Goal: Task Accomplishment & Management: Manage account settings

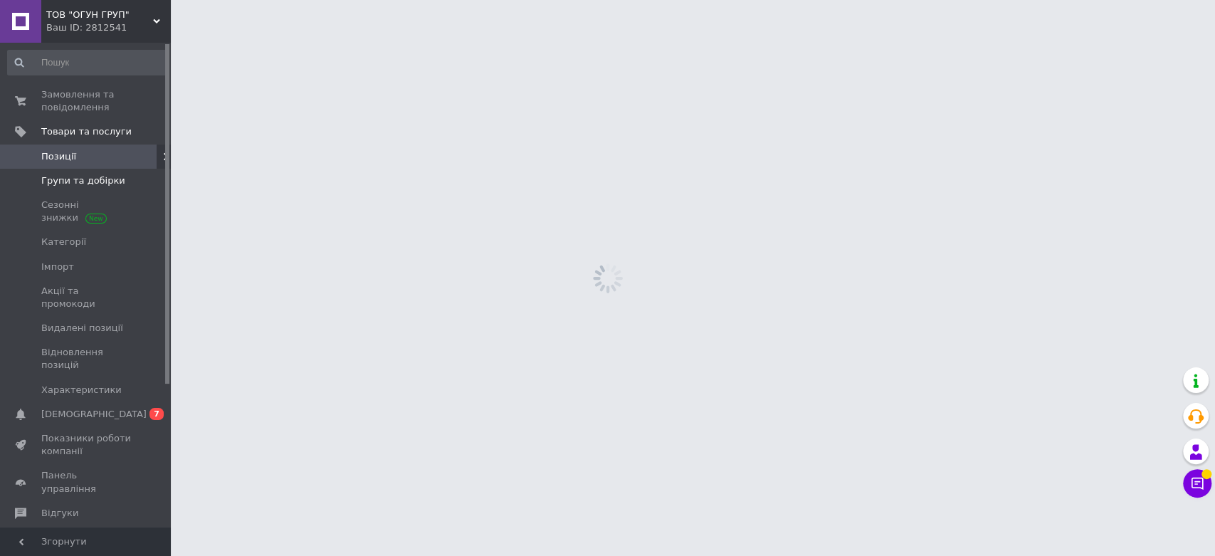
click at [70, 183] on span "Групи та добірки" at bounding box center [83, 180] width 84 height 13
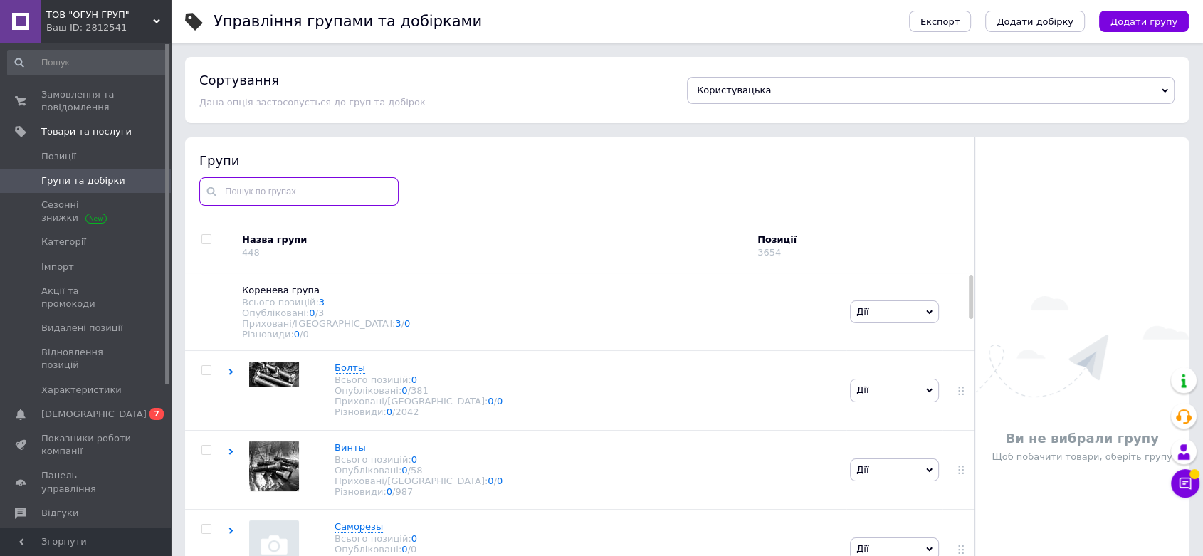
click at [294, 195] on input "text" at bounding box center [298, 191] width 199 height 28
paste input "Винты самосверлящие по металлу Подробнее: https://ogun-grup.com.ua/g111984362-v…"
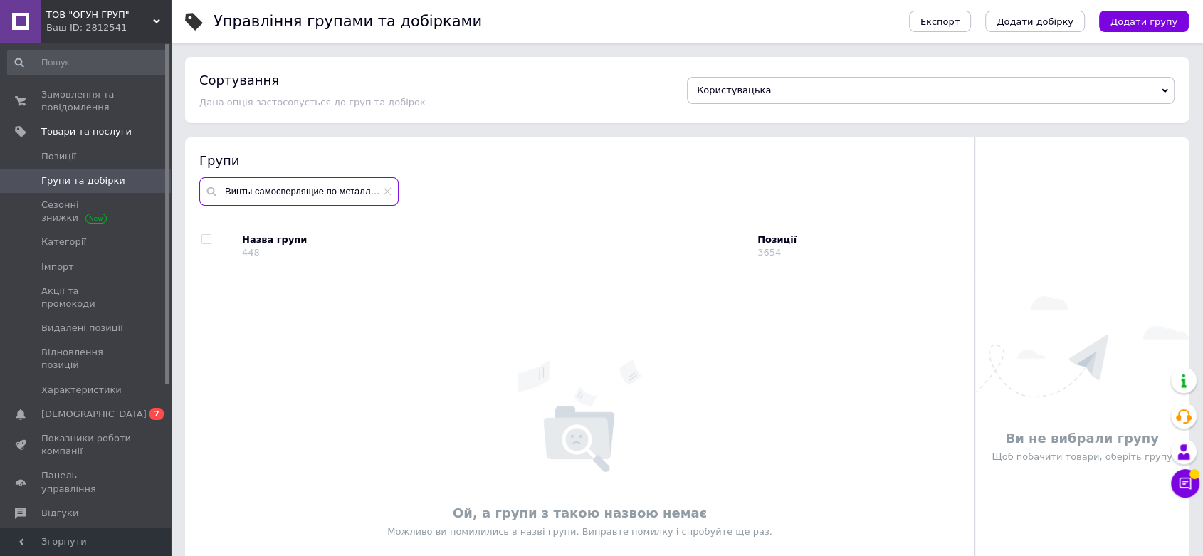
scroll to position [0, 337]
type input "Винты самосверлящие по металлу"
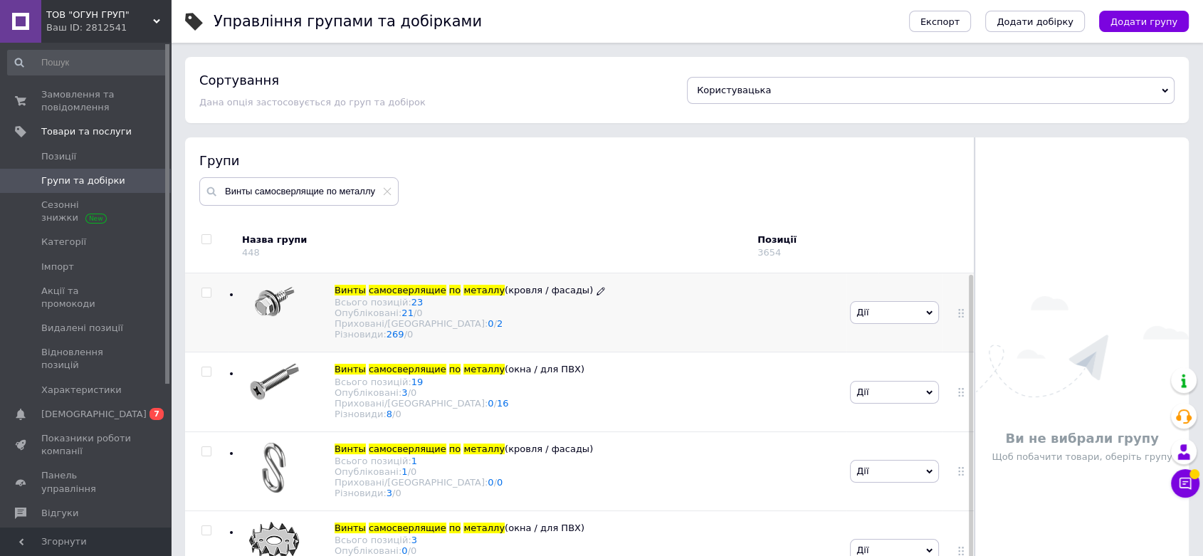
click at [536, 337] on div "Різновиди: 269 / 0" at bounding box center [469, 334] width 270 height 11
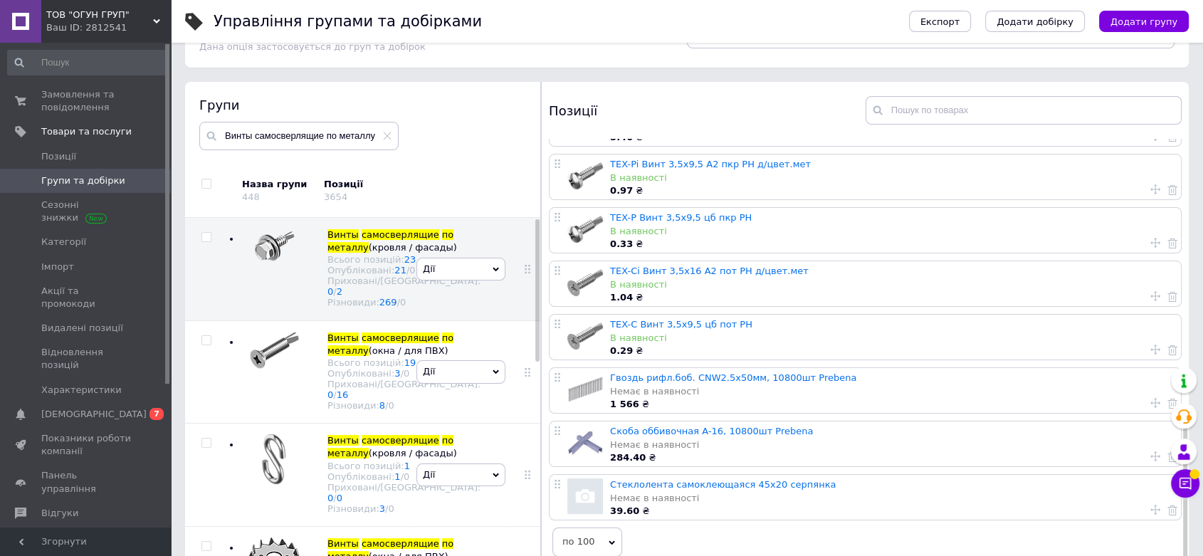
scroll to position [79, 0]
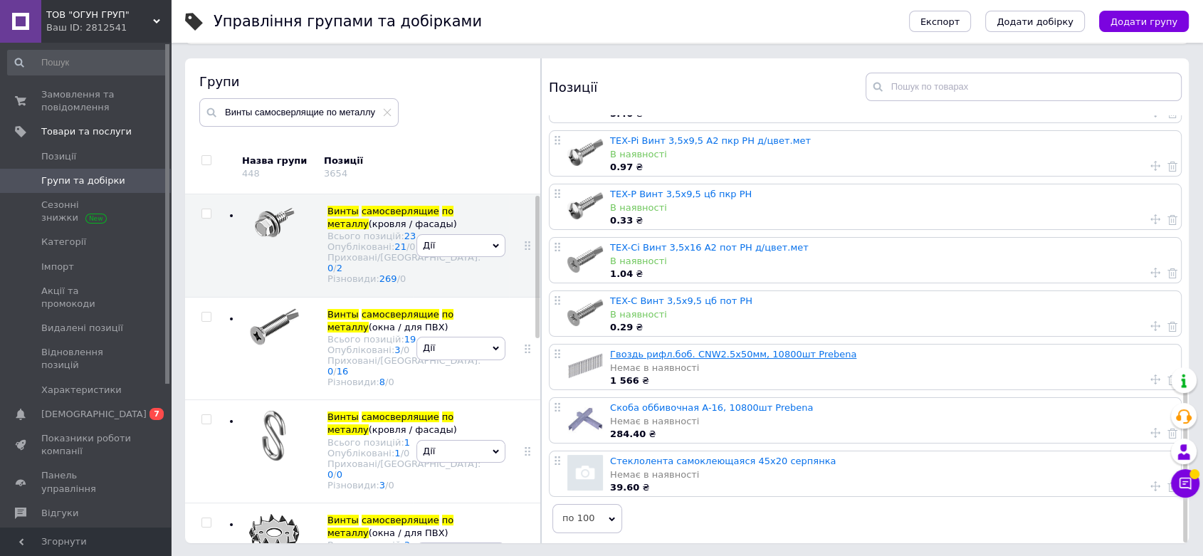
click at [689, 349] on link "Гвоздь рифл.боб. CNW2.5x50мм, 10800шт Prebena" at bounding box center [733, 354] width 246 height 11
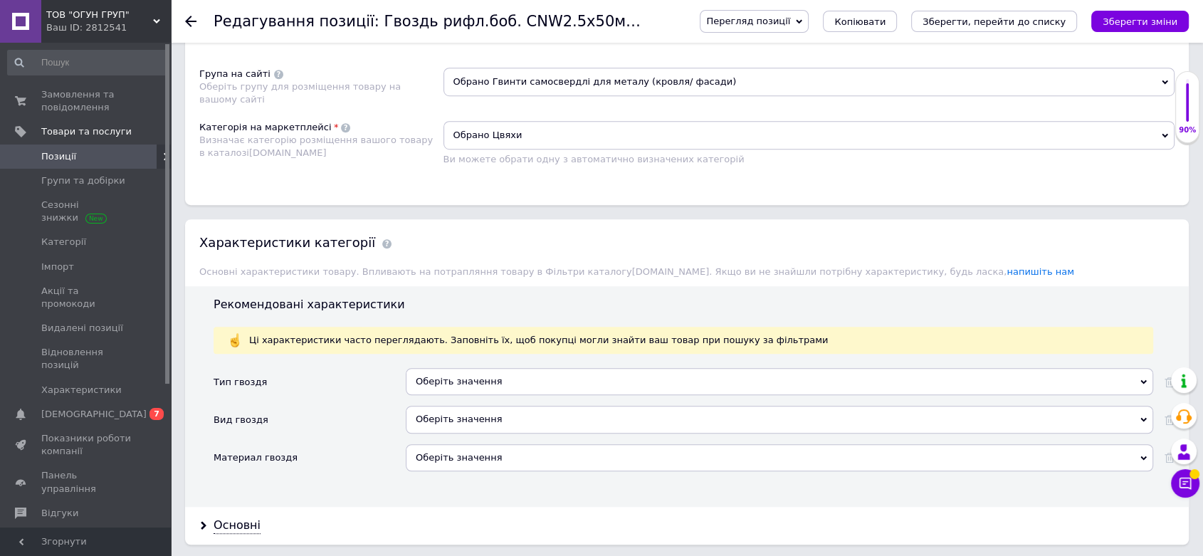
scroll to position [870, 0]
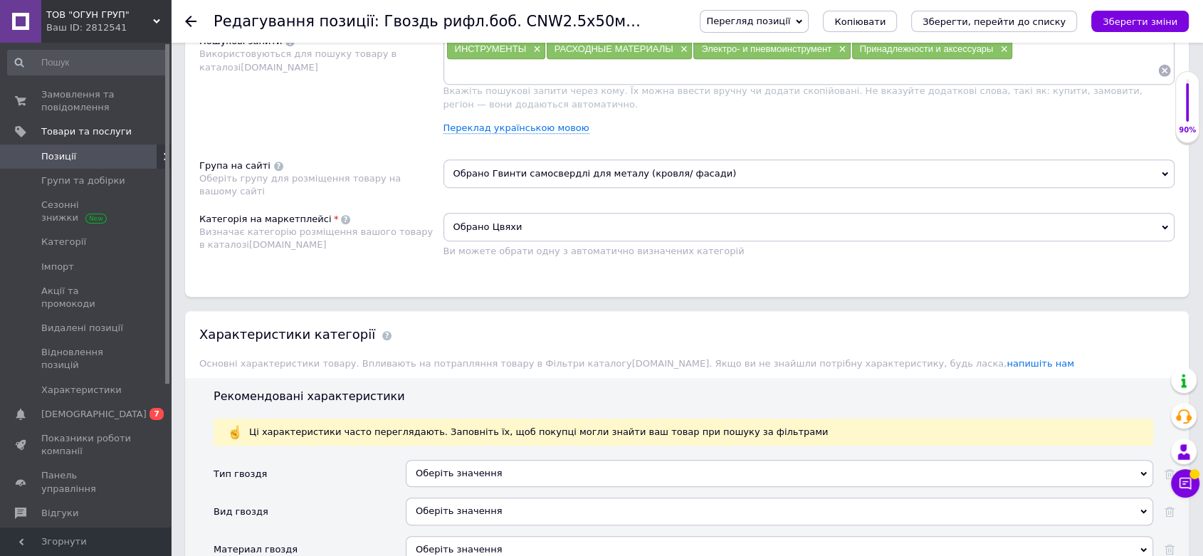
click at [492, 176] on span "Обрано Гвинти самосвердлі для металу (кровля/ фасади)" at bounding box center [809, 173] width 732 height 28
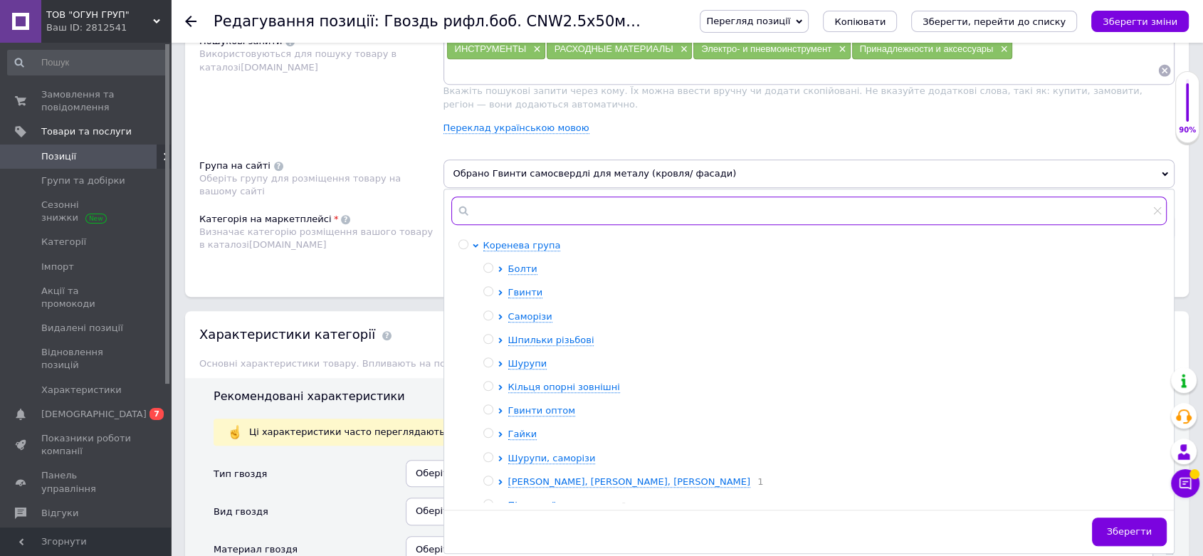
click at [505, 215] on input "text" at bounding box center [809, 210] width 716 height 28
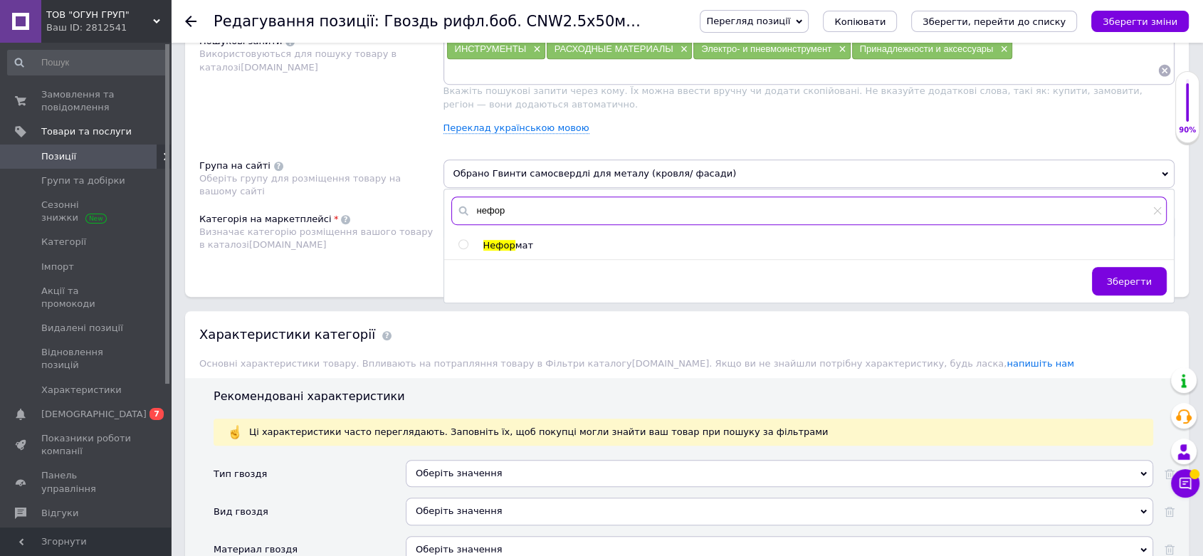
type input "нефор"
click at [461, 243] on input "radio" at bounding box center [462, 244] width 9 height 9
radio input "true"
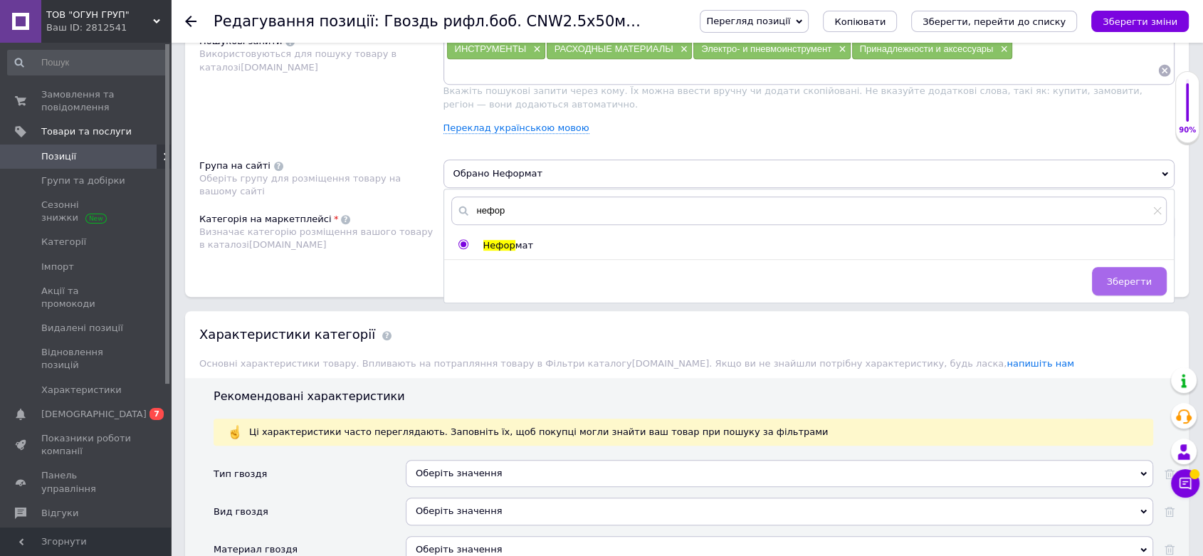
click at [1133, 280] on span "Зберегти" at bounding box center [1129, 281] width 45 height 11
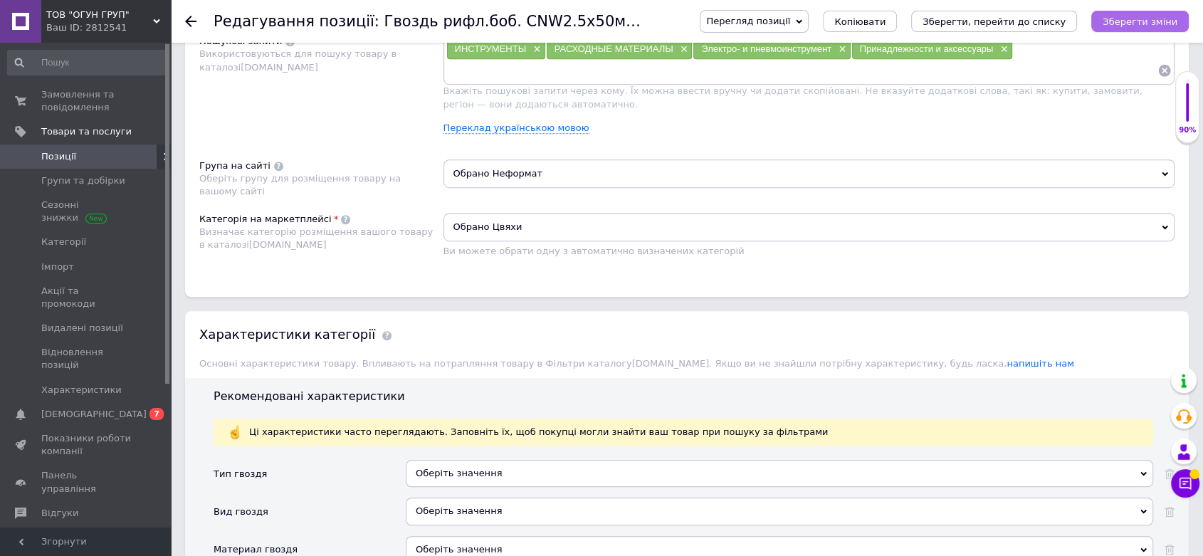
click at [1134, 28] on button "Зберегти зміни" at bounding box center [1139, 21] width 97 height 21
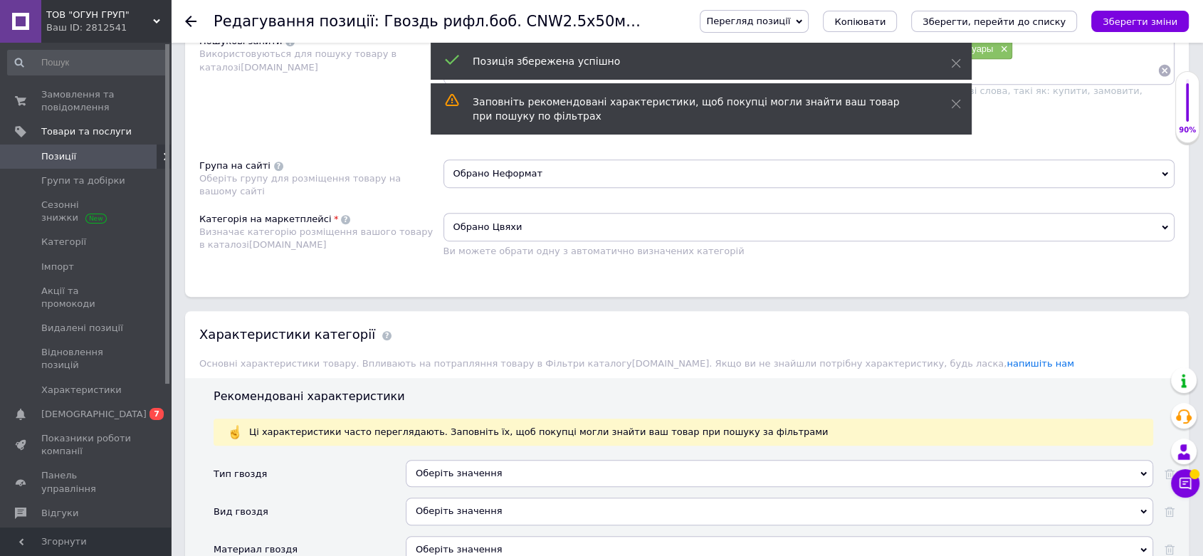
click at [186, 21] on use at bounding box center [190, 21] width 11 height 11
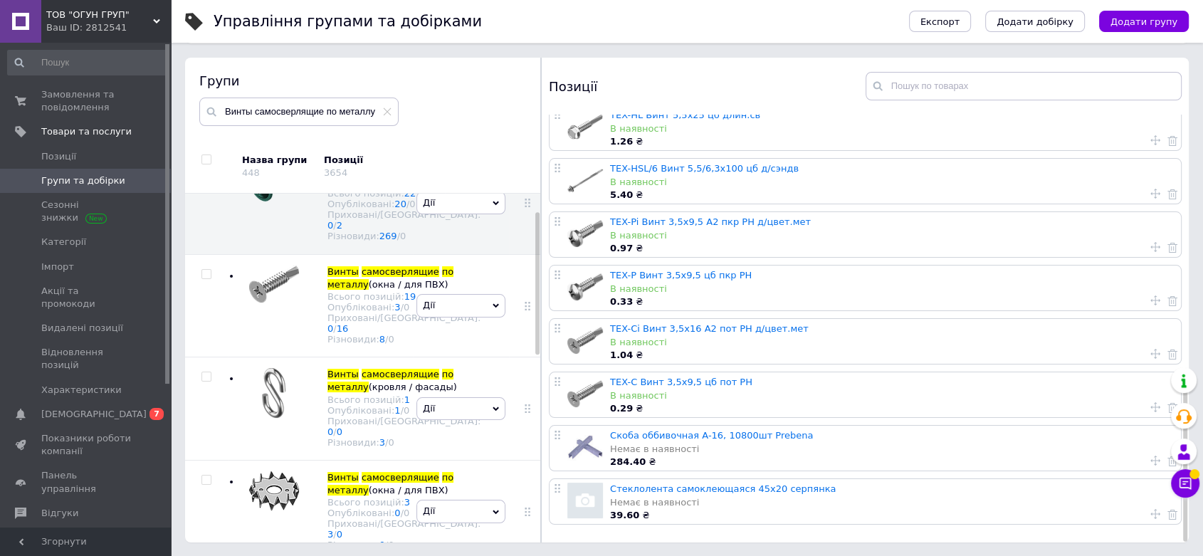
scroll to position [80, 0]
click at [674, 432] on link "Скоба оббивочная A-16, 10800шт Prebena" at bounding box center [711, 434] width 203 height 11
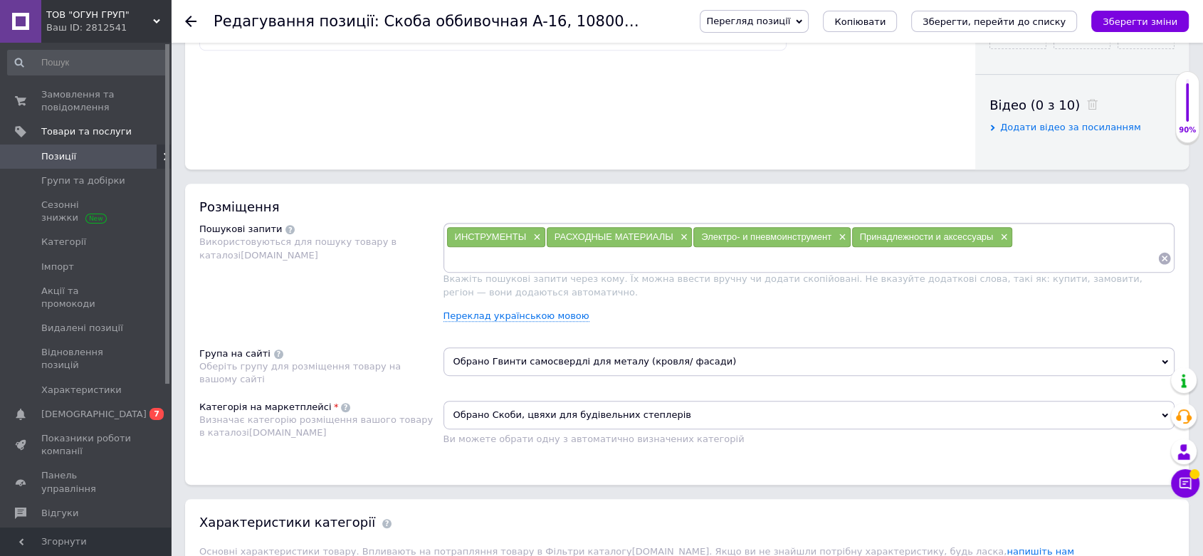
scroll to position [704, 0]
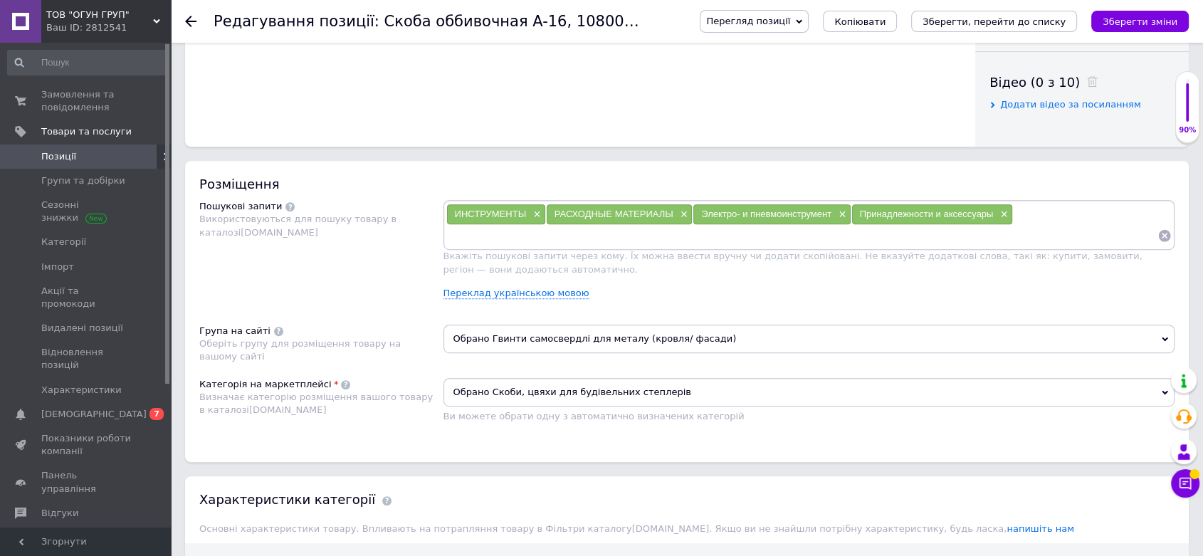
drag, startPoint x: 592, startPoint y: 335, endPoint x: 564, endPoint y: 349, distance: 31.2
click at [588, 336] on span "Обрано Гвинти самосвердлі для металу (кровля/ фасади)" at bounding box center [809, 338] width 732 height 28
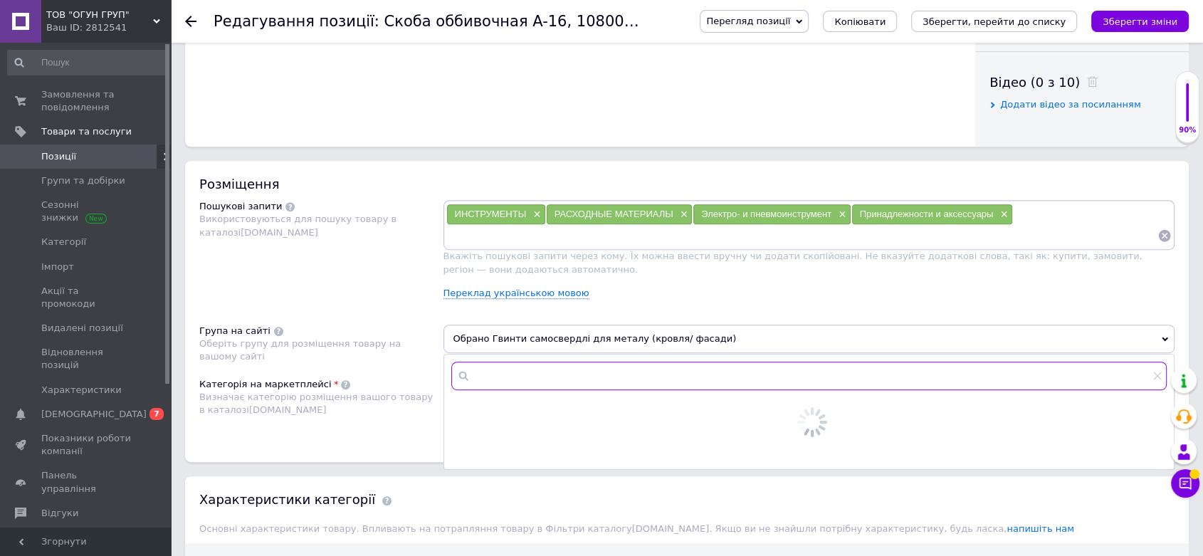
click at [525, 376] on input "text" at bounding box center [809, 375] width 716 height 28
type input "неформ"
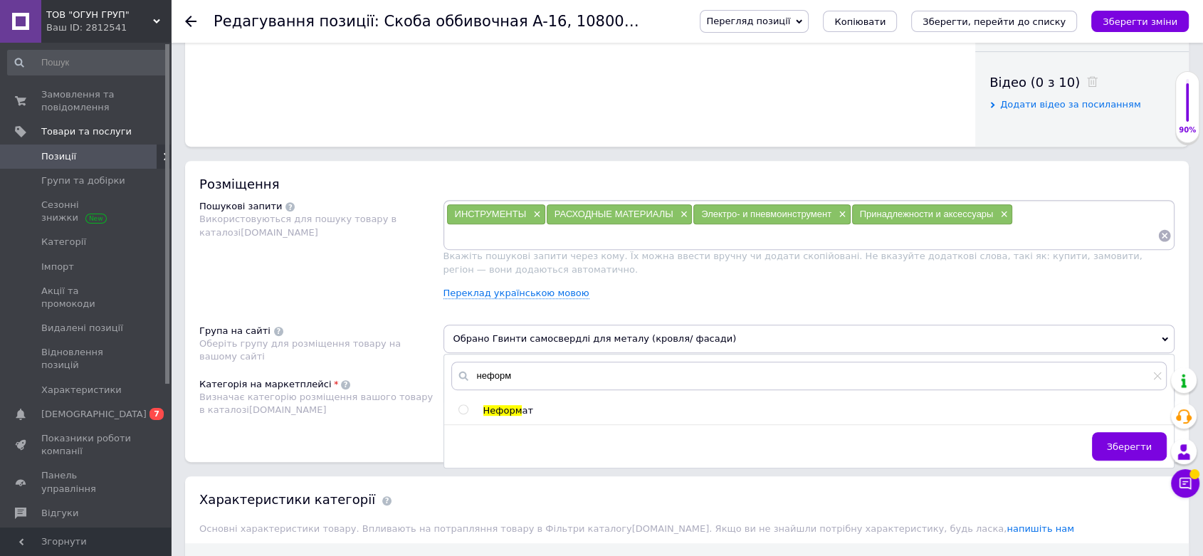
click at [460, 405] on input "radio" at bounding box center [462, 409] width 9 height 9
radio input "true"
click at [1115, 441] on span "Зберегти" at bounding box center [1129, 446] width 45 height 11
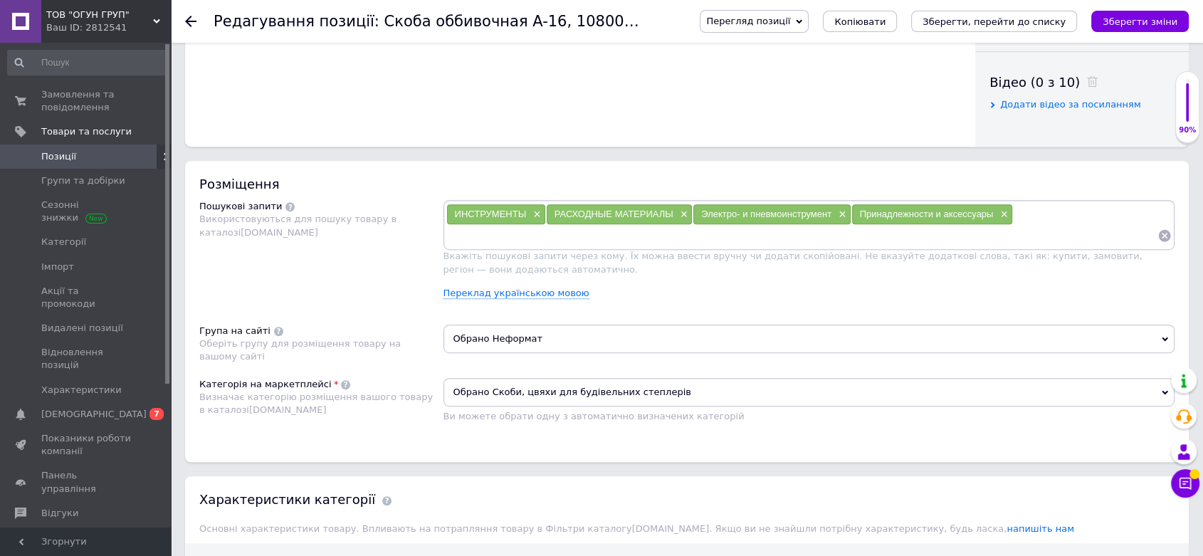
click at [1127, 23] on icon "Зберегти зміни" at bounding box center [1139, 21] width 75 height 11
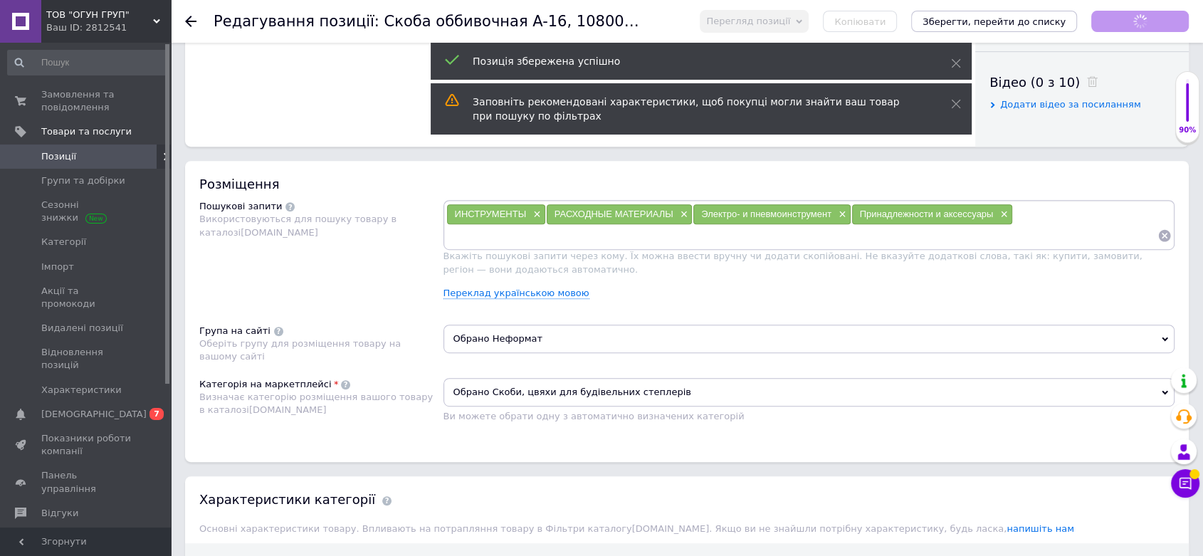
click at [191, 22] on icon at bounding box center [190, 21] width 11 height 11
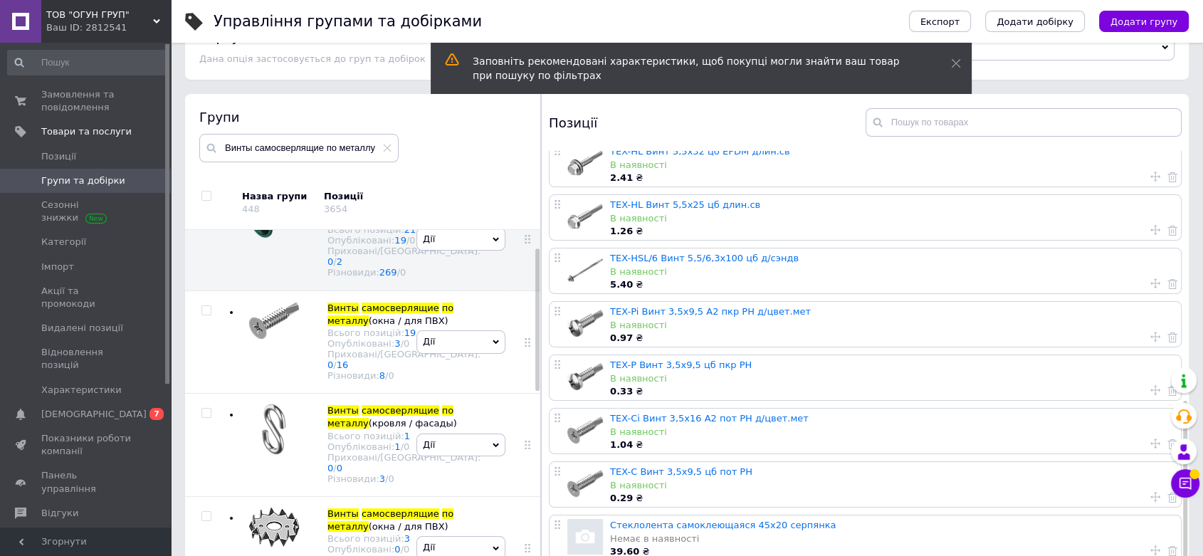
scroll to position [80, 0]
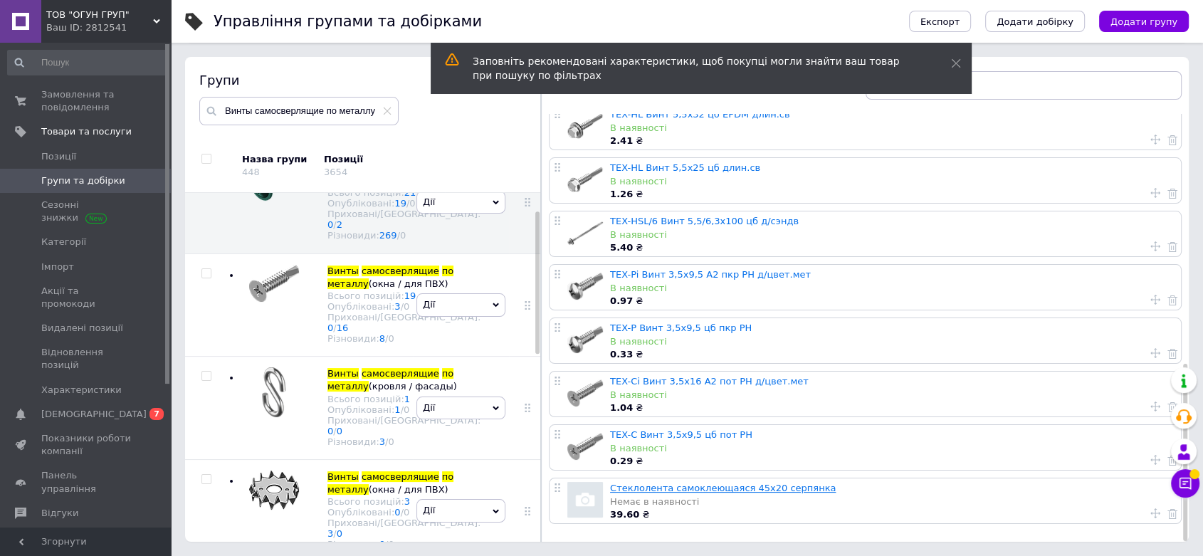
click at [739, 487] on link "Стеклолента самоклеющаяся 45х20 серпянка" at bounding box center [723, 487] width 226 height 11
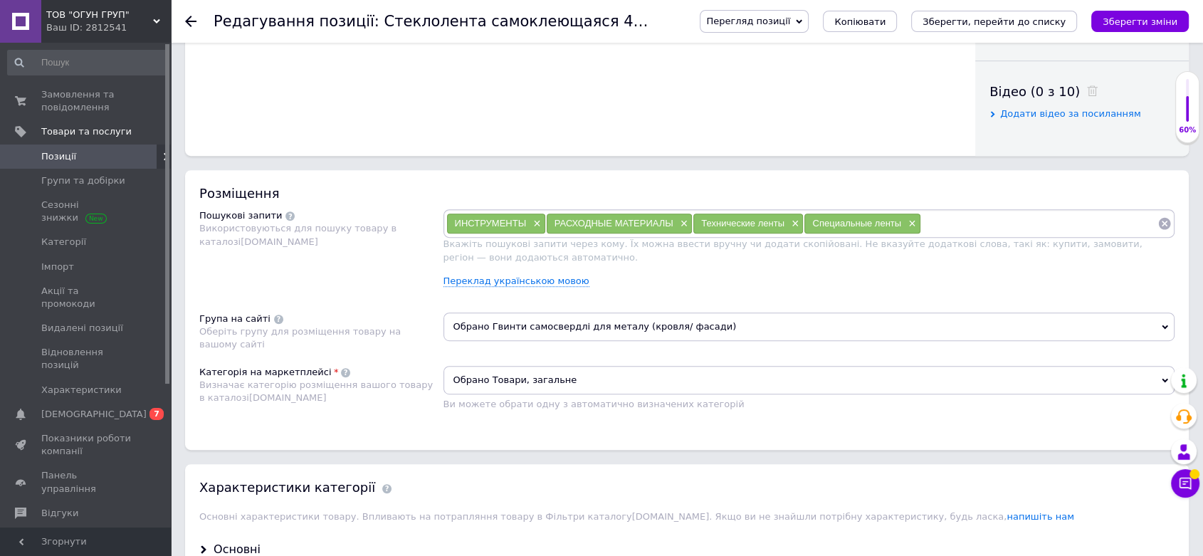
scroll to position [706, 0]
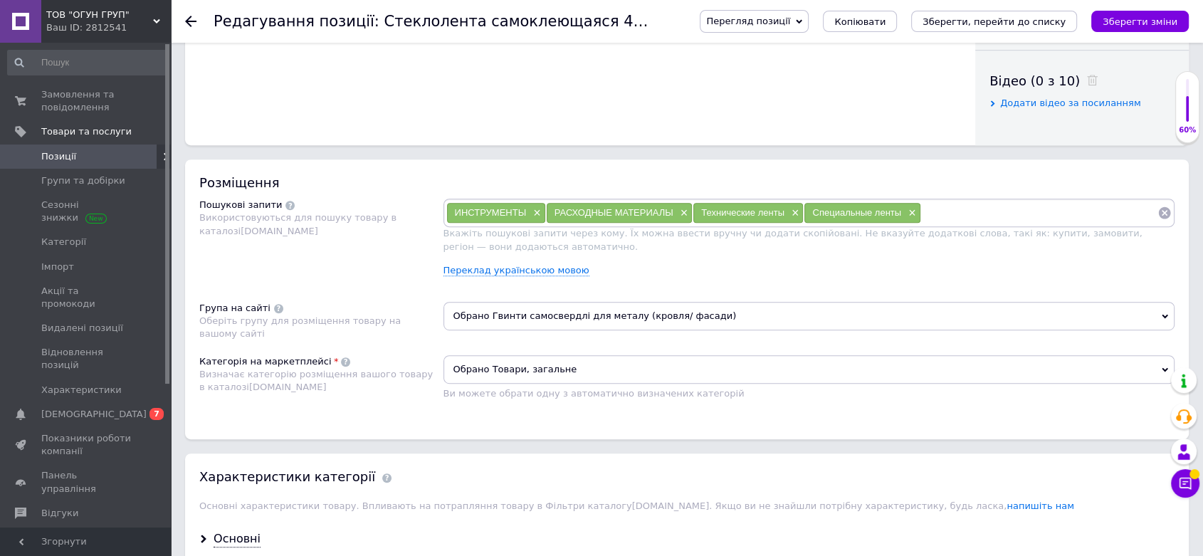
click at [524, 317] on span "Обрано Гвинти самосвердлі для металу (кровля/ фасади)" at bounding box center [809, 316] width 732 height 28
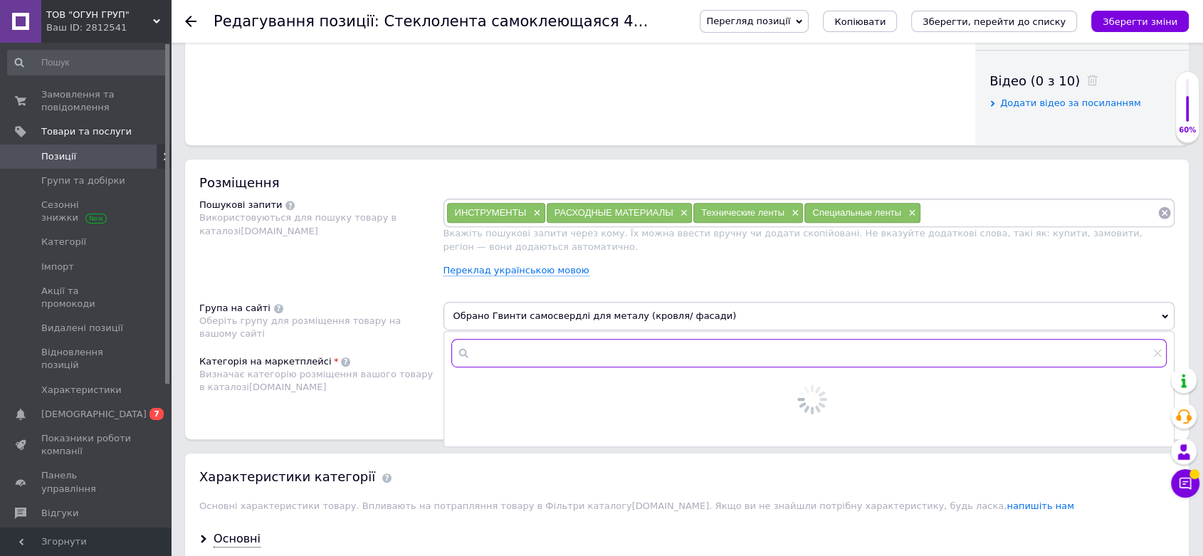
click at [504, 345] on input "text" at bounding box center [809, 353] width 716 height 28
type input "нефор"
click at [462, 384] on input "radio" at bounding box center [462, 386] width 9 height 9
radio input "true"
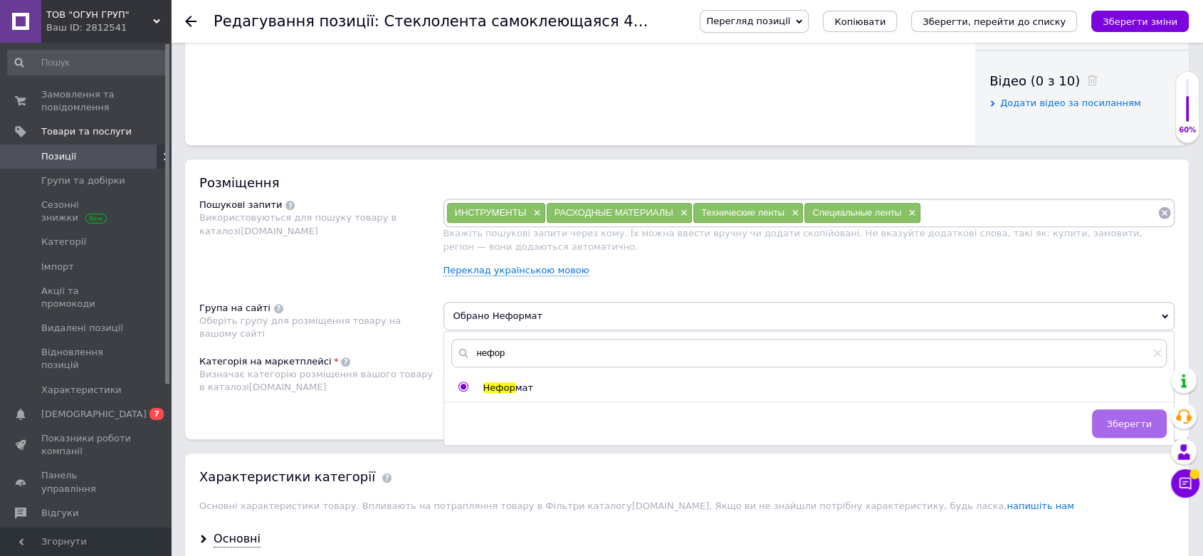
click at [1116, 418] on span "Зберегти" at bounding box center [1129, 423] width 45 height 11
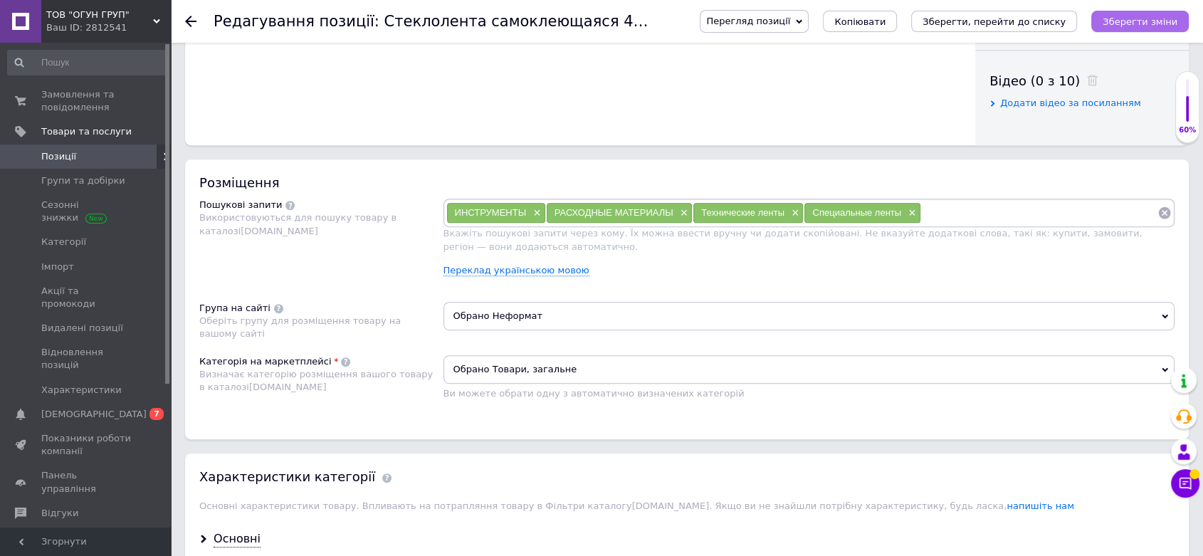
click at [1136, 21] on icon "Зберегти зміни" at bounding box center [1139, 21] width 75 height 11
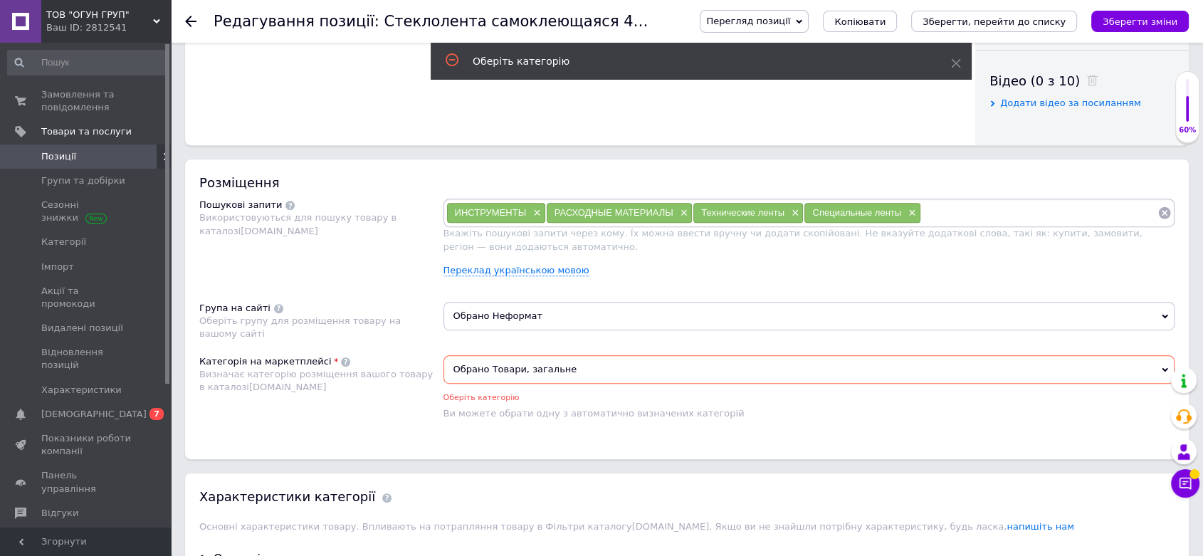
scroll to position [824, 0]
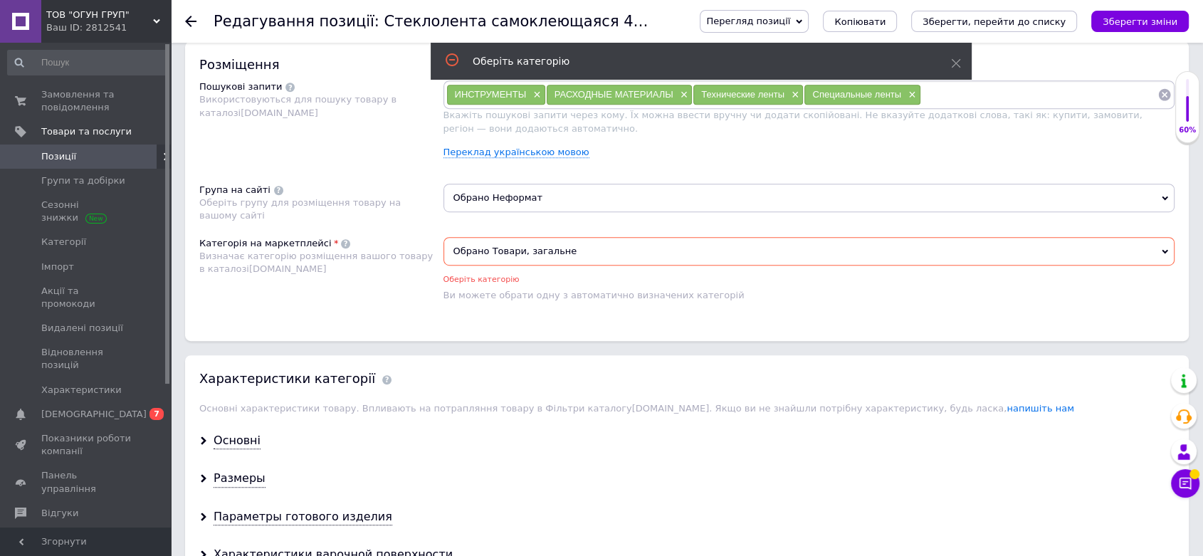
click at [478, 243] on span "Обрано Товари, загальне" at bounding box center [809, 251] width 732 height 28
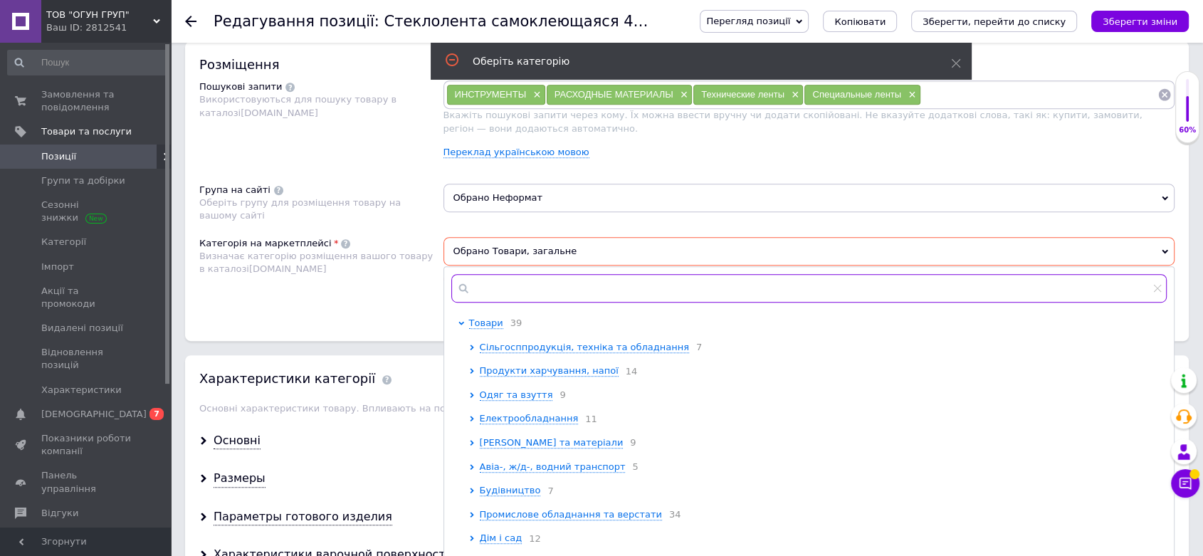
click at [503, 299] on input "text" at bounding box center [809, 288] width 716 height 28
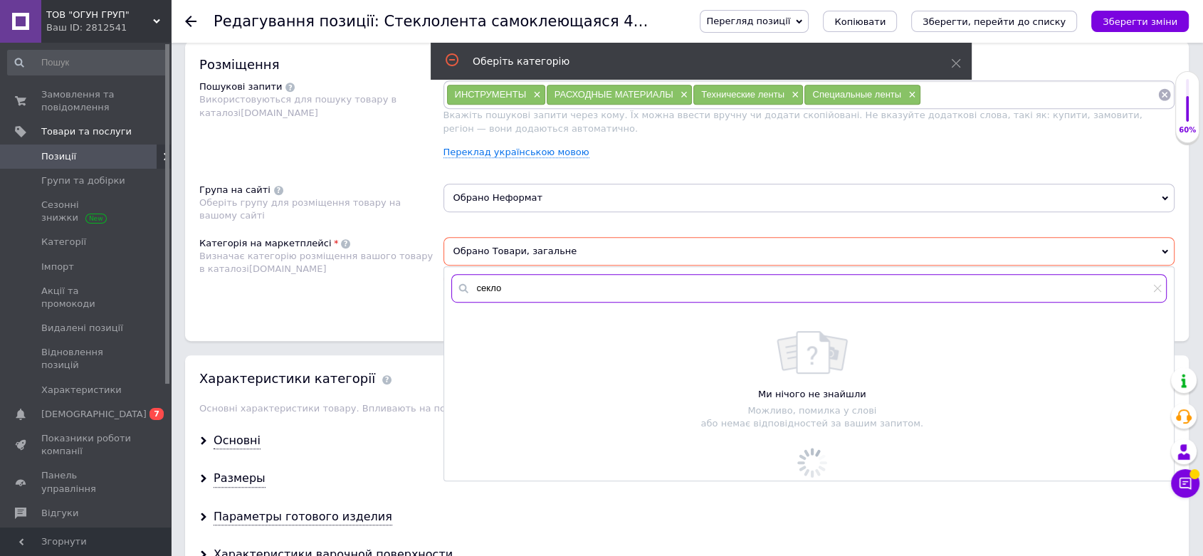
drag, startPoint x: 496, startPoint y: 289, endPoint x: 479, endPoint y: 285, distance: 17.6
click at [479, 285] on input "секло" at bounding box center [809, 288] width 716 height 28
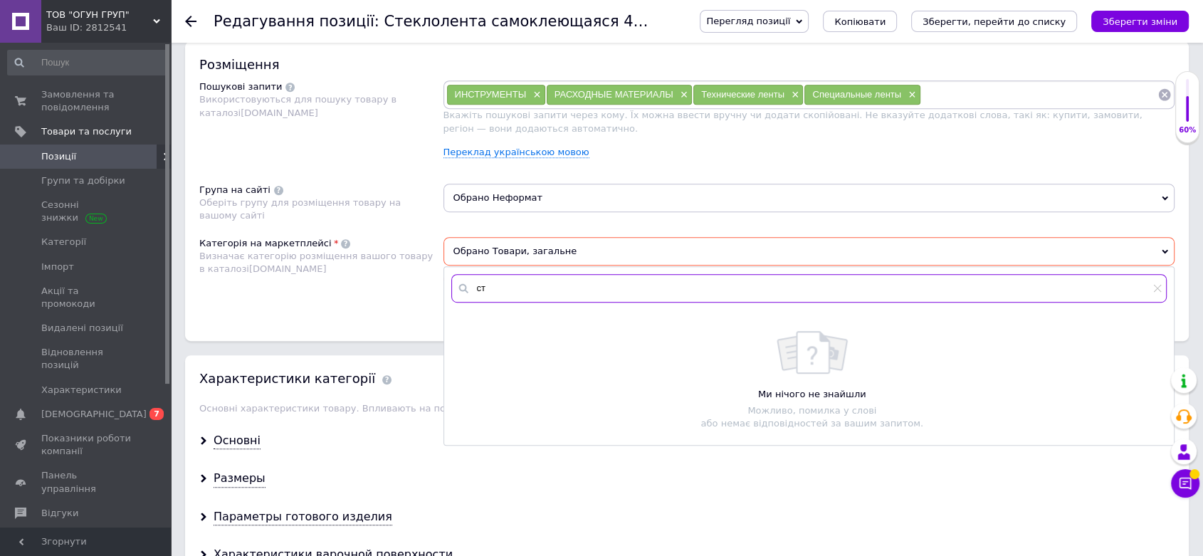
type input "с"
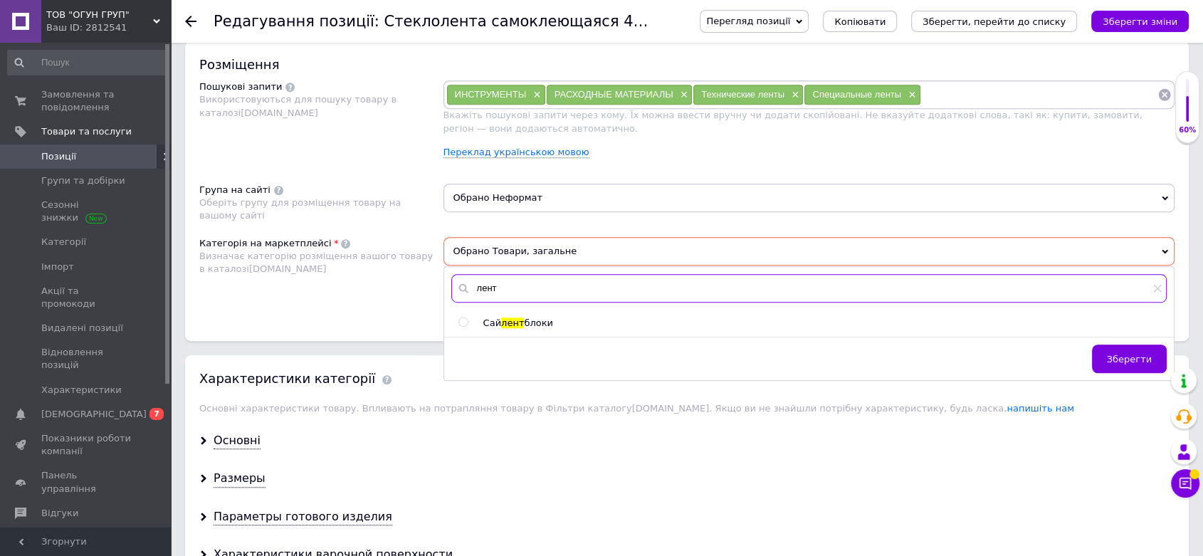
type input "лент"
click at [464, 322] on input "radio" at bounding box center [462, 321] width 9 height 9
radio input "true"
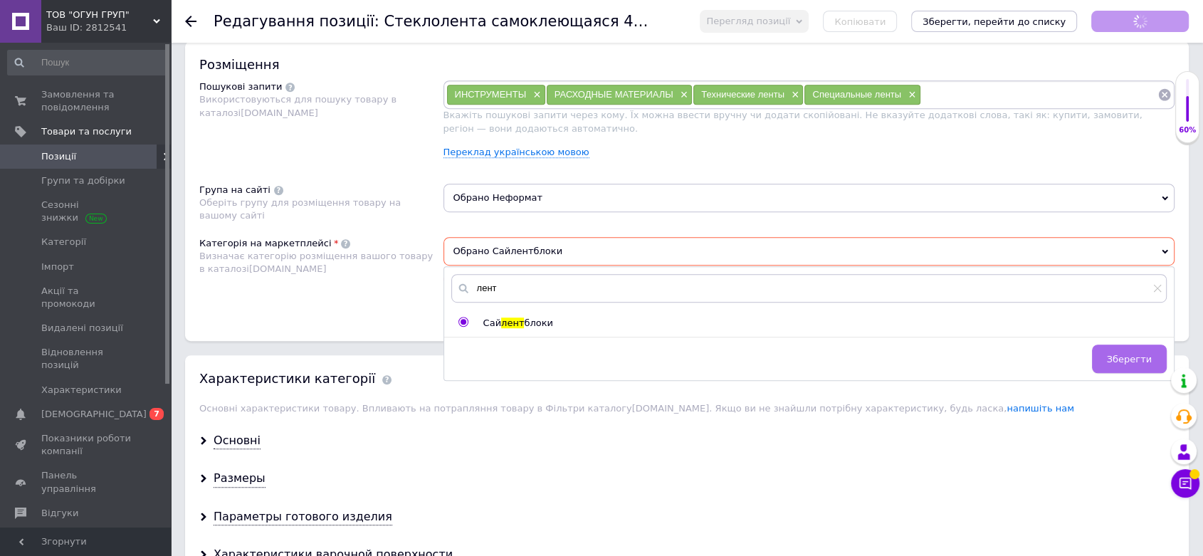
click at [1105, 360] on button "Зберегти" at bounding box center [1129, 358] width 75 height 28
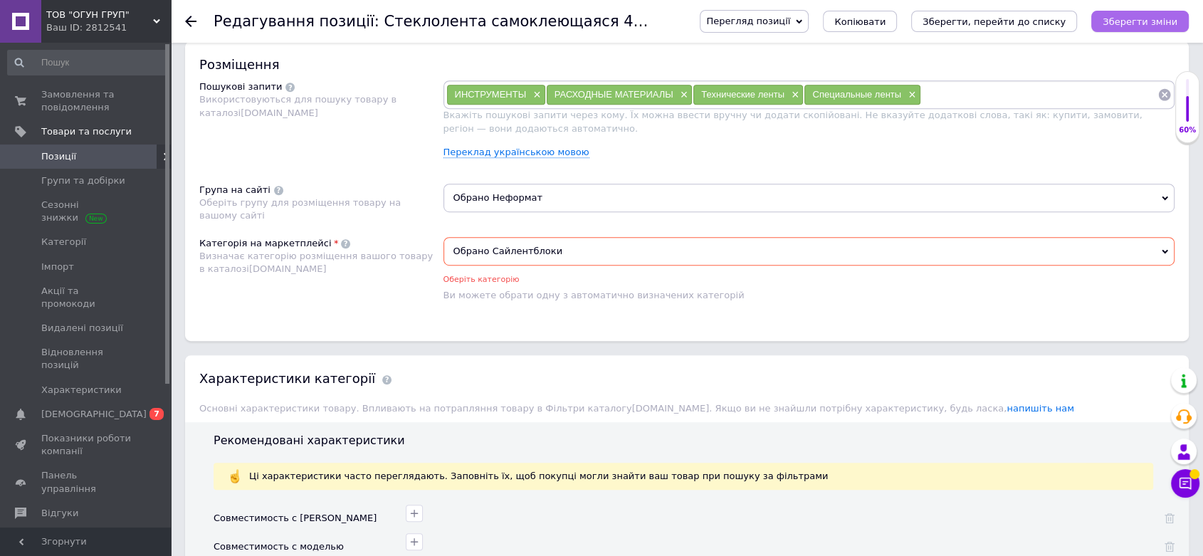
click at [1125, 17] on icon "Зберегти зміни" at bounding box center [1139, 21] width 75 height 11
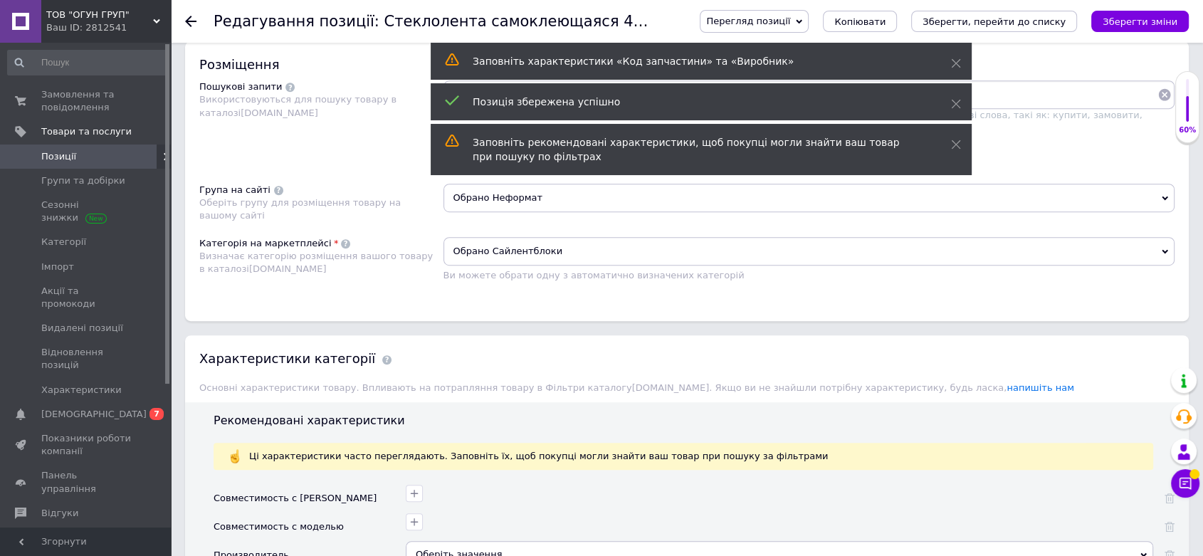
click at [194, 25] on icon at bounding box center [190, 21] width 11 height 11
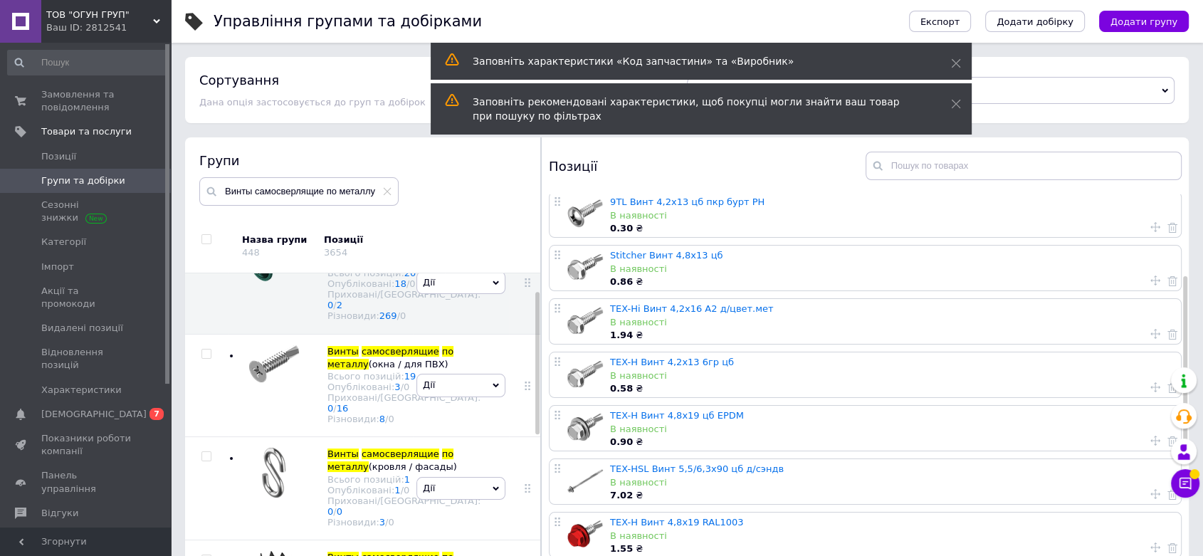
scroll to position [237, 0]
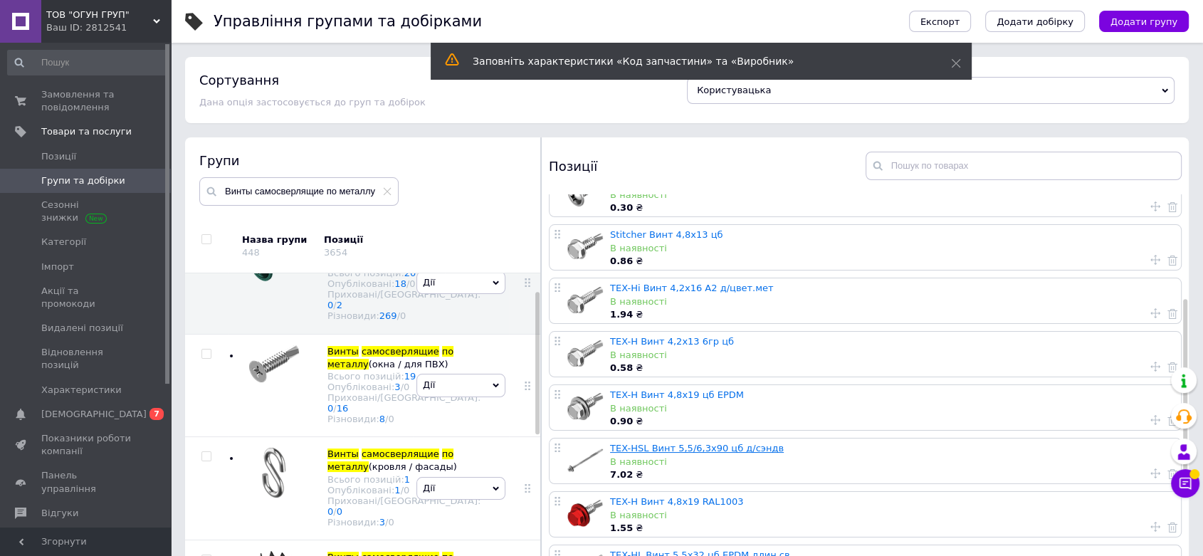
click at [697, 450] on link "TEX-HSL Винт 5,5/6,3х90 цб д/сэндв" at bounding box center [697, 448] width 174 height 11
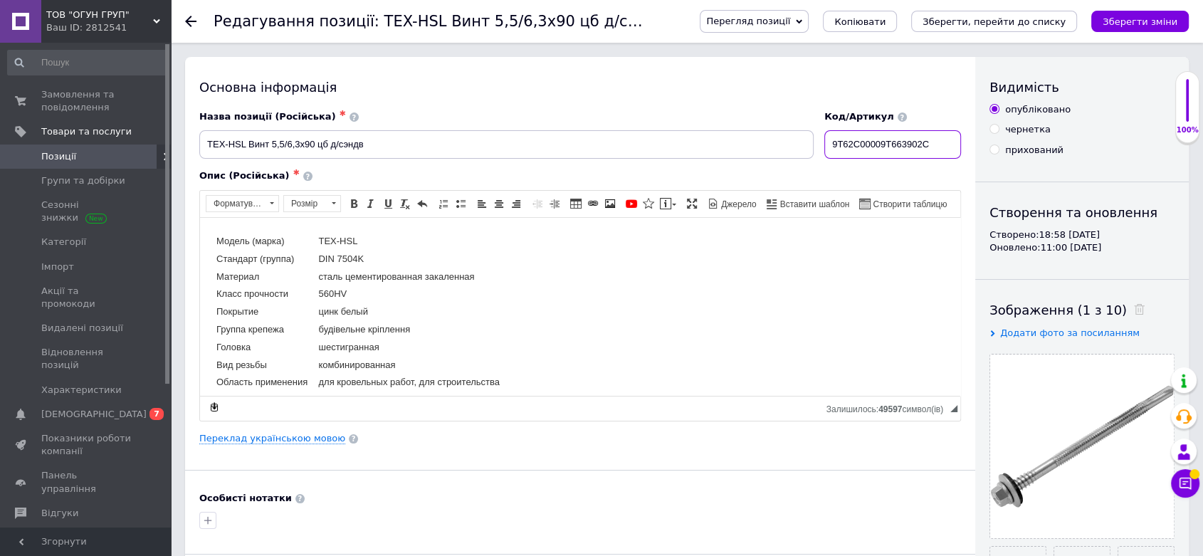
drag, startPoint x: 944, startPoint y: 147, endPoint x: 759, endPoint y: 130, distance: 185.2
click at [759, 130] on div "Назва позиції (Російська) ✱ TEX-HSL Винт 5,5/6,3х90 цб д/сэндв Код/Артикул 9T62…" at bounding box center [580, 134] width 772 height 59
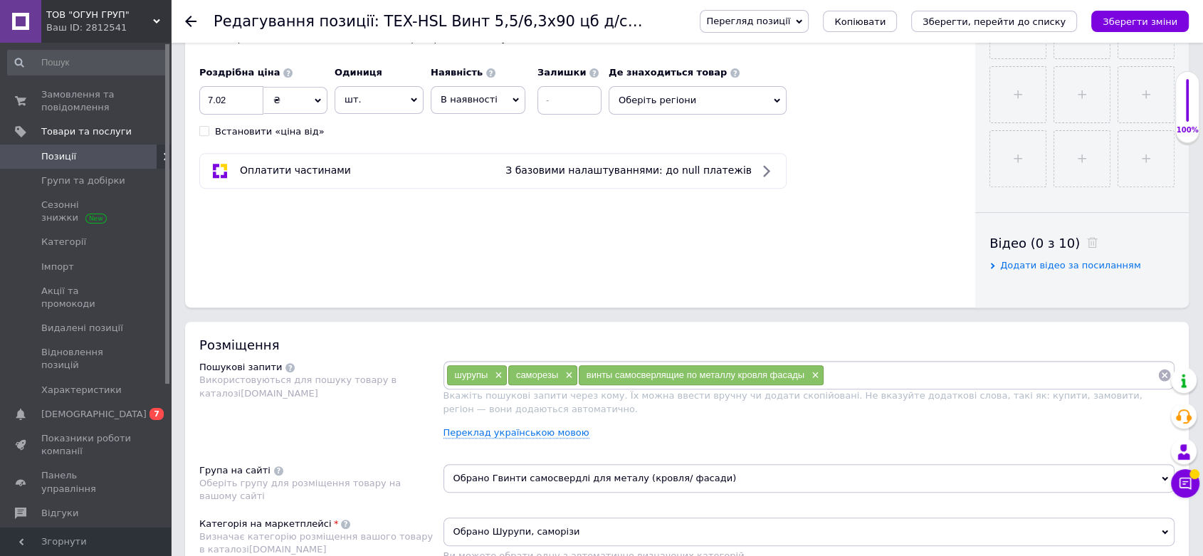
scroll to position [791, 0]
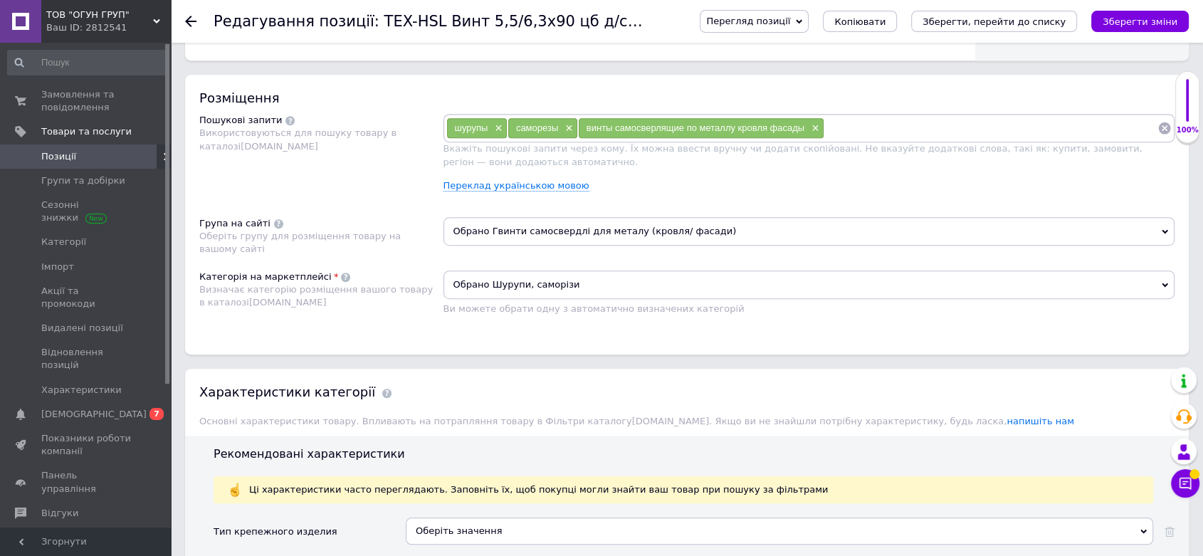
click at [191, 21] on use at bounding box center [190, 21] width 11 height 11
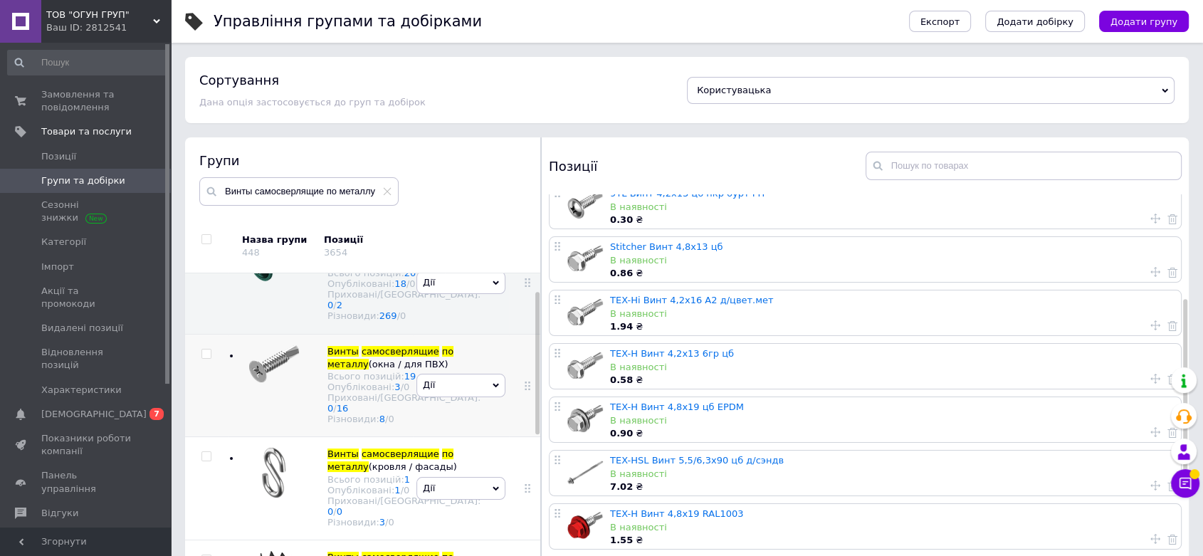
scroll to position [237, 0]
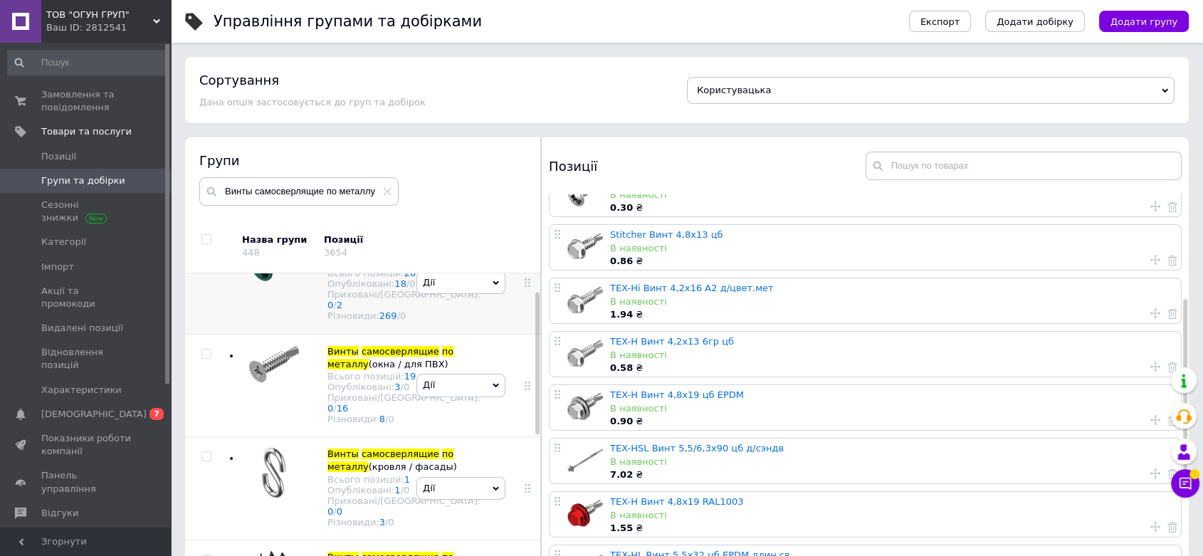
click at [416, 334] on div "[PERSON_NAME] групу Редагувати групу Додати підгрупу Додати товар Видалити групу" at bounding box center [461, 282] width 96 height 102
click at [444, 334] on div "[PERSON_NAME] групу Редагувати групу Додати підгрупу Додати товар Видалити групу" at bounding box center [461, 282] width 96 height 102
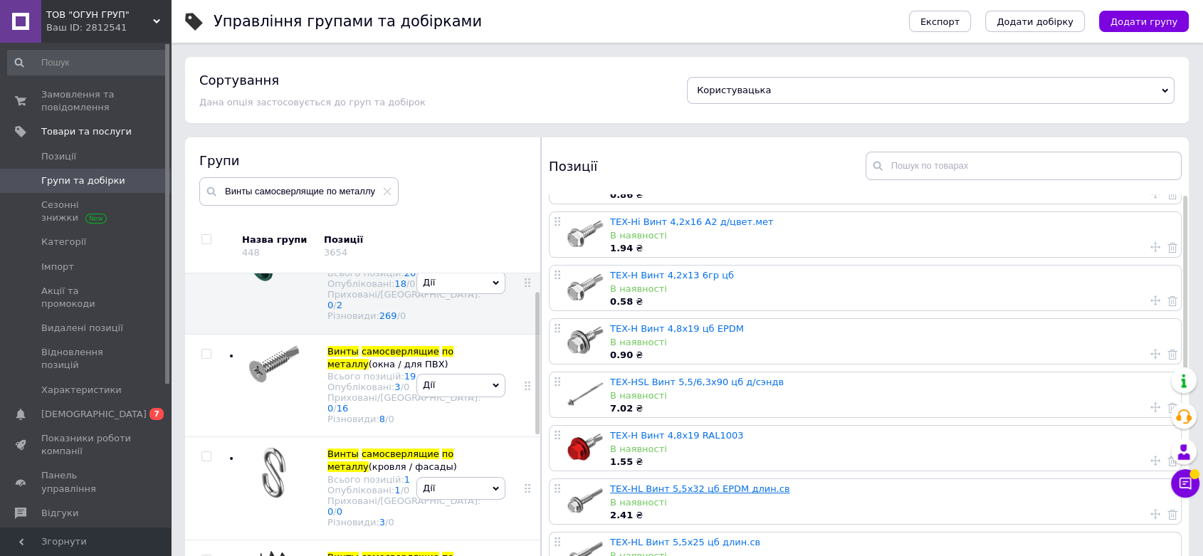
scroll to position [395, 0]
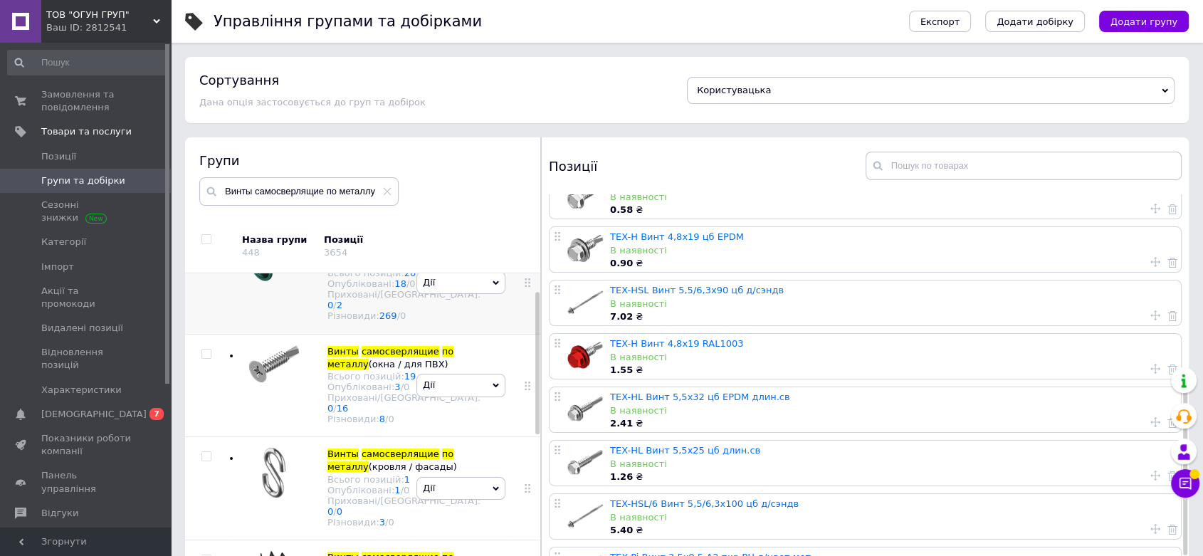
click at [245, 323] on div at bounding box center [270, 282] width 57 height 81
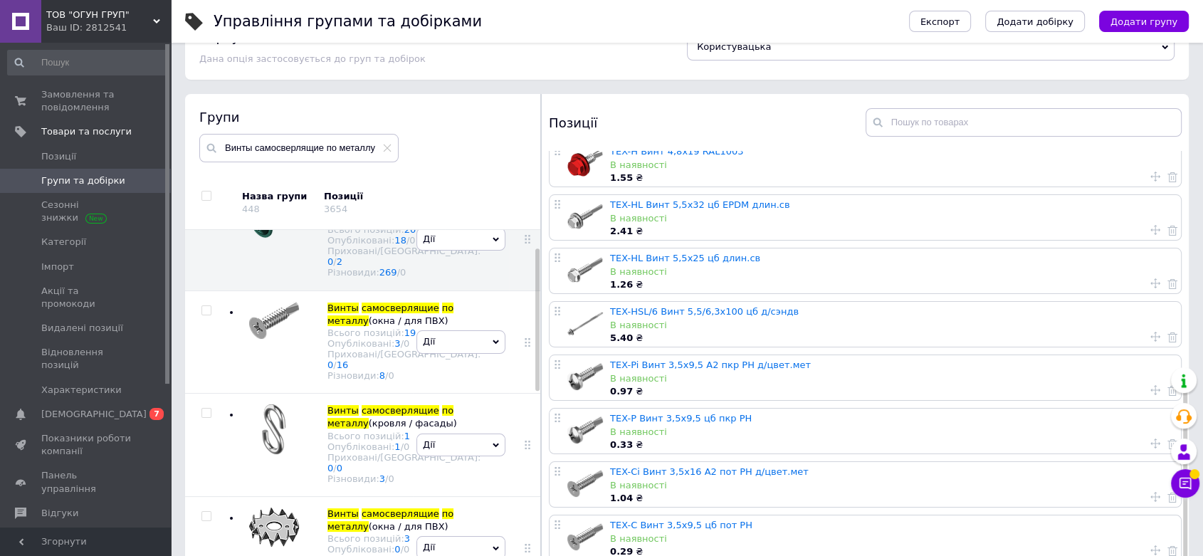
scroll to position [80, 0]
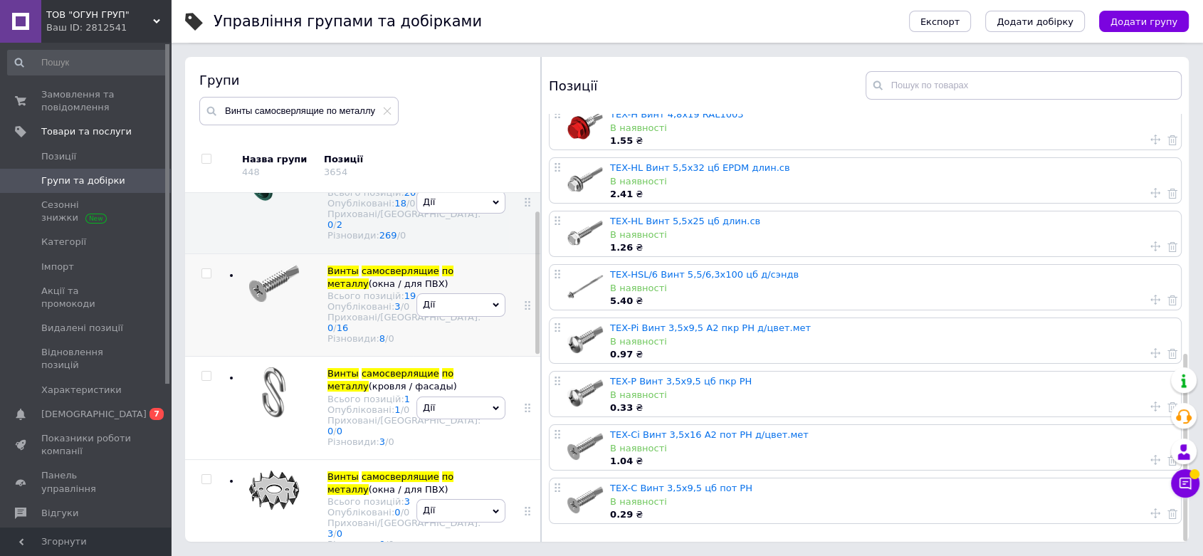
click at [451, 357] on div "[PERSON_NAME] групу Редагувати групу Додати підгрупу Додати товар Видалити групу" at bounding box center [461, 304] width 96 height 103
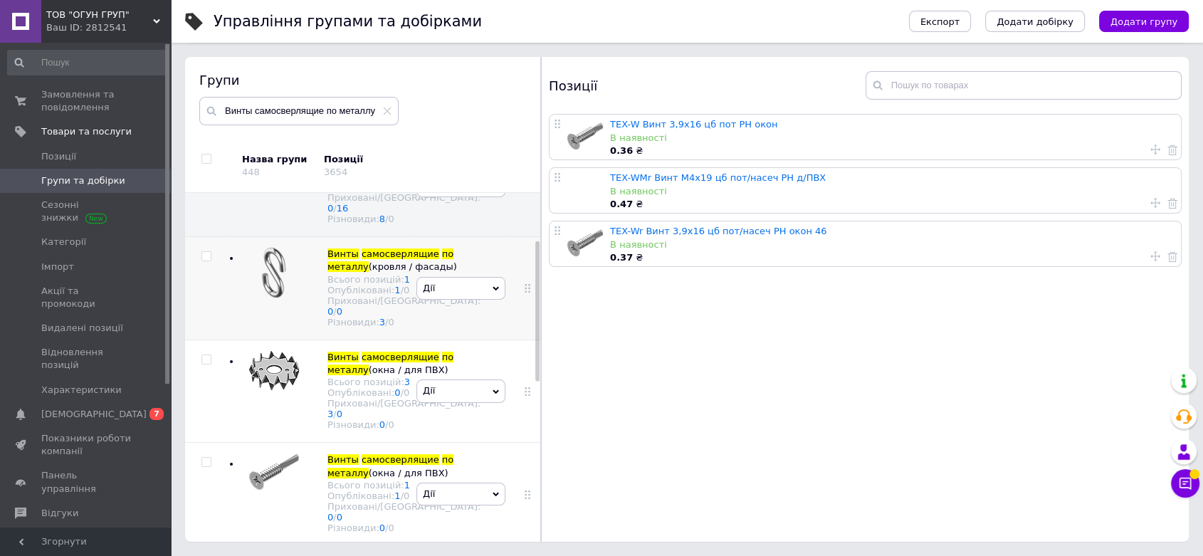
scroll to position [200, 0]
click at [422, 340] on div "[PERSON_NAME] групу Редагувати групу Додати підгрупу Додати товар Видалити групу" at bounding box center [461, 288] width 96 height 103
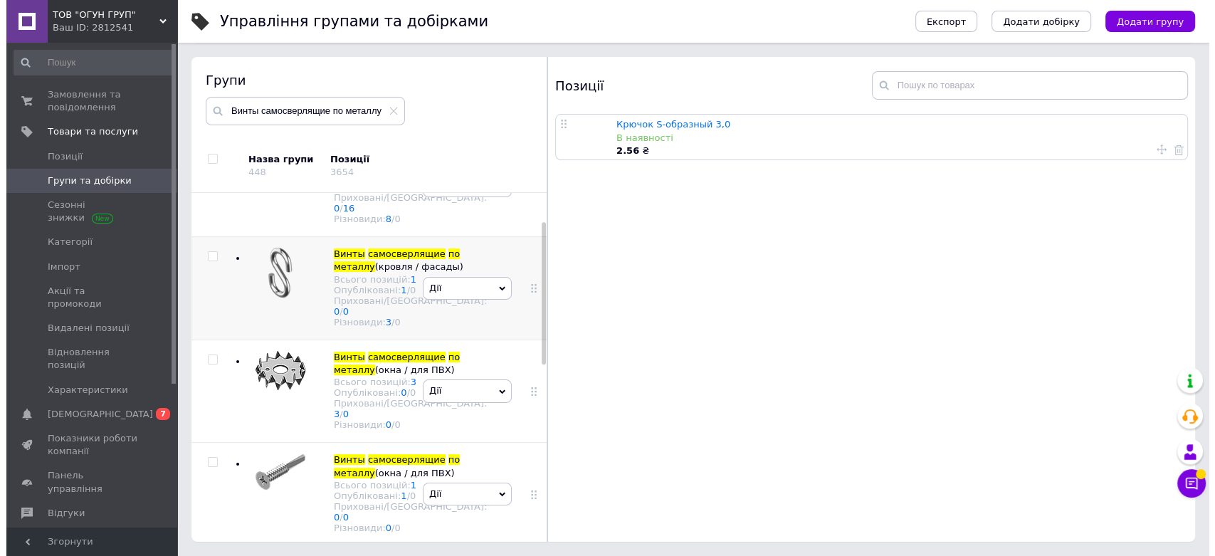
scroll to position [237, 0]
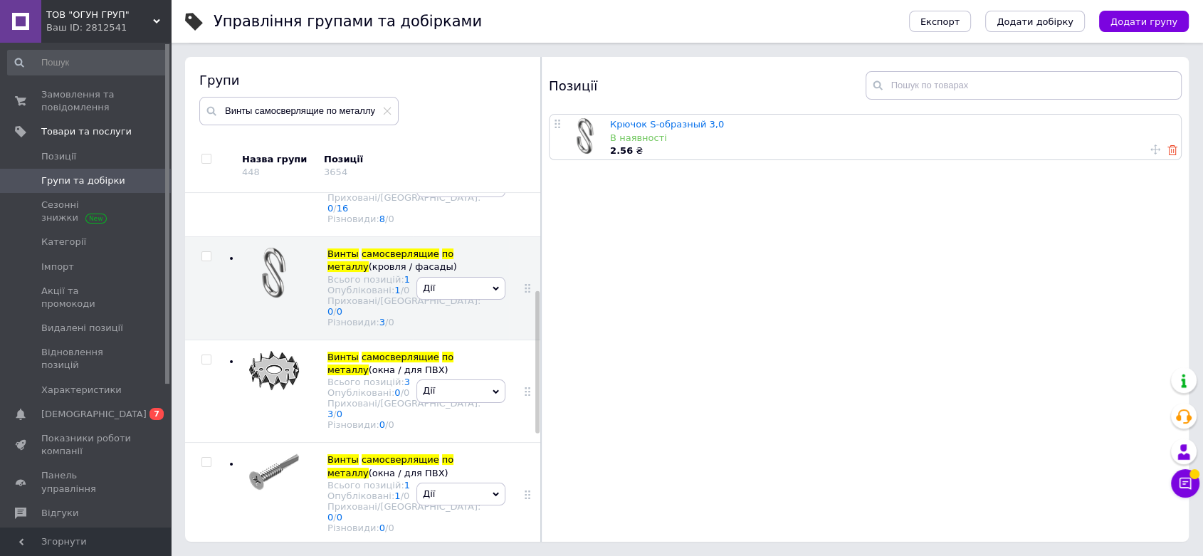
click at [1168, 149] on use at bounding box center [1172, 150] width 10 height 10
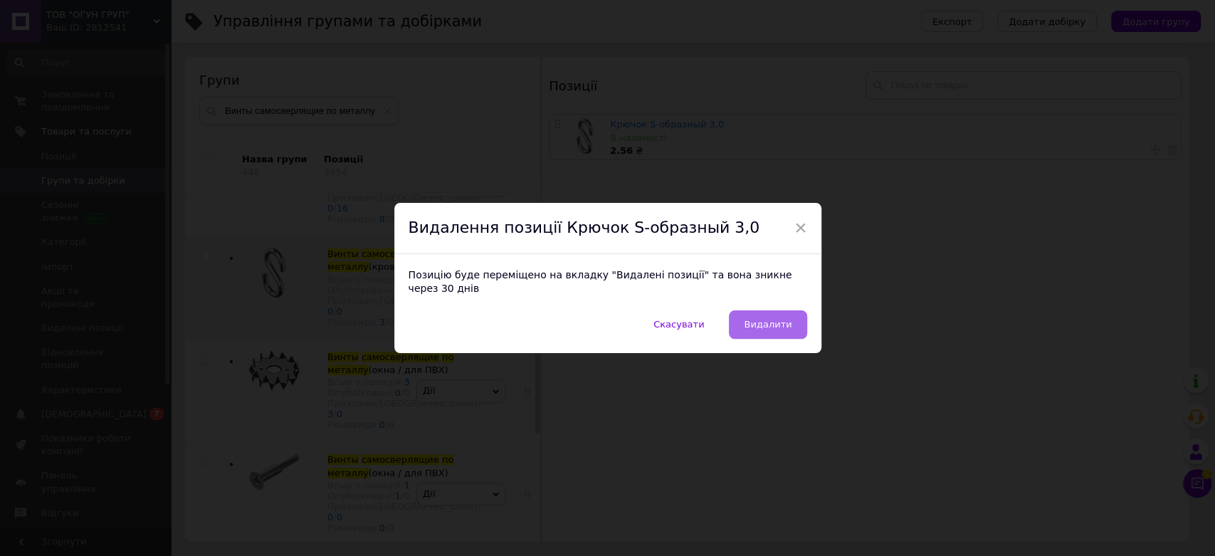
click at [771, 319] on span "Видалити" at bounding box center [768, 324] width 48 height 11
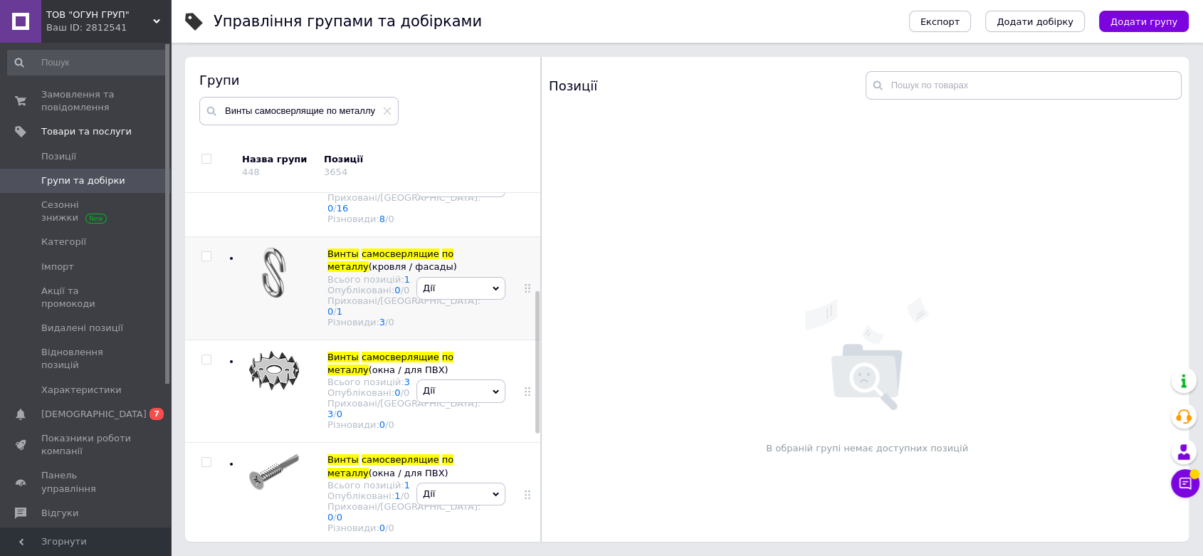
click at [492, 290] on icon at bounding box center [495, 288] width 6 height 4
click at [464, 457] on li "Видалити групу" at bounding box center [461, 440] width 88 height 33
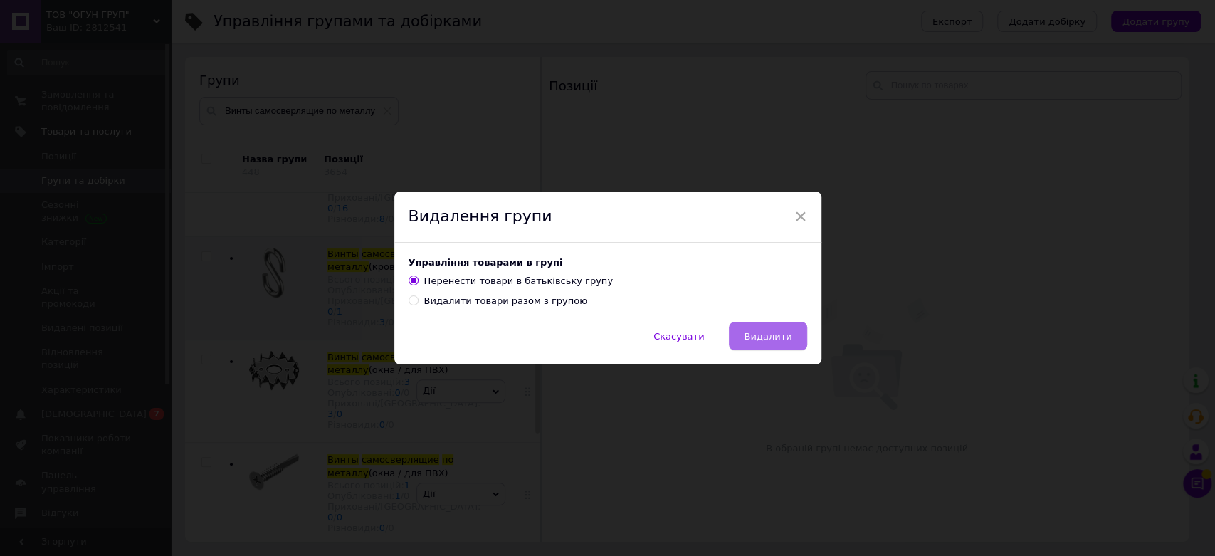
click at [759, 340] on span "Видалити" at bounding box center [768, 336] width 48 height 11
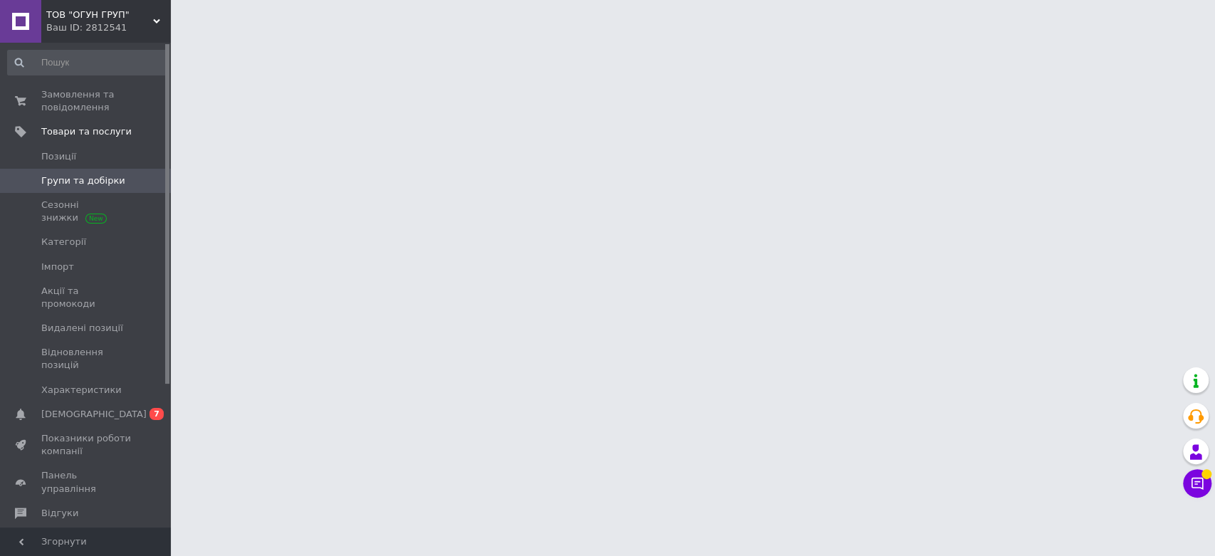
scroll to position [0, 0]
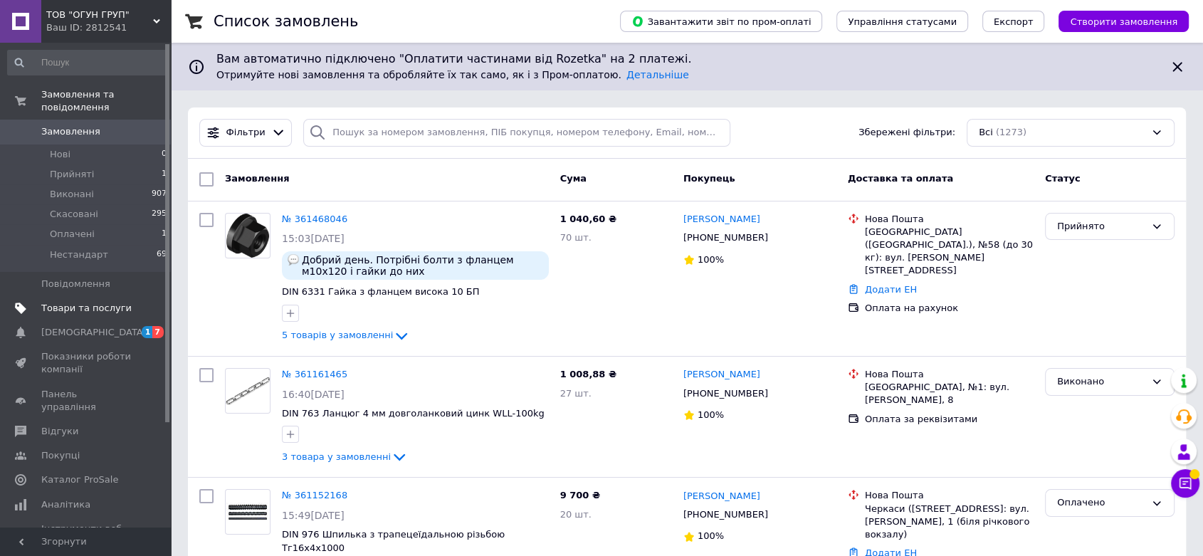
click at [70, 302] on span "Товари та послуги" at bounding box center [86, 308] width 90 height 13
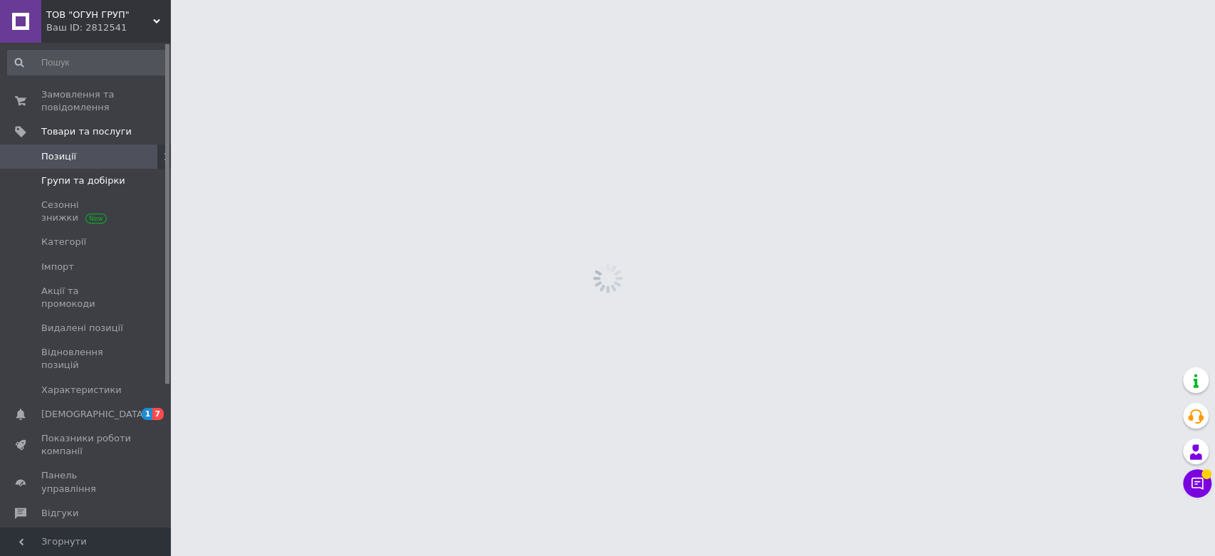
click at [69, 181] on span "Групи та добірки" at bounding box center [83, 180] width 84 height 13
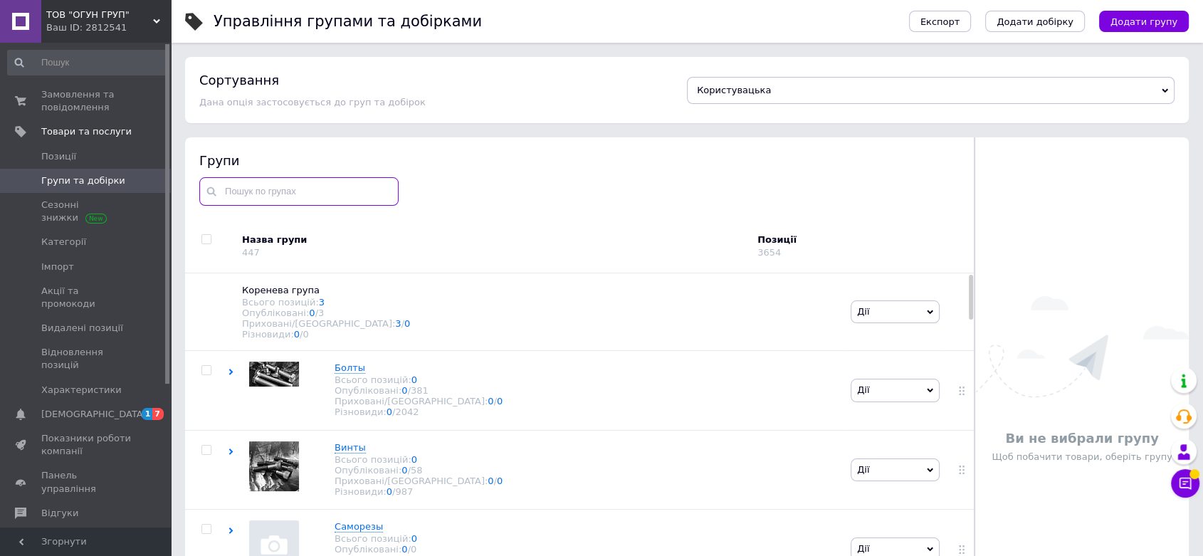
click at [250, 183] on input "text" at bounding box center [298, 191] width 199 height 28
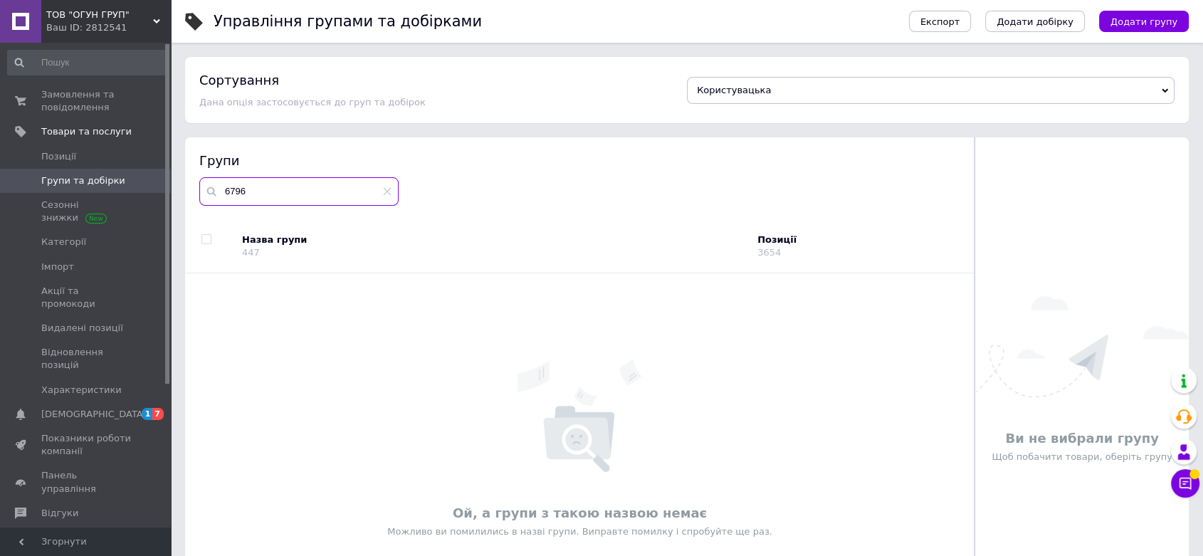
click at [381, 189] on input "6796" at bounding box center [298, 191] width 199 height 28
drag, startPoint x: 267, startPoint y: 192, endPoint x: 171, endPoint y: 189, distance: 95.4
click at [171, 189] on div "Управління групами та добірками Експорт Додати добірку Додати групу Сортування …" at bounding box center [687, 318] width 1032 height 636
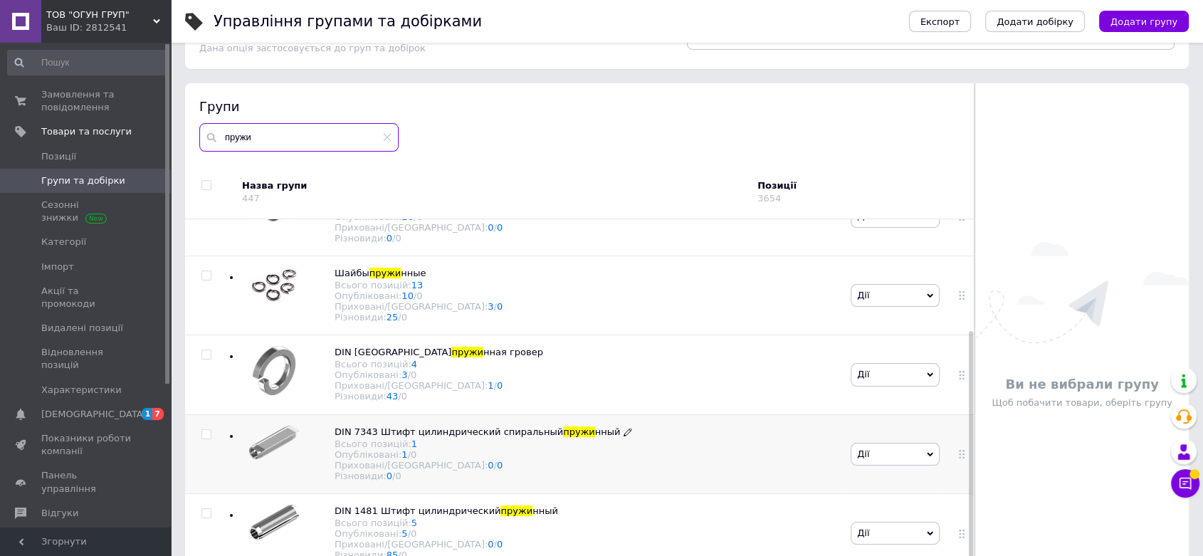
scroll to position [80, 0]
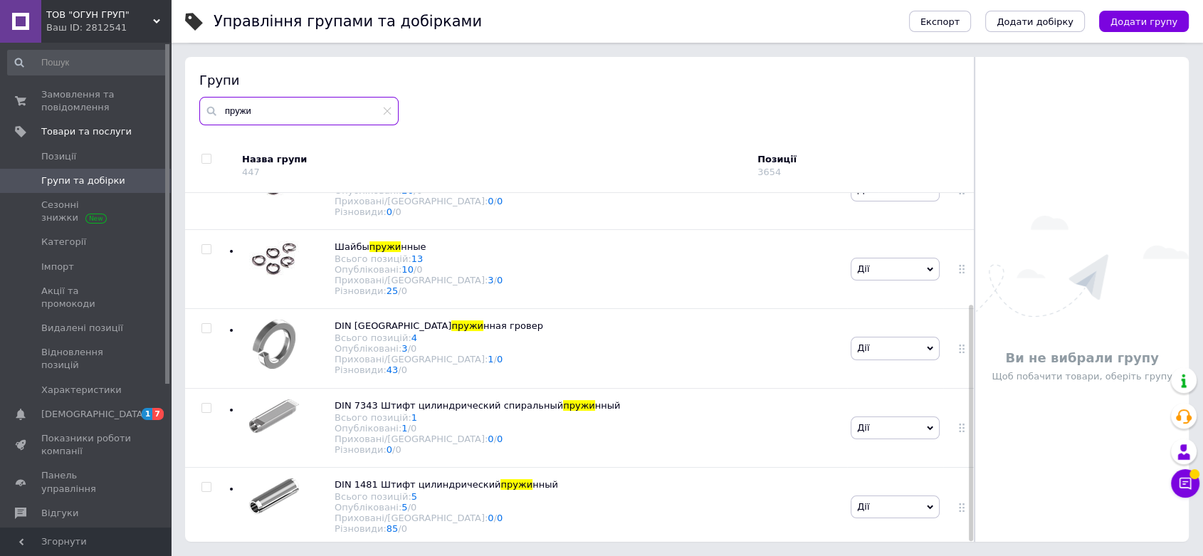
type input "пружи"
click at [874, 258] on span "Дії" at bounding box center [894, 269] width 89 height 23
click at [874, 352] on li "Додати підгрупу" at bounding box center [895, 368] width 88 height 33
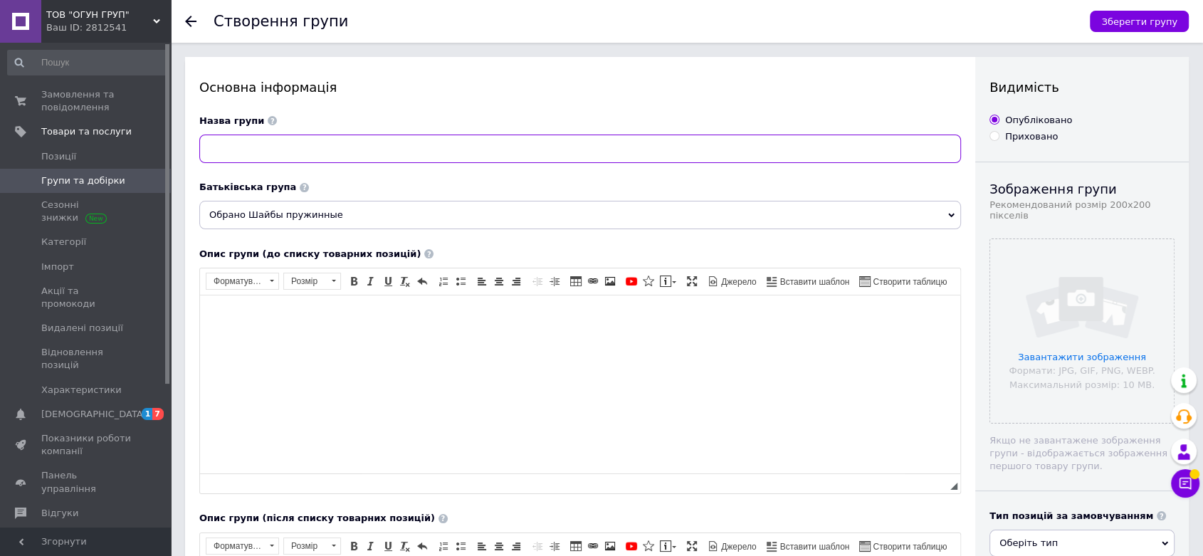
click at [240, 157] on input at bounding box center [579, 148] width 761 height 28
paste input "DIN 6796 Шайба тарельчатая"
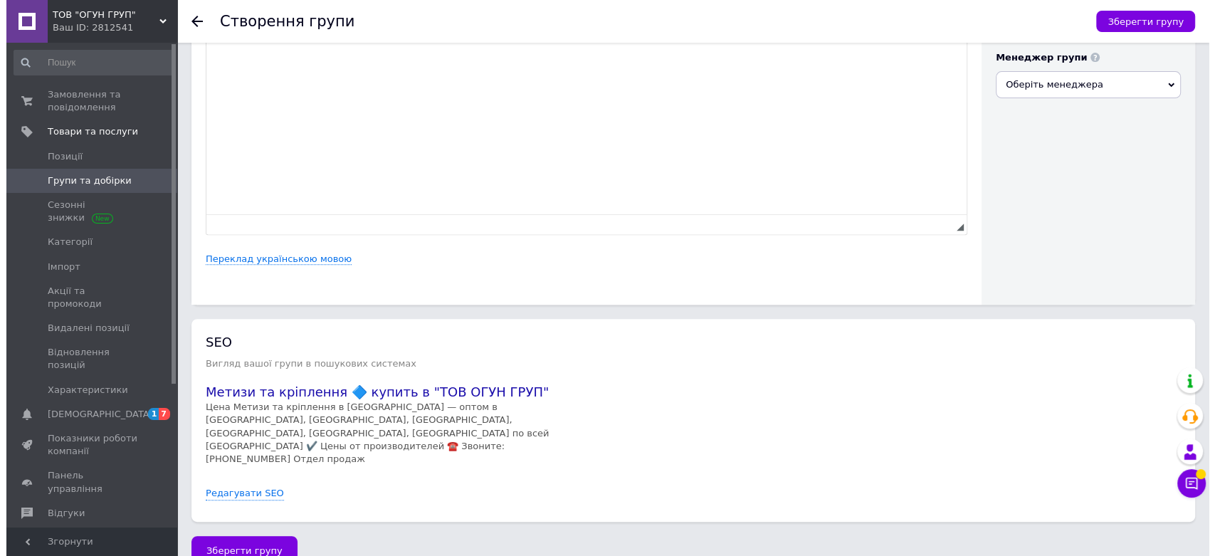
scroll to position [524, 0]
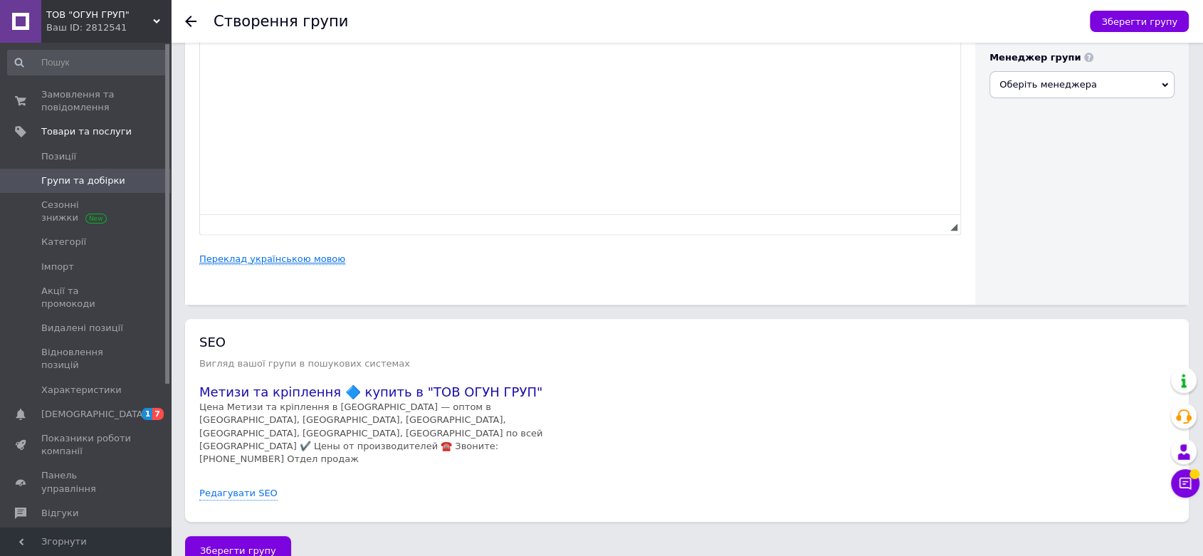
type input "DIN 6796 Шайба тарельчатая"
click at [258, 258] on link "Переклад українською мовою" at bounding box center [272, 258] width 146 height 11
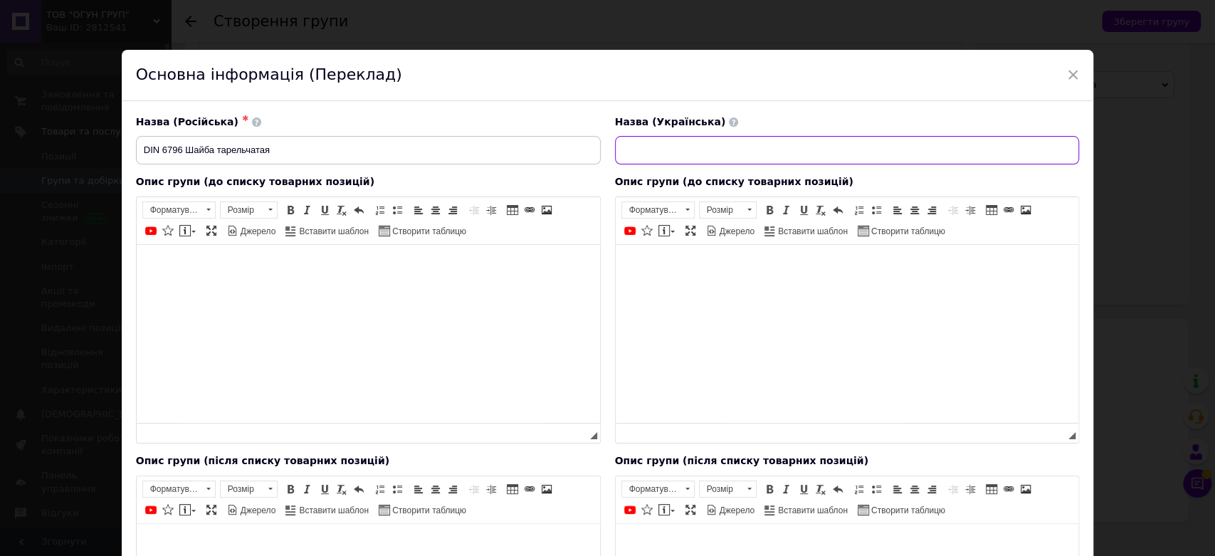
click at [641, 145] on input at bounding box center [847, 150] width 465 height 28
paste input "DIN 6796 Шайба тарельчатая"
drag, startPoint x: 752, startPoint y: 149, endPoint x: 742, endPoint y: 149, distance: 10.0
click at [742, 149] on input "DIN 6796 Шайба тарельчатая" at bounding box center [847, 150] width 465 height 28
click at [713, 152] on input "DIN 6796 Шайба тарельчата" at bounding box center [847, 150] width 465 height 28
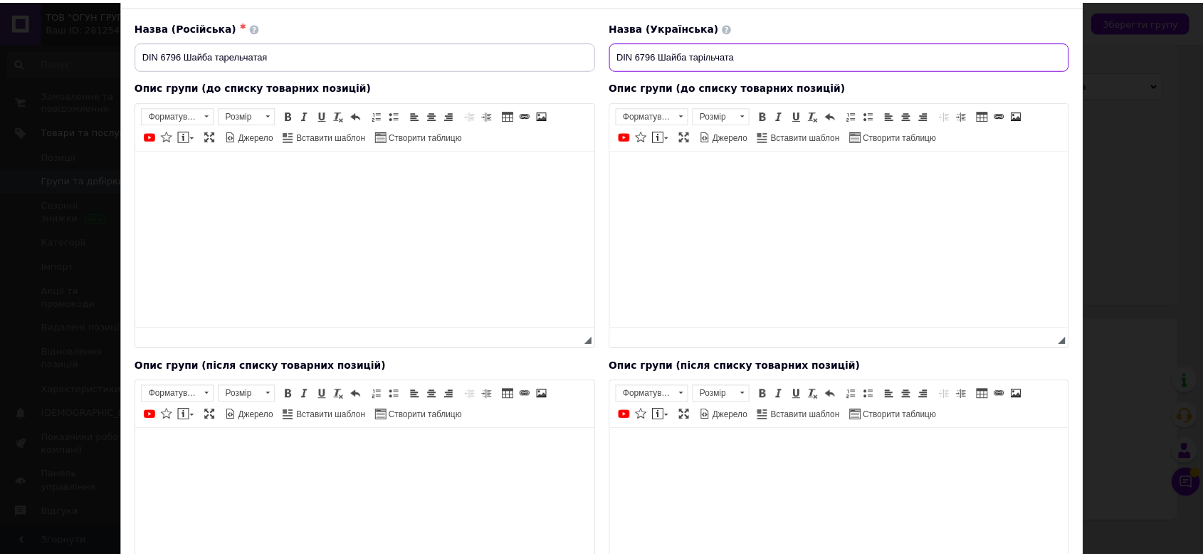
scroll to position [280, 0]
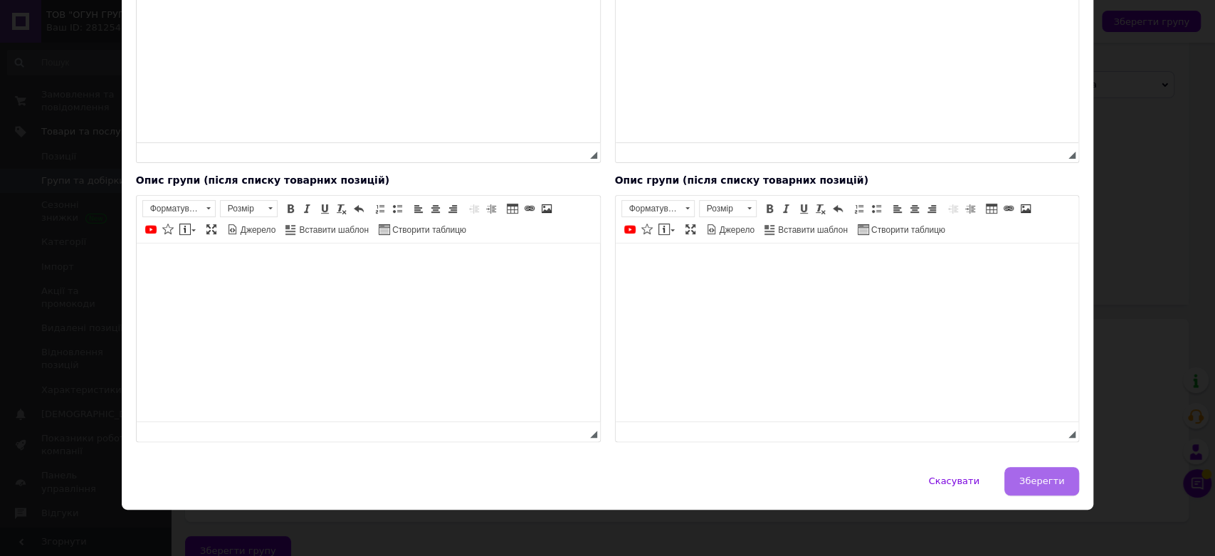
type input "DIN 6796 Шайба тарільчата"
click at [874, 399] on span "Зберегти" at bounding box center [1041, 480] width 45 height 11
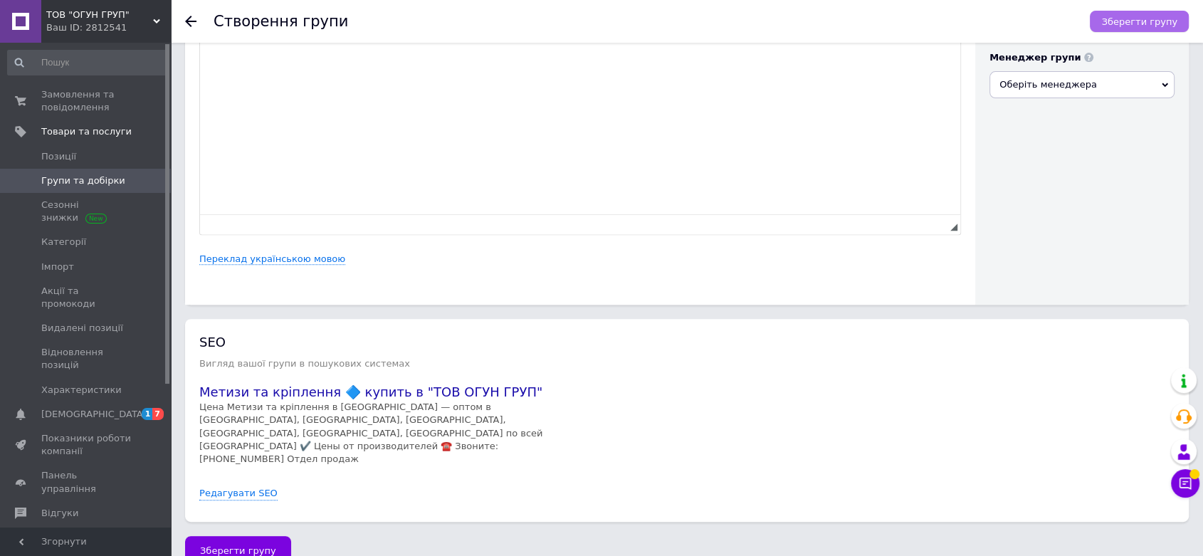
click at [874, 21] on span "Зберегти групу" at bounding box center [1139, 21] width 76 height 11
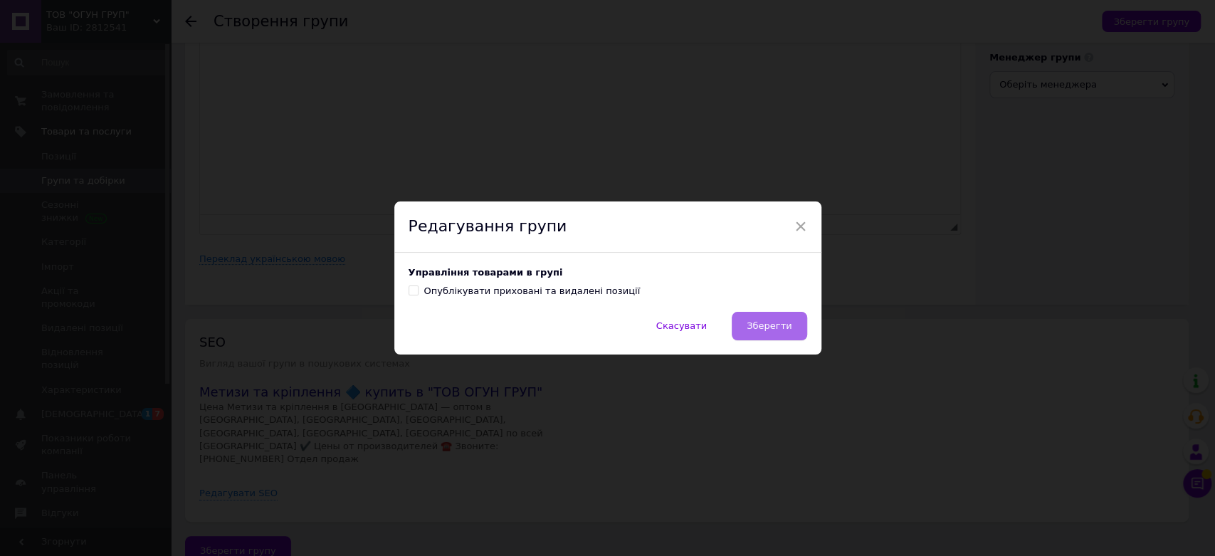
click at [782, 324] on span "Зберегти" at bounding box center [768, 325] width 45 height 11
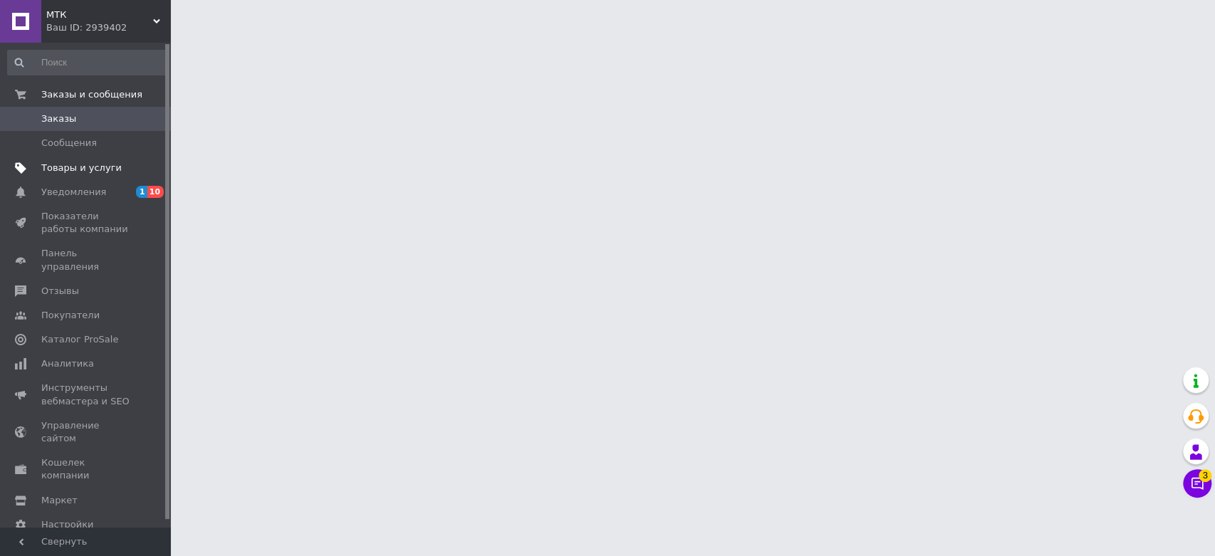
click at [68, 167] on span "Товары и услуги" at bounding box center [81, 168] width 80 height 13
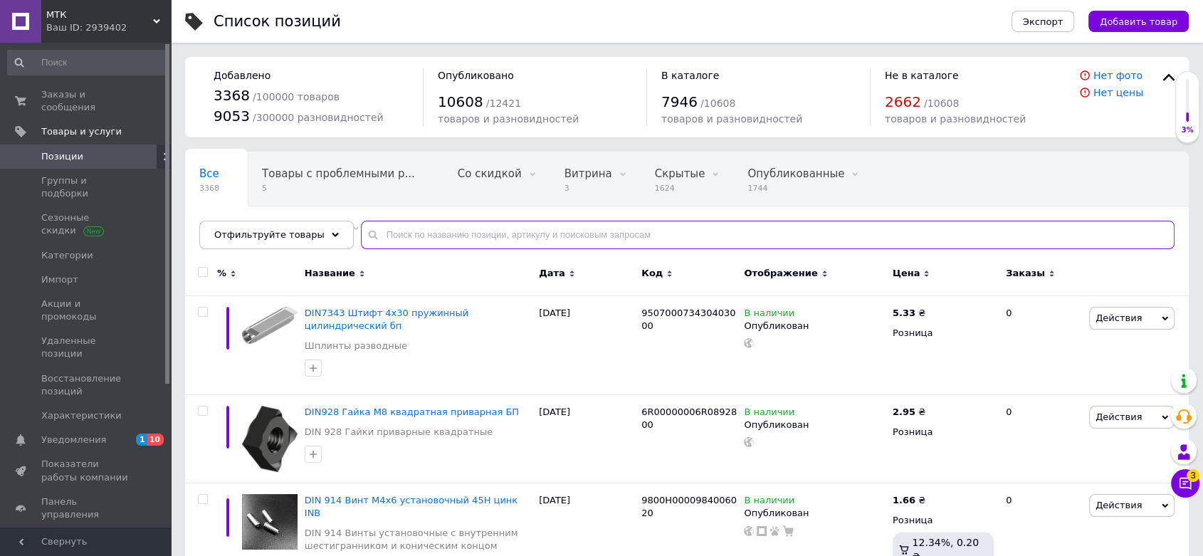
click at [404, 236] on input "text" at bounding box center [767, 235] width 813 height 28
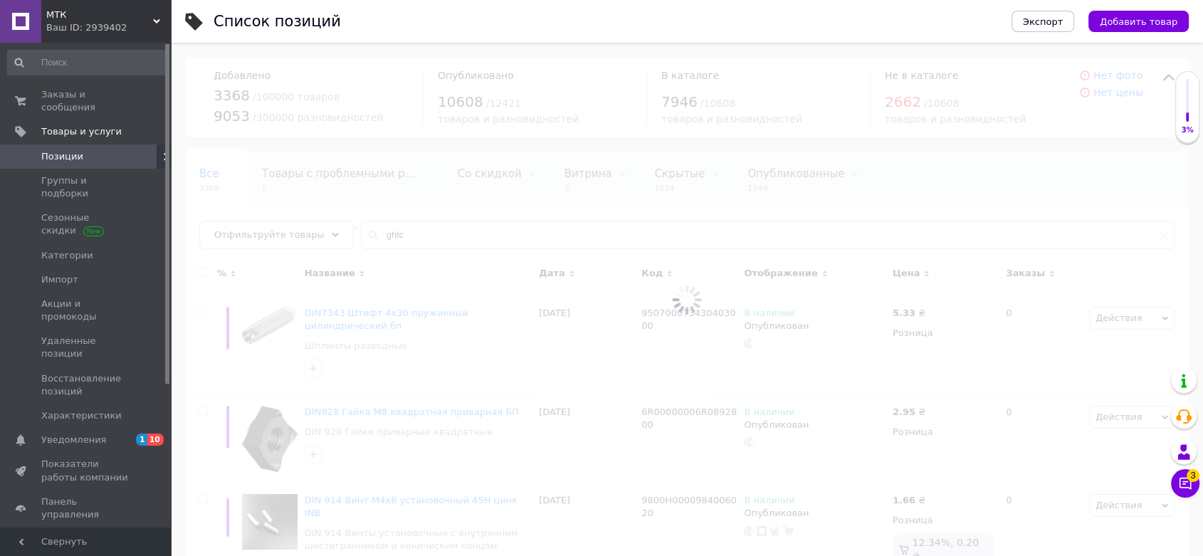
drag, startPoint x: 394, startPoint y: 246, endPoint x: 353, endPoint y: 234, distance: 42.3
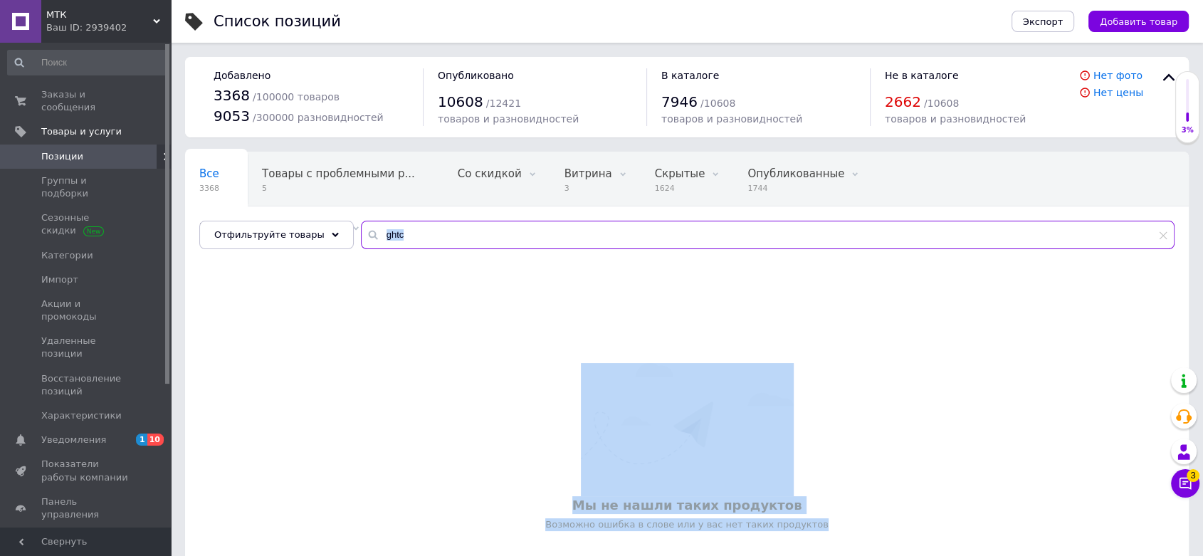
click at [398, 233] on input "ghtc" at bounding box center [767, 235] width 813 height 28
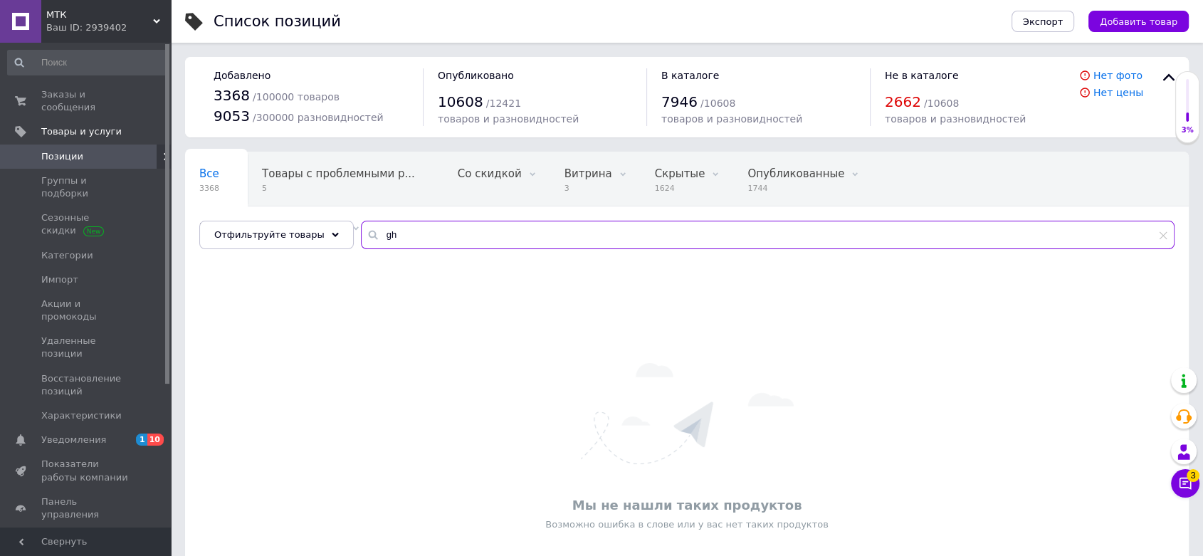
type input "g"
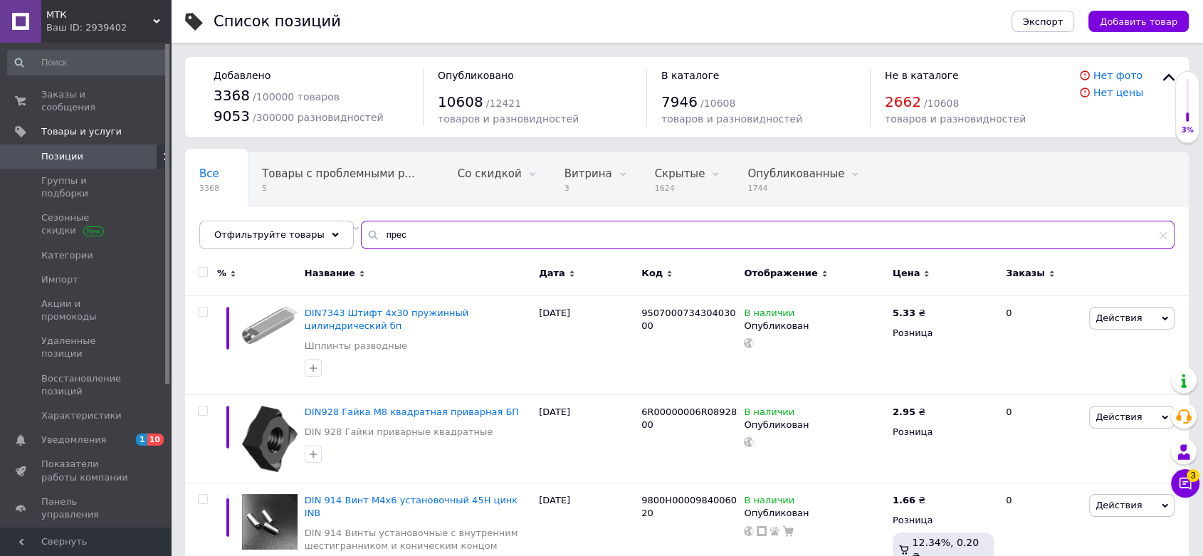
drag, startPoint x: 394, startPoint y: 232, endPoint x: 353, endPoint y: 229, distance: 40.7
click at [361, 229] on div "прес" at bounding box center [767, 235] width 813 height 28
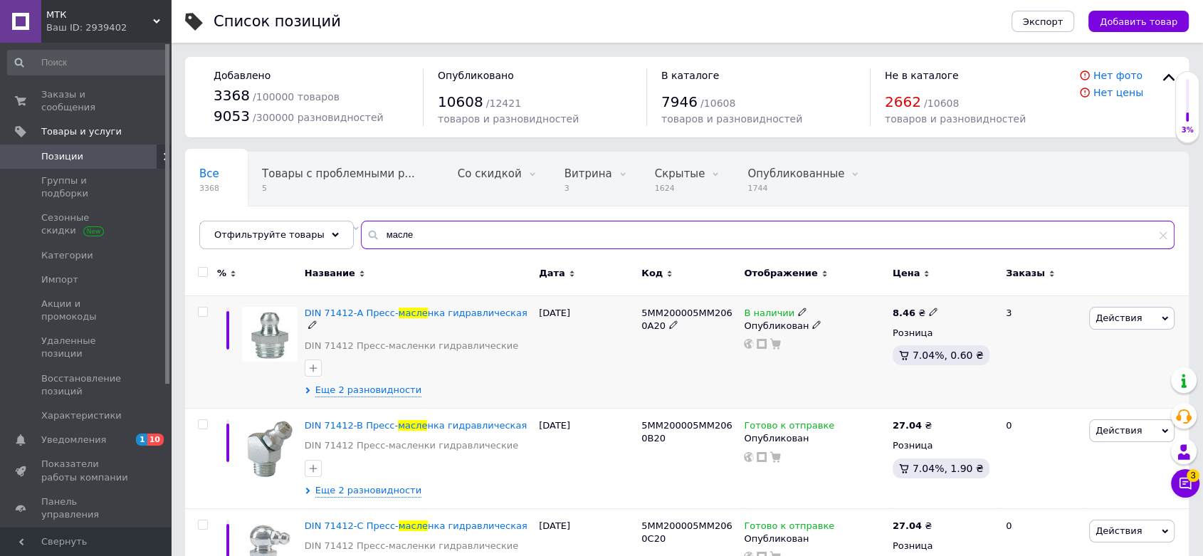
scroll to position [52, 0]
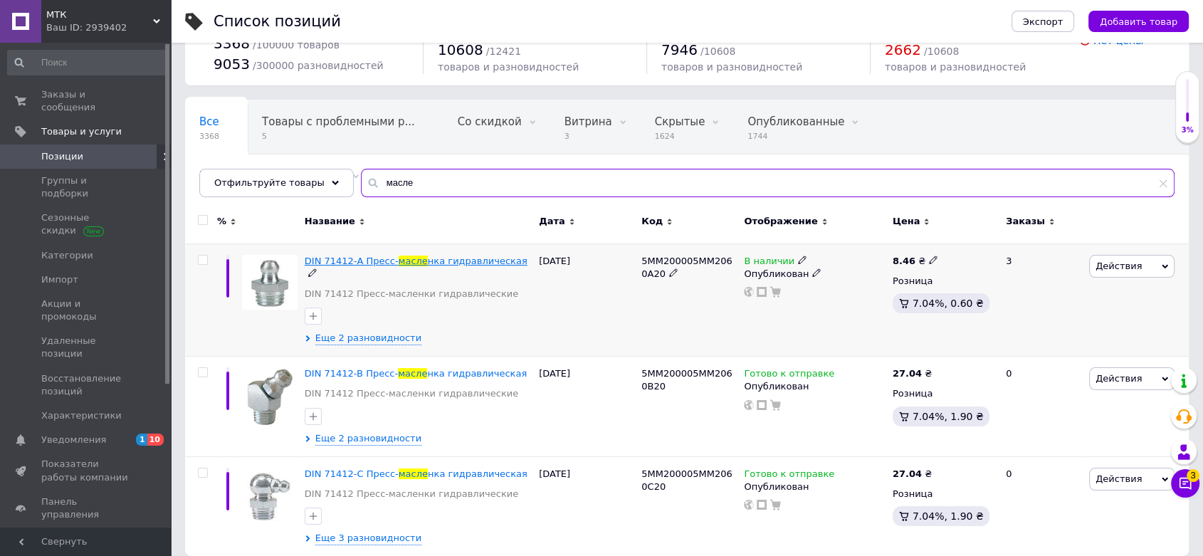
type input "масле"
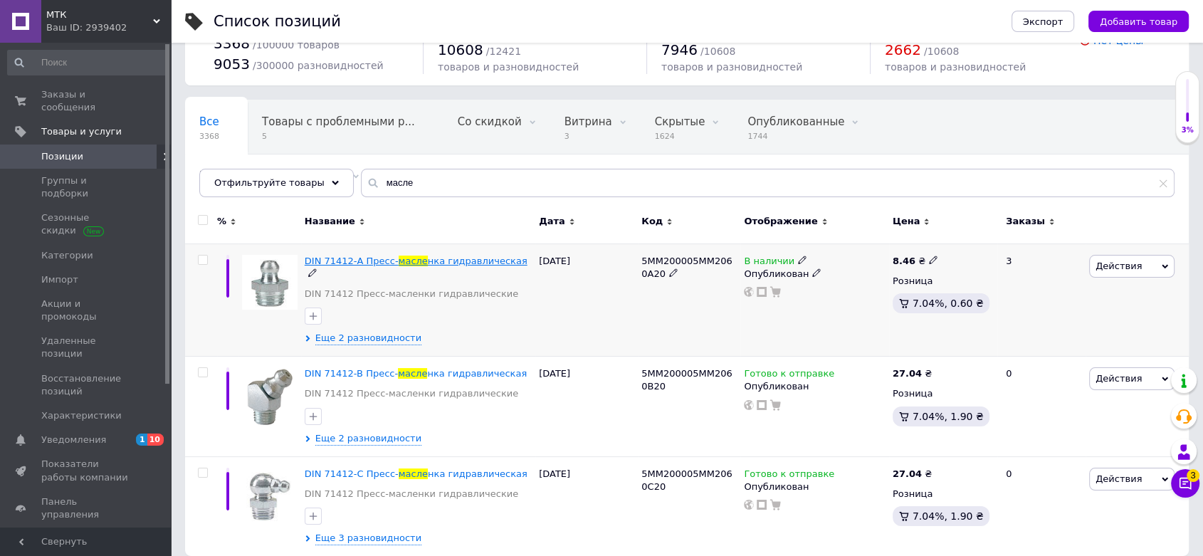
click at [431, 259] on span "нка гидравлическая" at bounding box center [478, 260] width 100 height 11
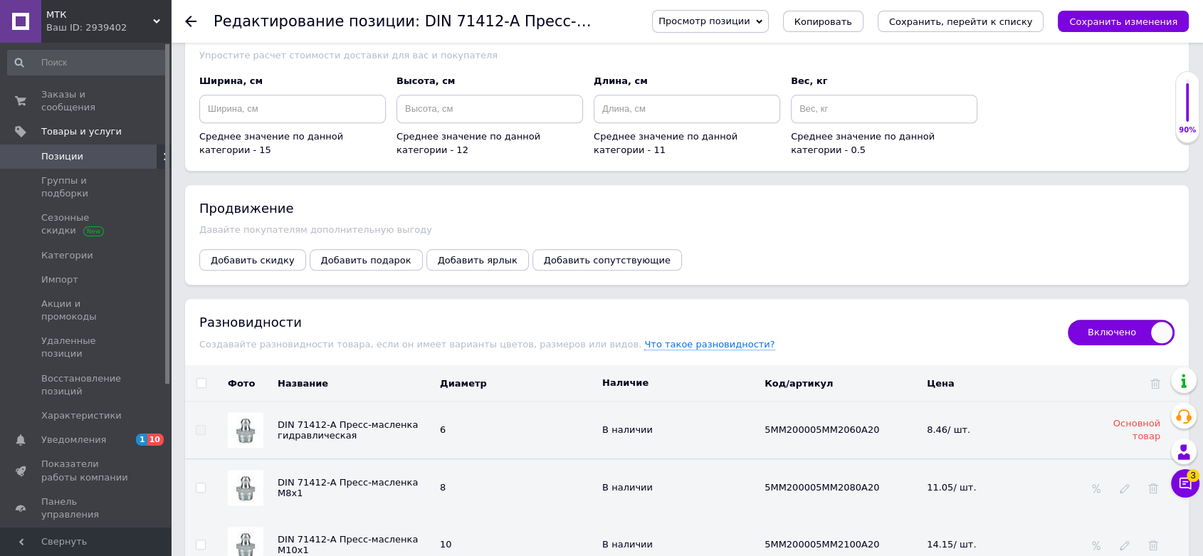
scroll to position [1581, 0]
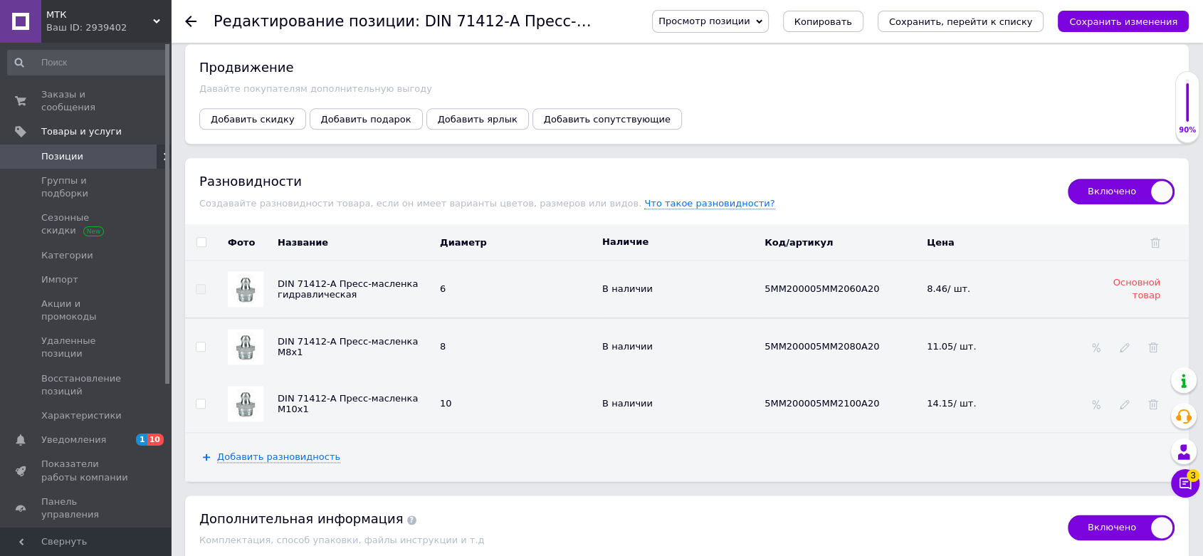
click at [68, 23] on div "Ваш ID: 2939402" at bounding box center [108, 27] width 125 height 13
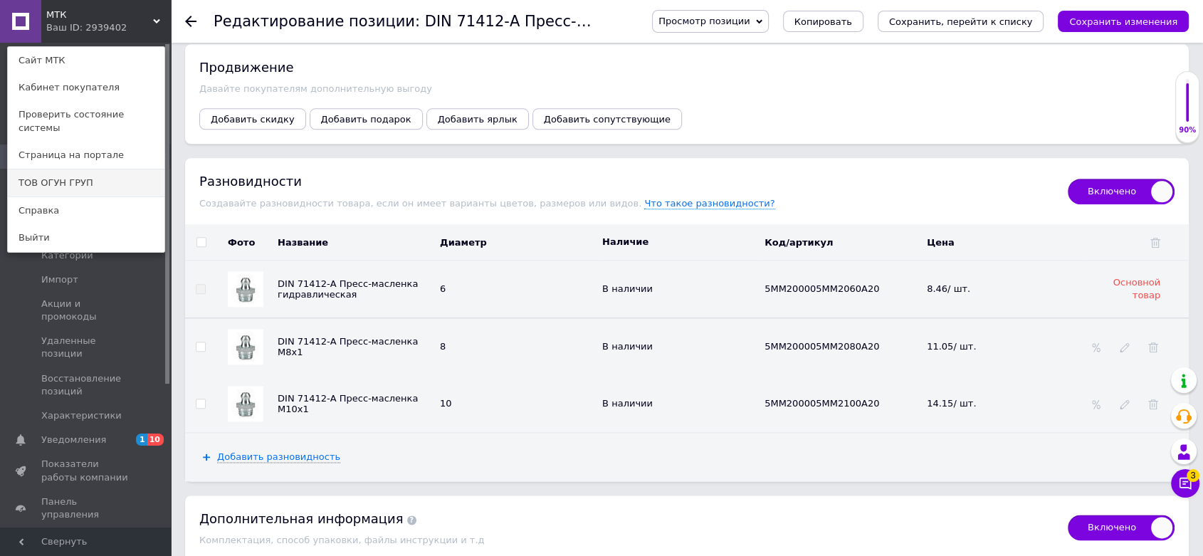
click at [86, 169] on link "ТОВ ОГУН ГРУП" at bounding box center [86, 182] width 157 height 27
checkbox input "true"
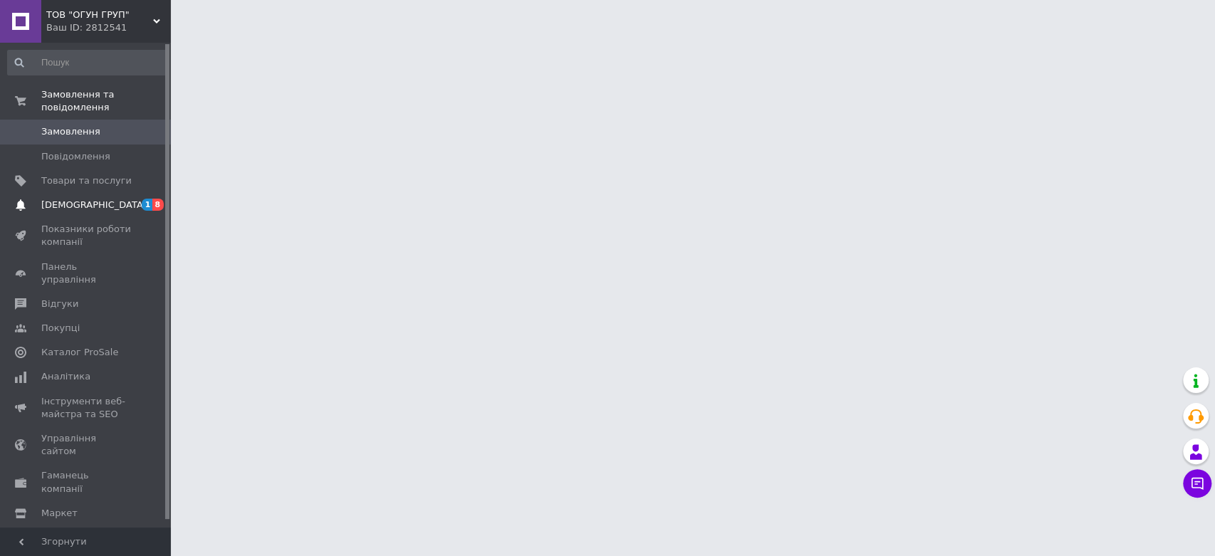
click at [72, 199] on span "Сповіщення" at bounding box center [93, 205] width 105 height 13
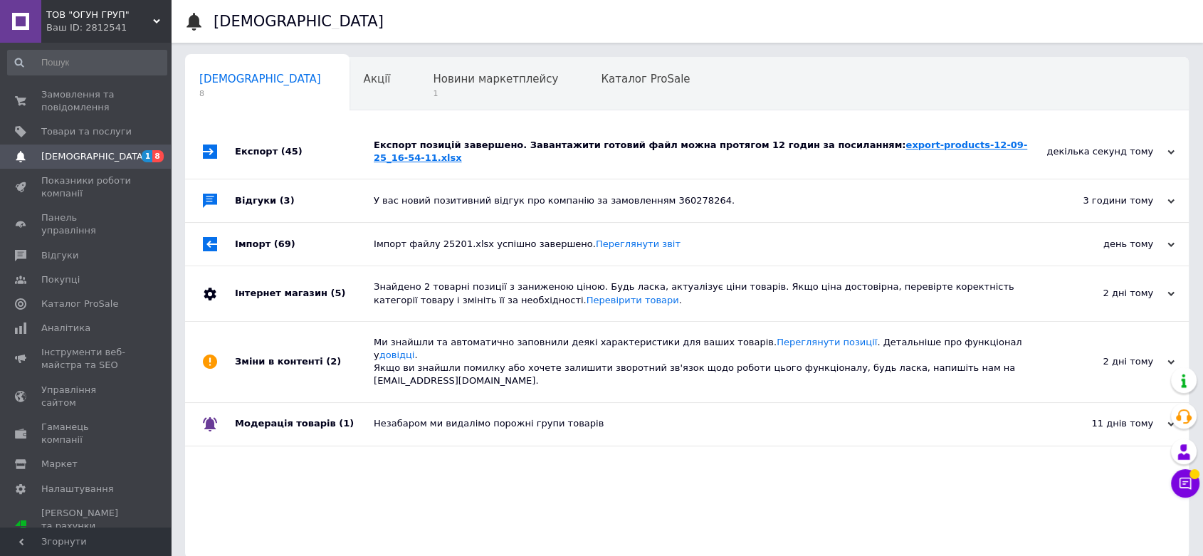
click at [840, 143] on link "export-products-12-09-25_16-54-11.xlsx" at bounding box center [700, 150] width 653 height 23
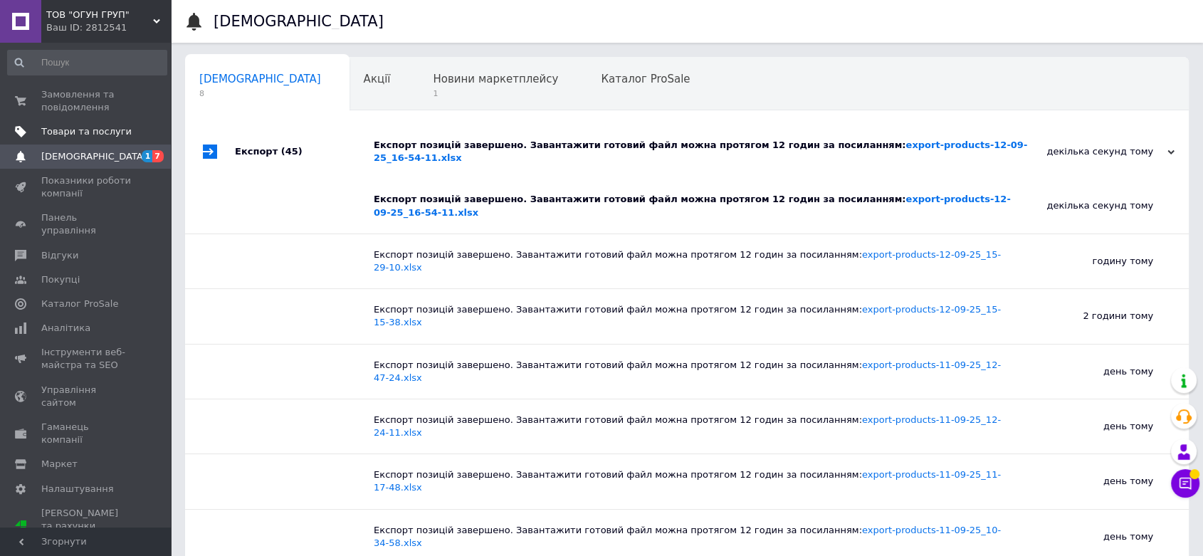
click at [95, 132] on span "Товари та послуги" at bounding box center [86, 131] width 90 height 13
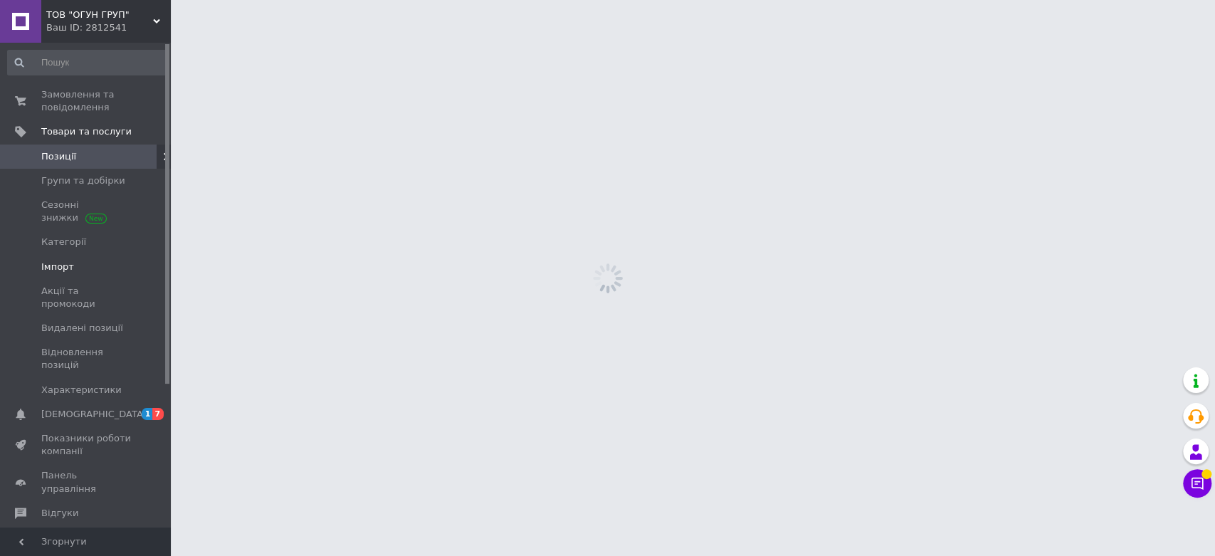
click at [70, 269] on span "Імпорт" at bounding box center [86, 266] width 90 height 13
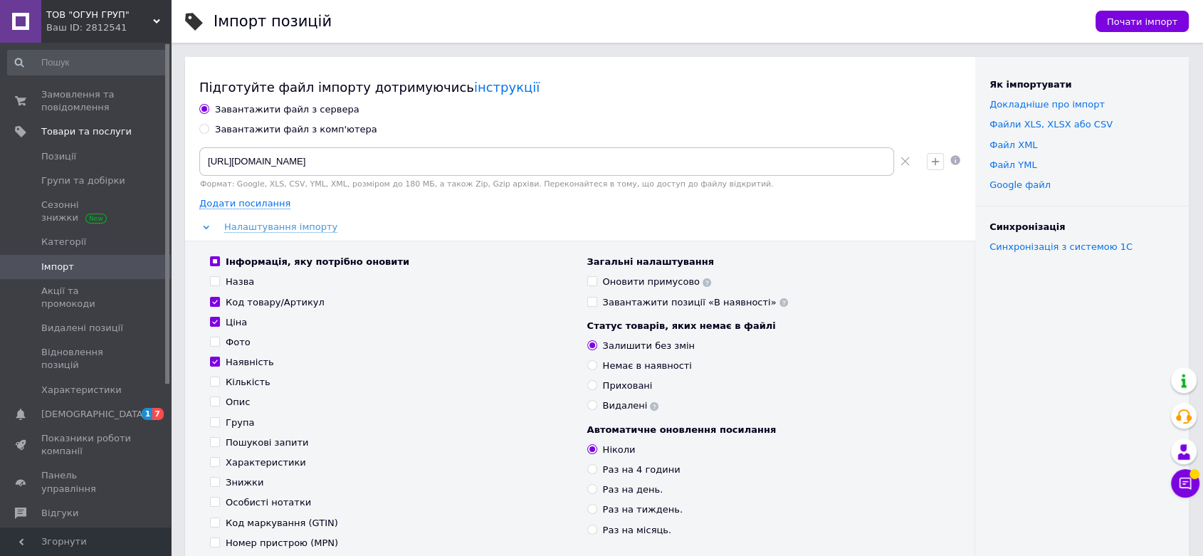
click at [268, 129] on div "Завантажити файл з комп'ютера" at bounding box center [296, 129] width 162 height 13
click at [208, 129] on input "Завантажити файл з комп'ютера" at bounding box center [203, 128] width 9 height 9
radio input "true"
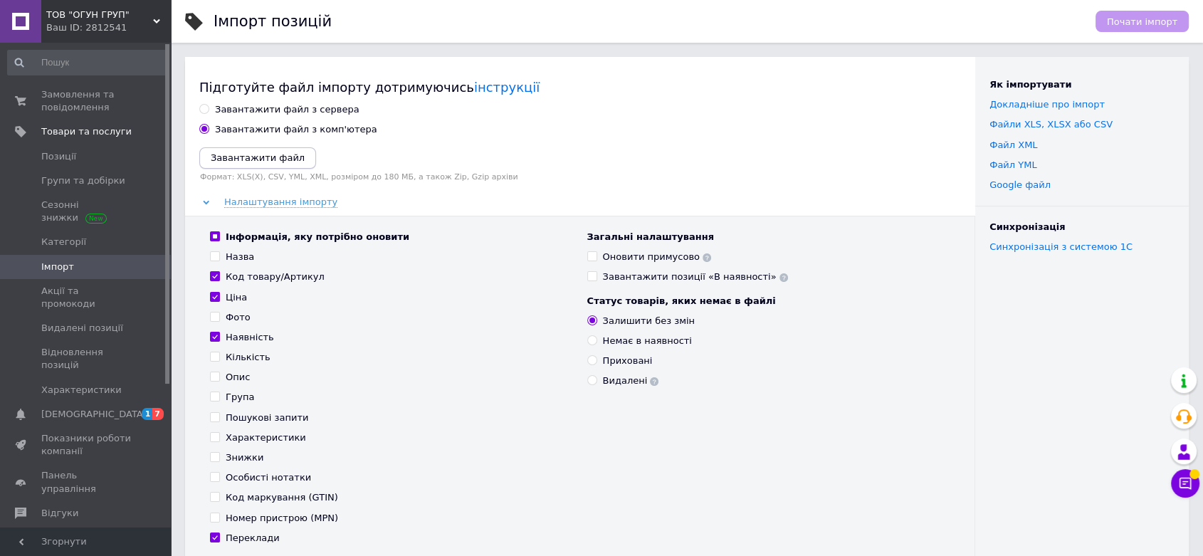
click at [281, 153] on icon "Завантажити файл" at bounding box center [258, 157] width 94 height 11
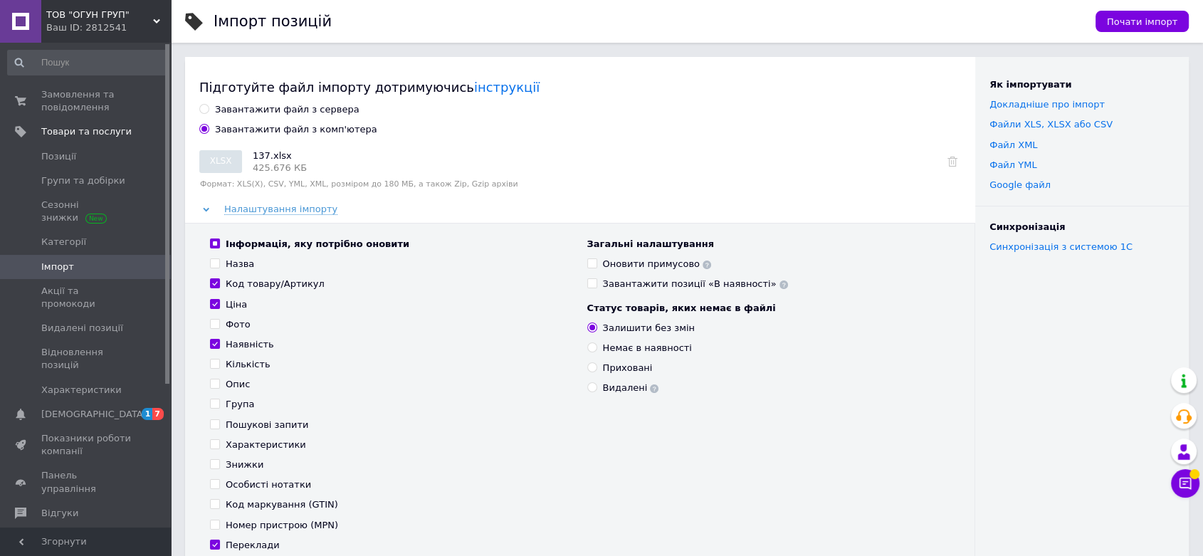
click at [215, 261] on input "Назва" at bounding box center [214, 262] width 9 height 9
checkbox input "true"
drag, startPoint x: 218, startPoint y: 363, endPoint x: 218, endPoint y: 381, distance: 18.5
click at [218, 365] on input "Кількість" at bounding box center [214, 363] width 9 height 9
checkbox input "true"
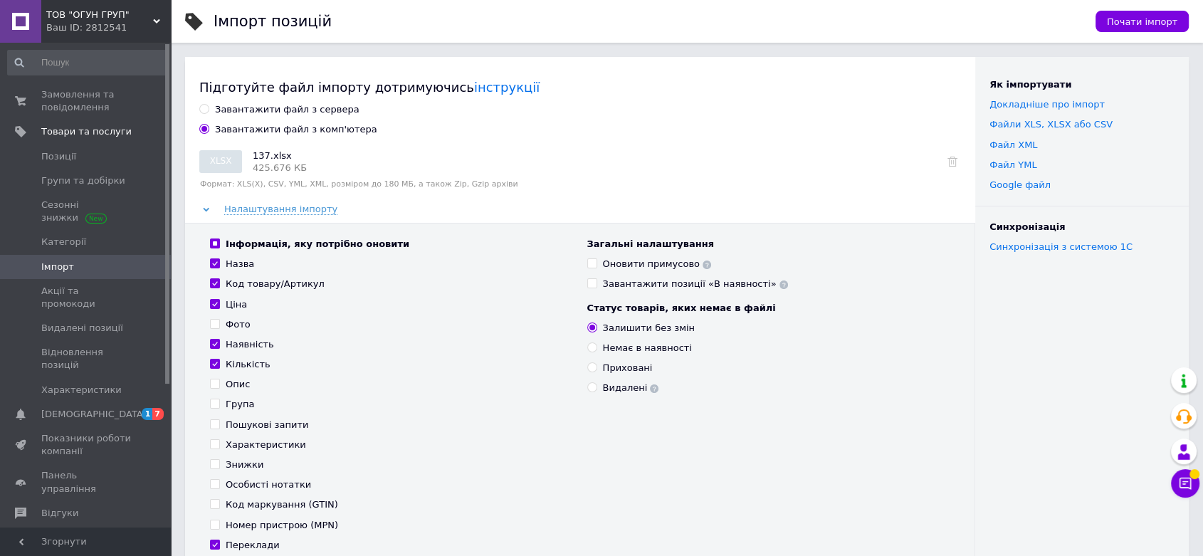
drag, startPoint x: 216, startPoint y: 386, endPoint x: 217, endPoint y: 393, distance: 7.2
click at [216, 388] on label "Опис" at bounding box center [230, 384] width 40 height 13
click at [216, 388] on input "Опис" at bounding box center [214, 383] width 9 height 9
checkbox input "true"
drag, startPoint x: 218, startPoint y: 401, endPoint x: 218, endPoint y: 412, distance: 11.4
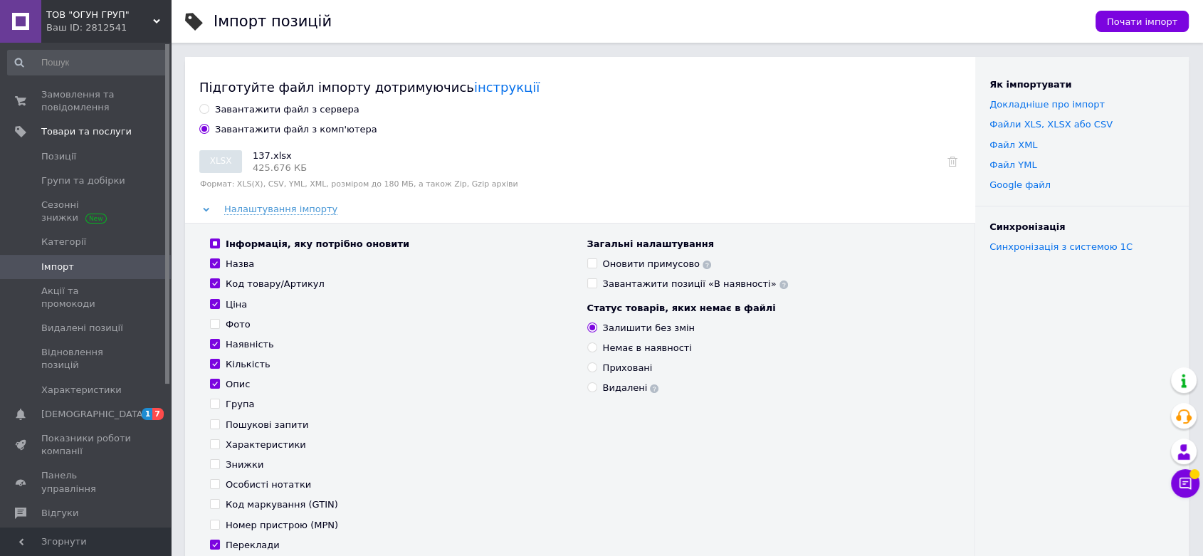
click at [218, 406] on input "Група" at bounding box center [214, 402] width 9 height 9
checkbox input "true"
drag, startPoint x: 218, startPoint y: 415, endPoint x: 218, endPoint y: 431, distance: 16.4
click at [218, 416] on div "Інформація, яку потрібно оновити Назва Код товару/Артикул Ціна Фото Наявність К…" at bounding box center [391, 395] width 377 height 314
click at [217, 438] on div "Інформація, яку потрібно оновити Назва Код товару/Артикул Ціна Фото Наявність К…" at bounding box center [391, 395] width 377 height 314
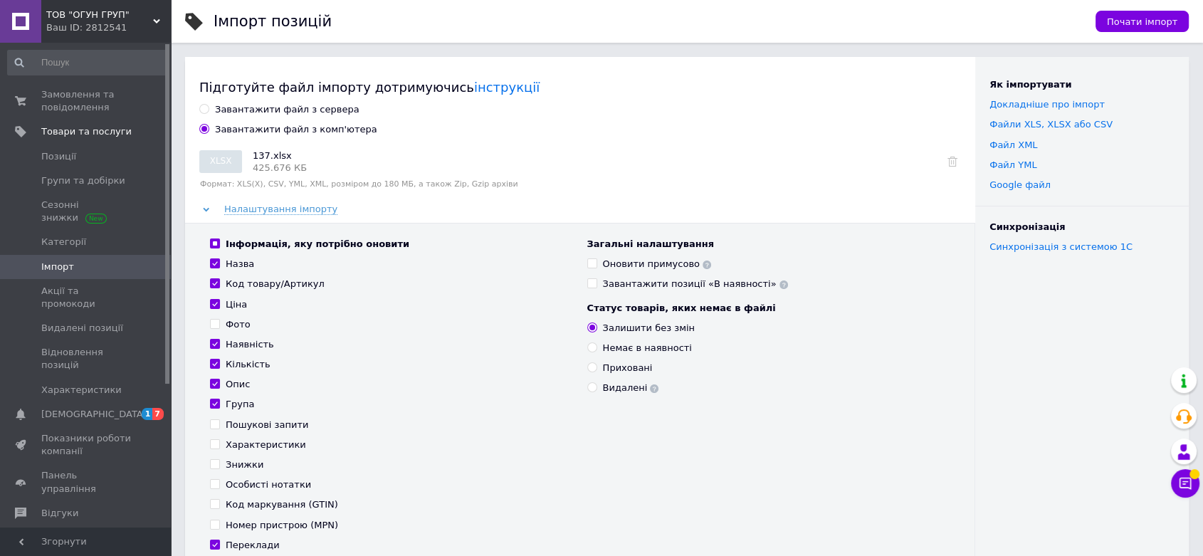
click at [215, 443] on input "Характеристики" at bounding box center [214, 443] width 9 height 9
checkbox input "true"
click at [216, 425] on input "Пошукові запити" at bounding box center [214, 423] width 9 height 9
checkbox input "true"
click at [1141, 16] on span "Почати імпорт" at bounding box center [1142, 21] width 70 height 11
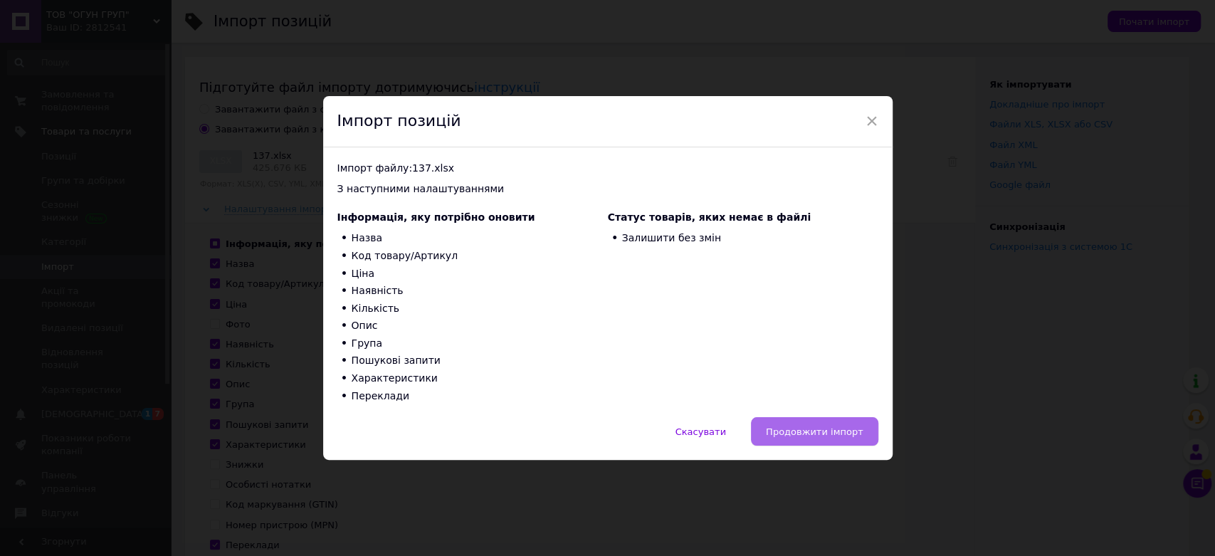
click at [824, 433] on span "Продовжити імпорт" at bounding box center [814, 431] width 97 height 11
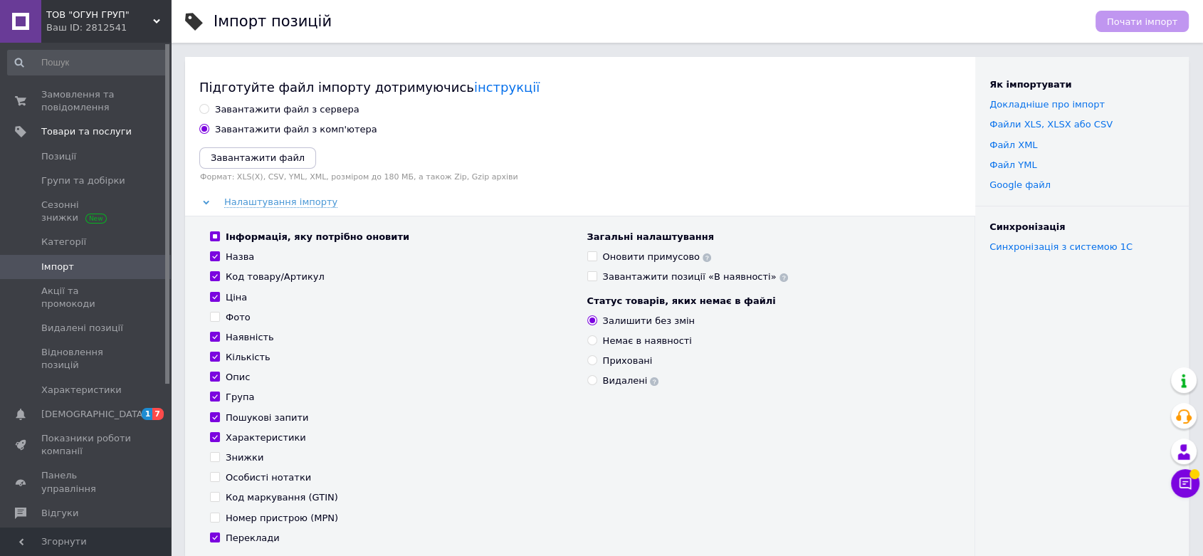
click at [818, 411] on div "Загальні налаштування Оновити примусово Завантажити позиції «В наявності» Стату…" at bounding box center [768, 388] width 377 height 314
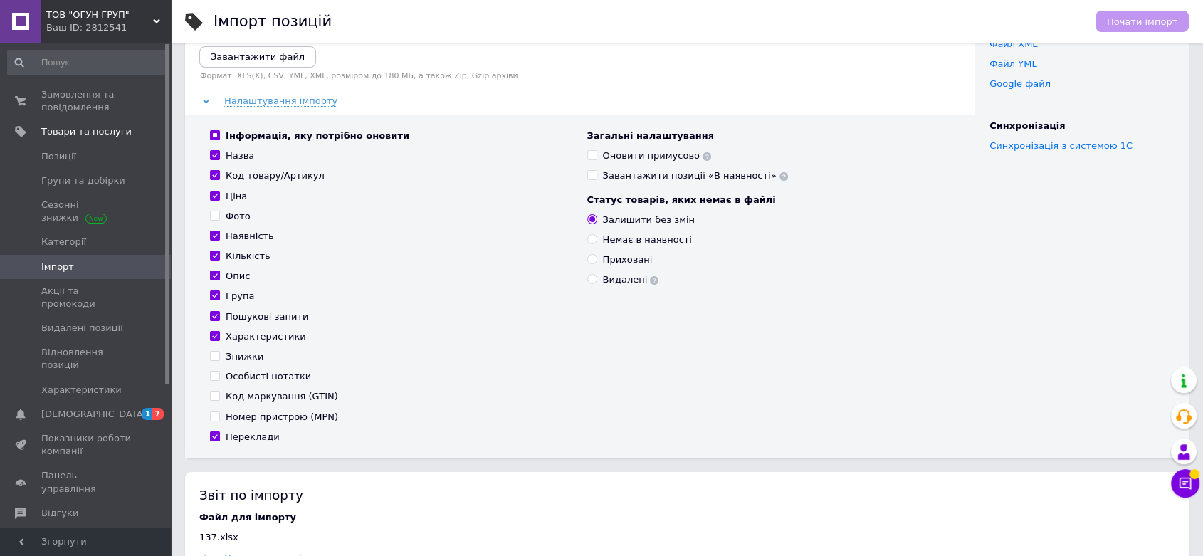
scroll to position [237, 0]
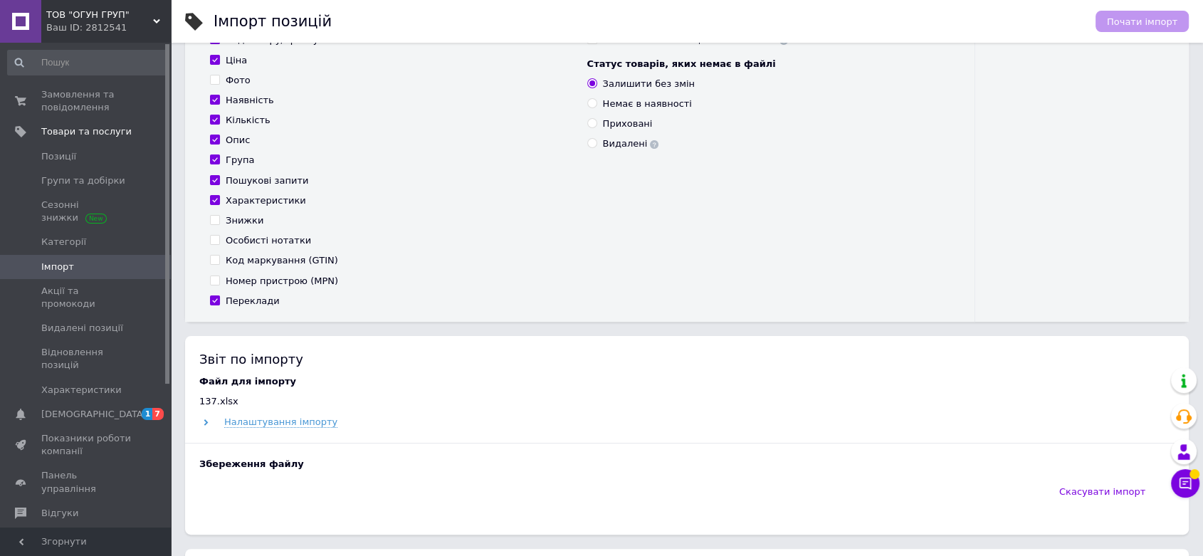
click at [666, 406] on div "137.xlsx" at bounding box center [686, 401] width 975 height 13
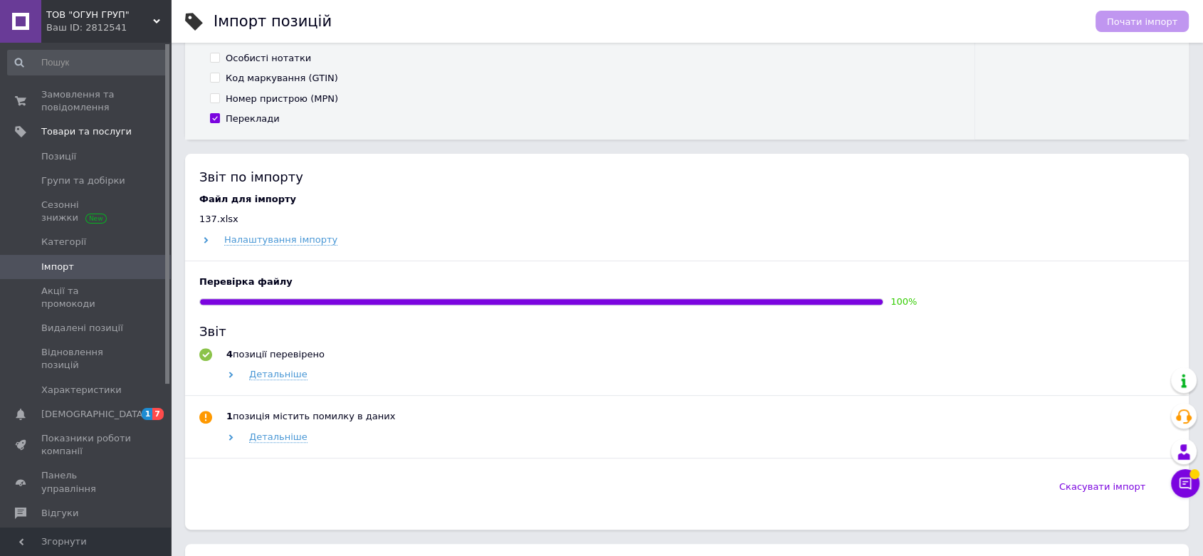
scroll to position [474, 0]
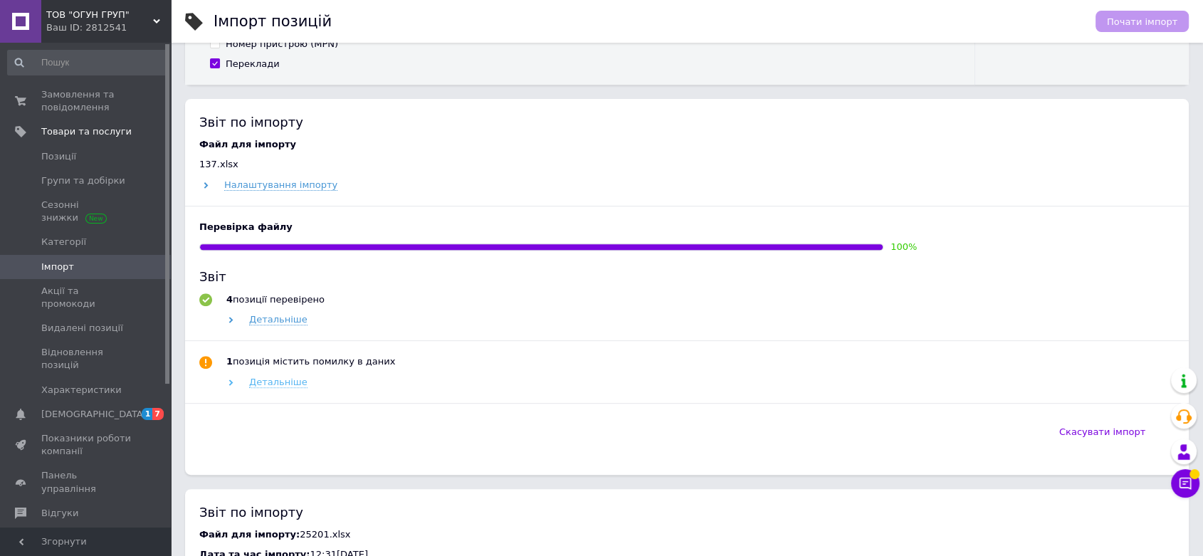
click at [274, 384] on span "Детальніше" at bounding box center [278, 381] width 58 height 11
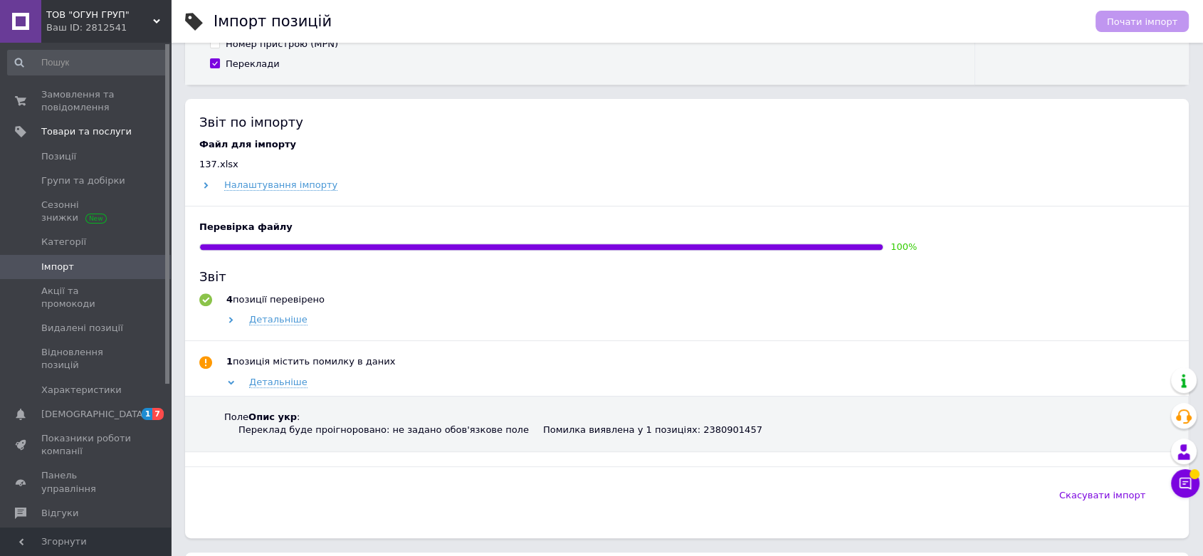
click at [796, 199] on div "Файл для імпорту 137.xlsx Налаштування імпорту Перевірка файлу 100 % Звіт 4 поз…" at bounding box center [686, 309] width 975 height 342
click at [61, 177] on span "Групи та добірки" at bounding box center [83, 180] width 84 height 13
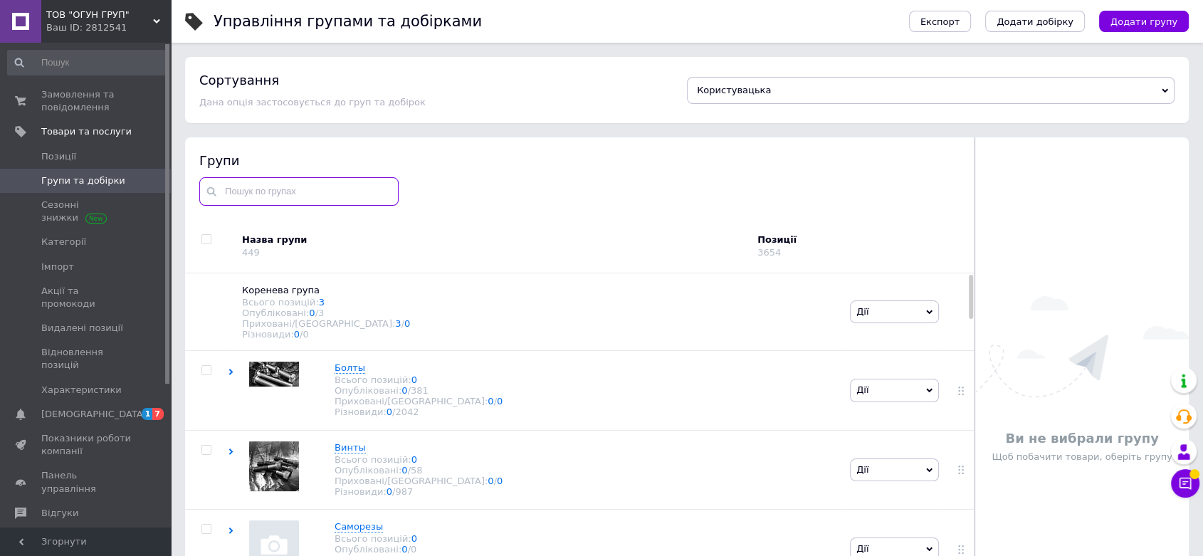
click at [257, 199] on input "text" at bounding box center [298, 191] width 199 height 28
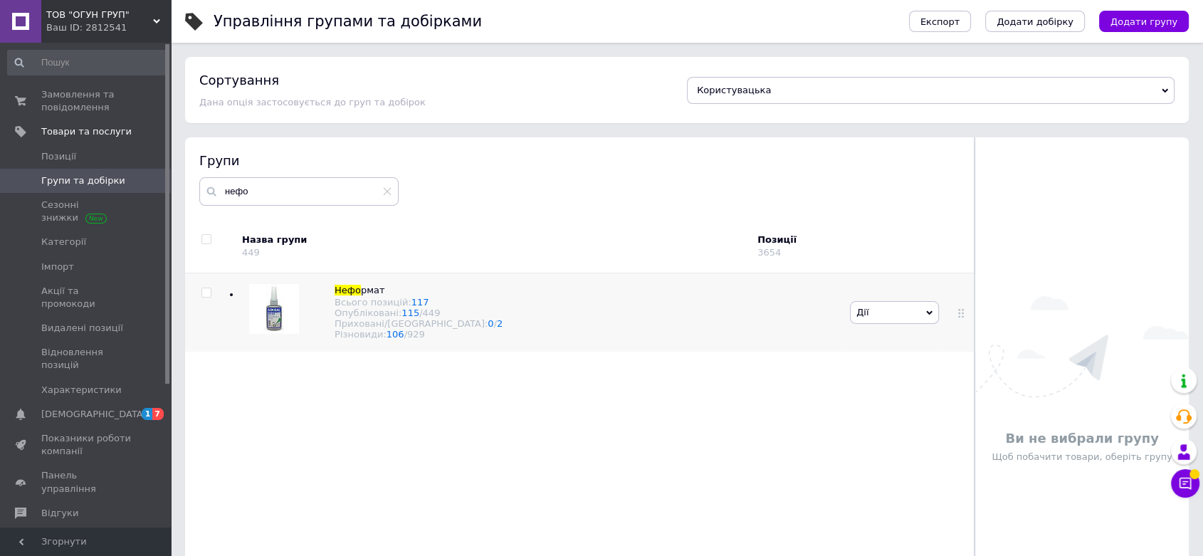
click at [926, 315] on icon at bounding box center [929, 313] width 6 height 4
click at [890, 342] on li "Приховати групу" at bounding box center [894, 345] width 88 height 33
click at [611, 413] on div "Нефо рмат Всього позицій: 117 Опубліковані: 115 / 449 Приховані/Видалені: 0 / 2…" at bounding box center [581, 449] width 793 height 352
drag, startPoint x: 268, startPoint y: 193, endPoint x: 199, endPoint y: 188, distance: 68.5
click at [199, 189] on input "нефо" at bounding box center [298, 191] width 199 height 28
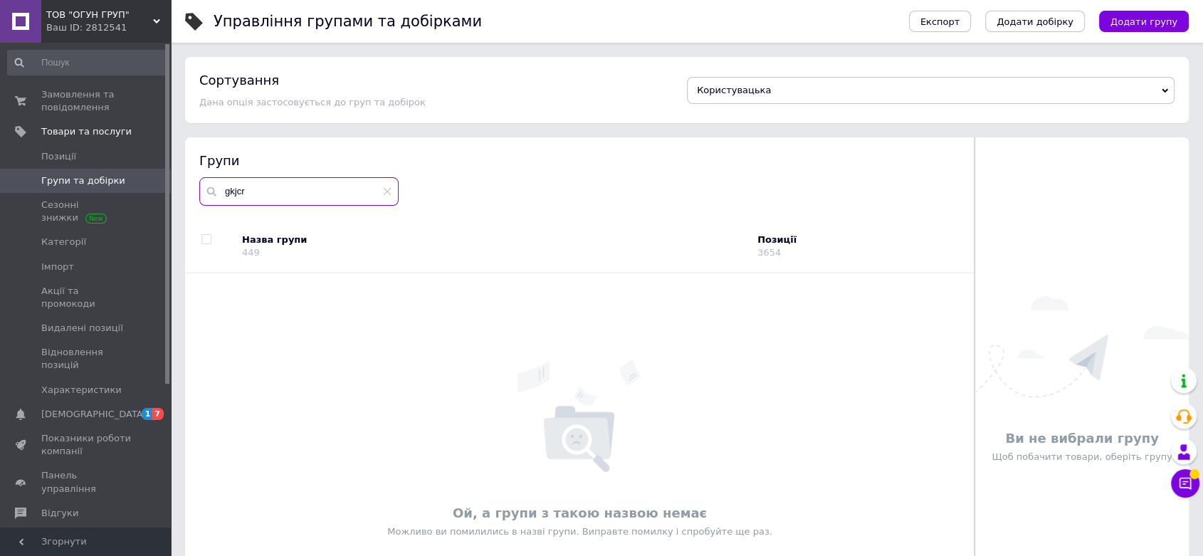
drag, startPoint x: 264, startPoint y: 195, endPoint x: 149, endPoint y: 181, distance: 116.1
click at [149, 181] on div "ТОВ "ОГУН ГРУП" Ваш ID: 2812541 Сайт ТОВ "ОГУН ГРУП" Кабінет покупця Перевірити…" at bounding box center [601, 318] width 1203 height 636
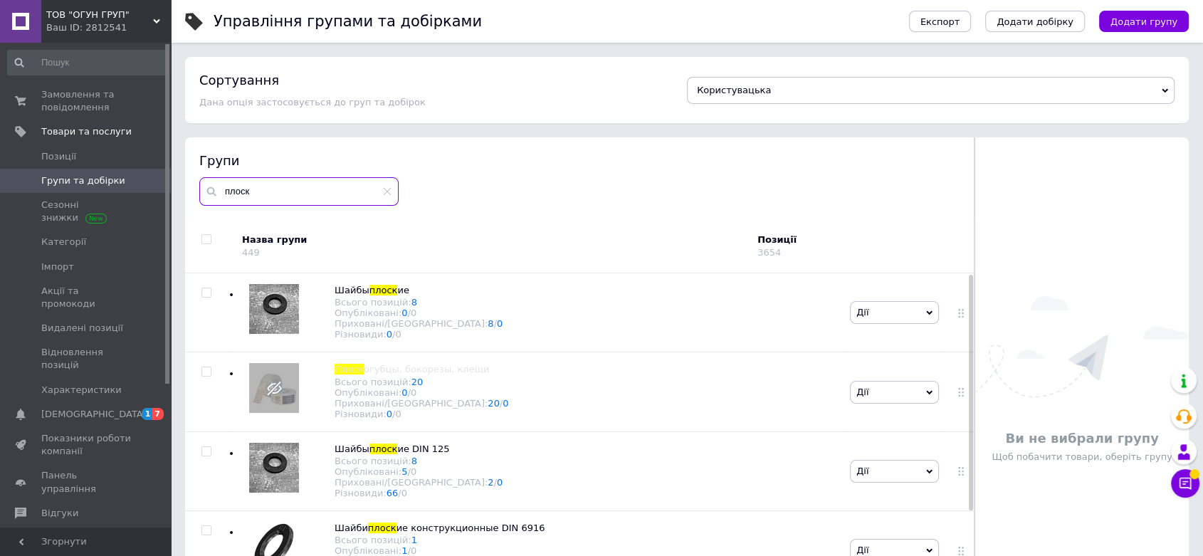
type input "плоск"
click at [926, 320] on span "Дії" at bounding box center [894, 312] width 89 height 23
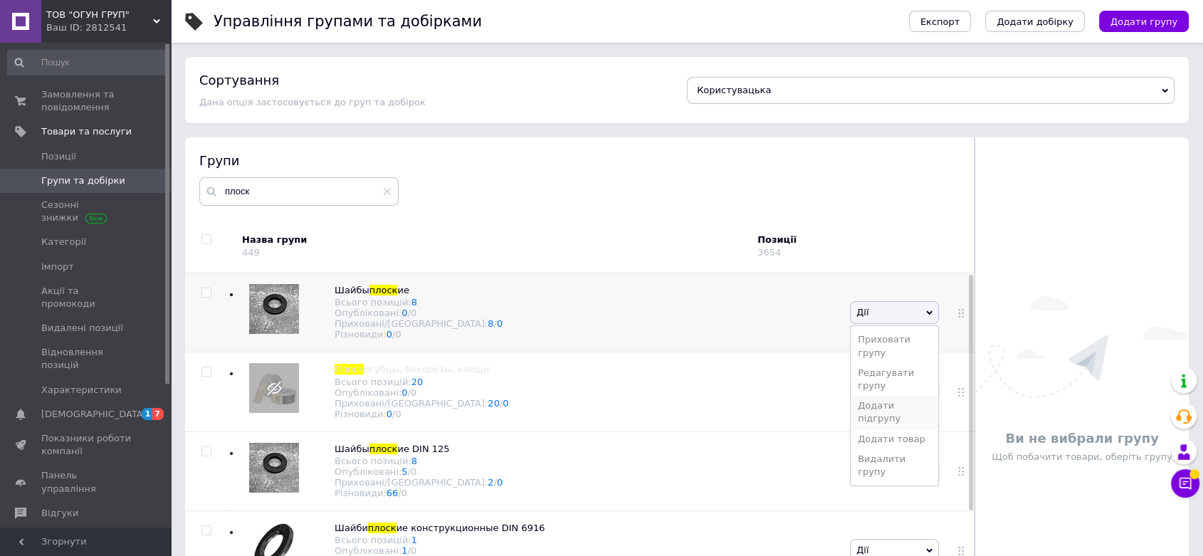
click at [888, 396] on li "Додати підгрупу" at bounding box center [894, 412] width 88 height 33
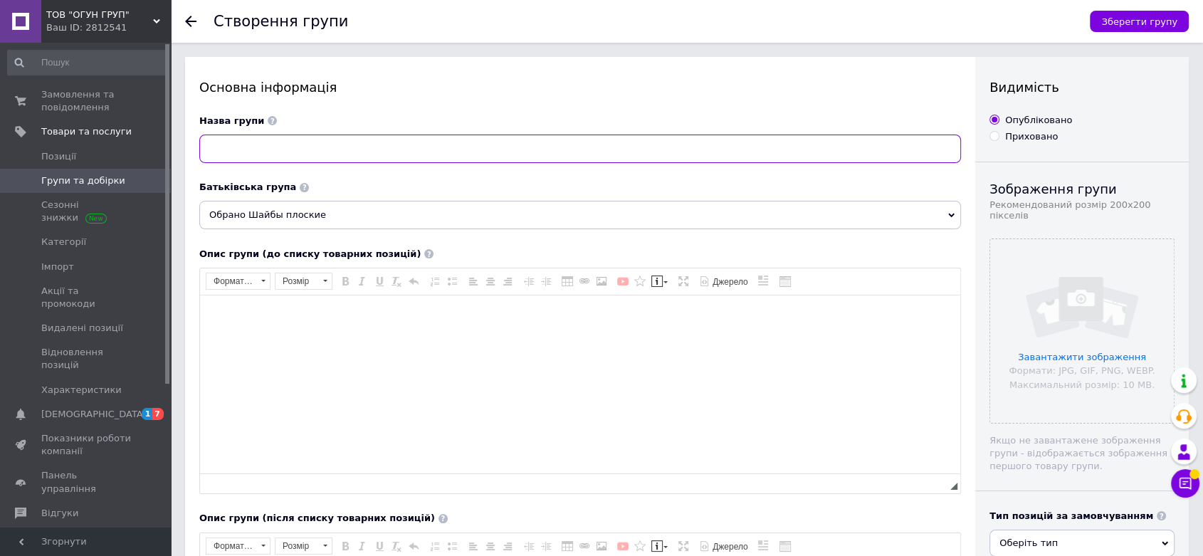
click at [271, 148] on input at bounding box center [579, 148] width 761 height 28
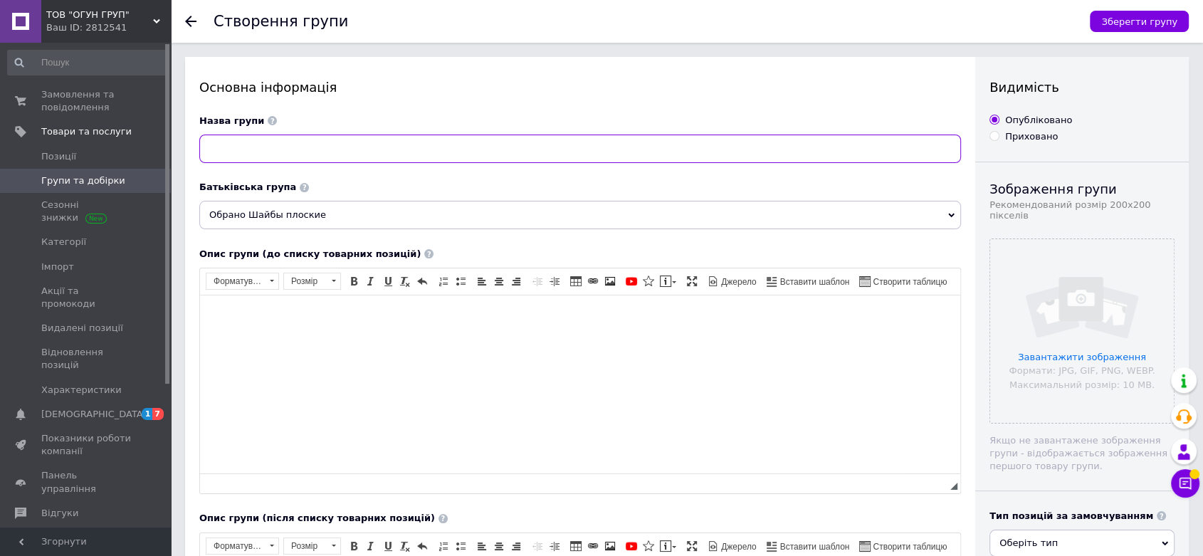
paste input "DIN 440 R Шайба увеличенная"
click at [254, 148] on input "DIN 440 R Шайба увеличенная" at bounding box center [579, 148] width 761 height 28
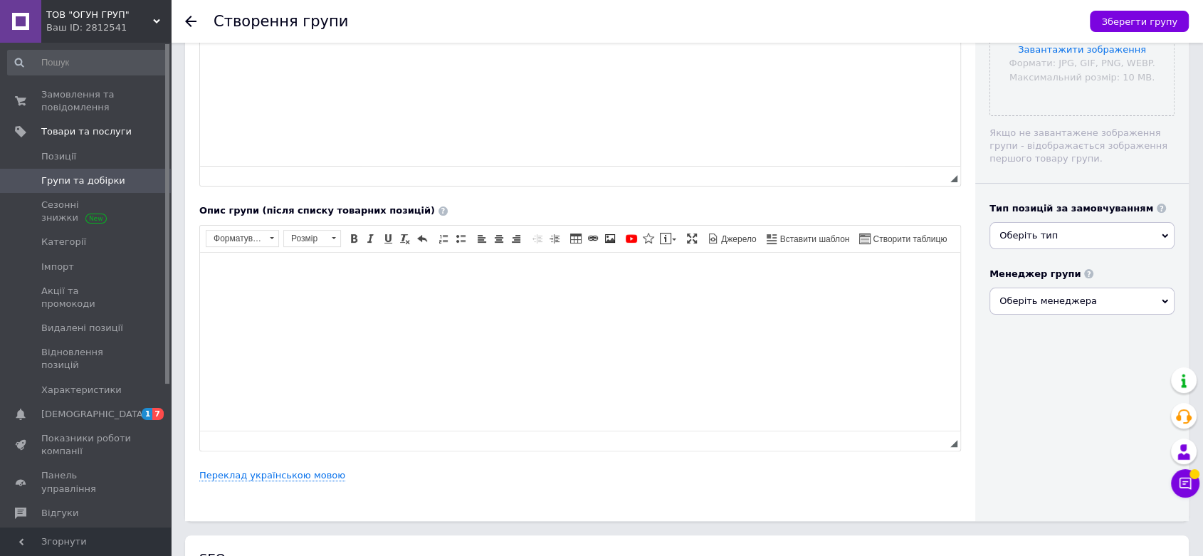
scroll to position [316, 0]
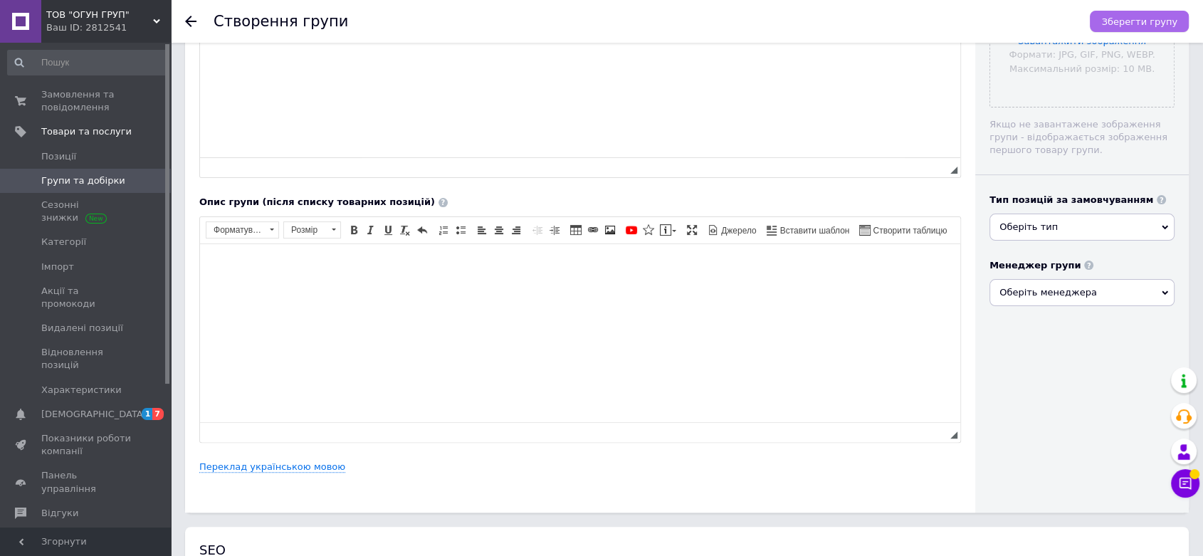
type input "DIN 440 Шайба увеличенная"
click at [1122, 20] on span "Зберегти групу" at bounding box center [1139, 21] width 76 height 11
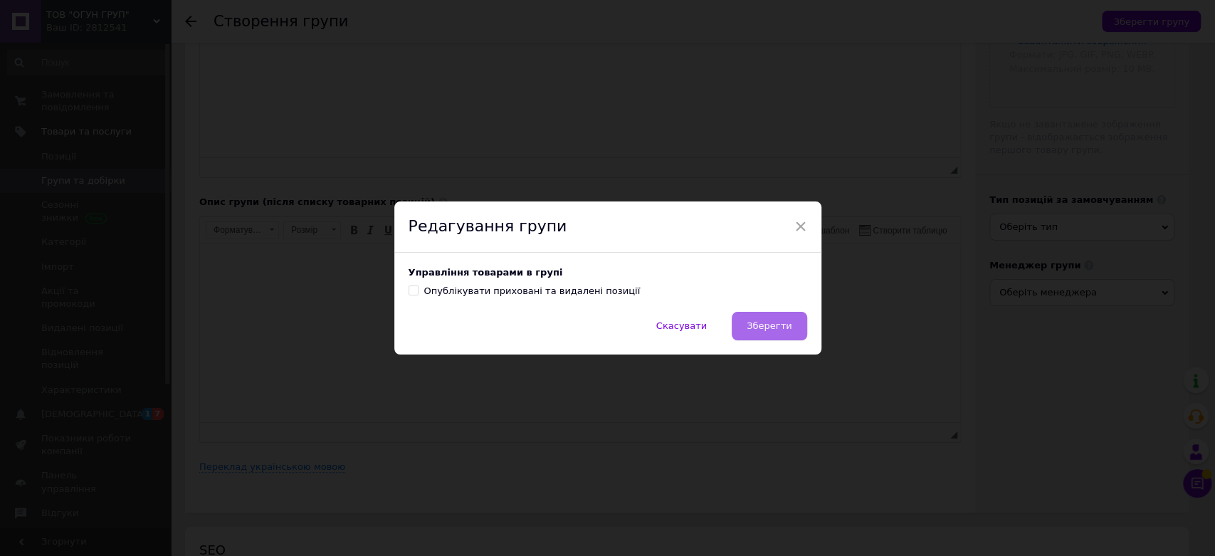
click at [769, 329] on span "Зберегти" at bounding box center [768, 325] width 45 height 11
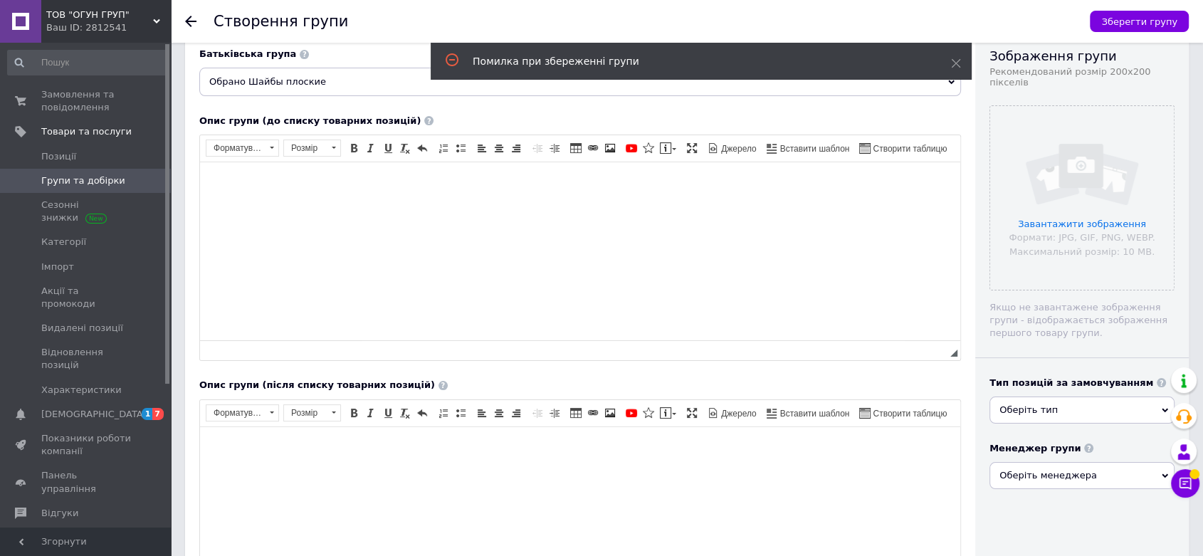
scroll to position [0, 0]
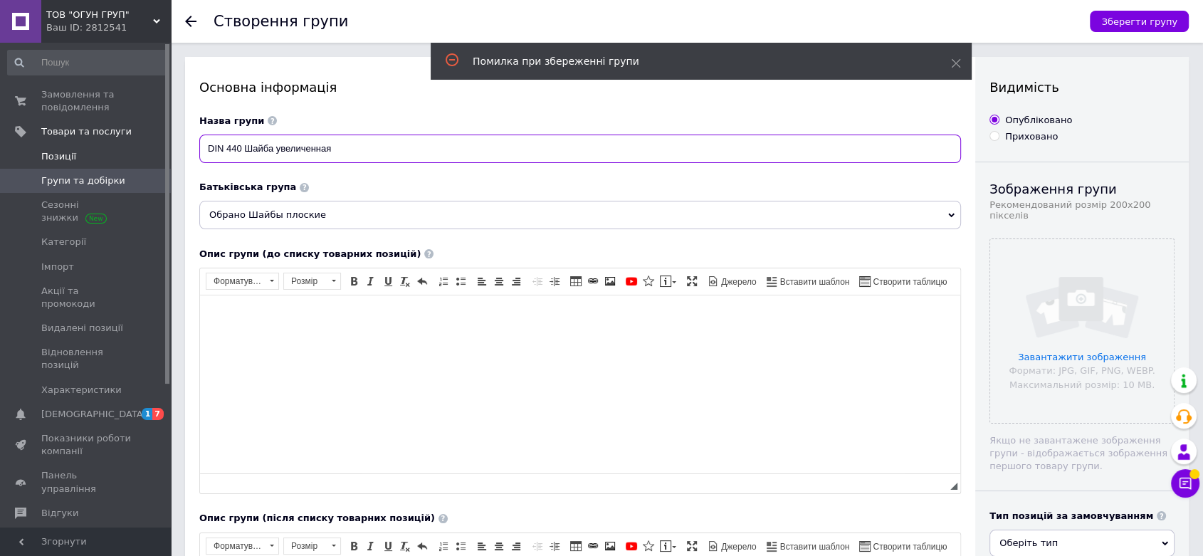
drag, startPoint x: 356, startPoint y: 152, endPoint x: 159, endPoint y: 147, distance: 196.5
click at [159, 147] on div "ТОВ "ОГУН ГРУП" Ваш ID: 2812541 Сайт ТОВ "ОГУН ГРУП" Кабінет покупця Перевірити…" at bounding box center [601, 551] width 1203 height 1102
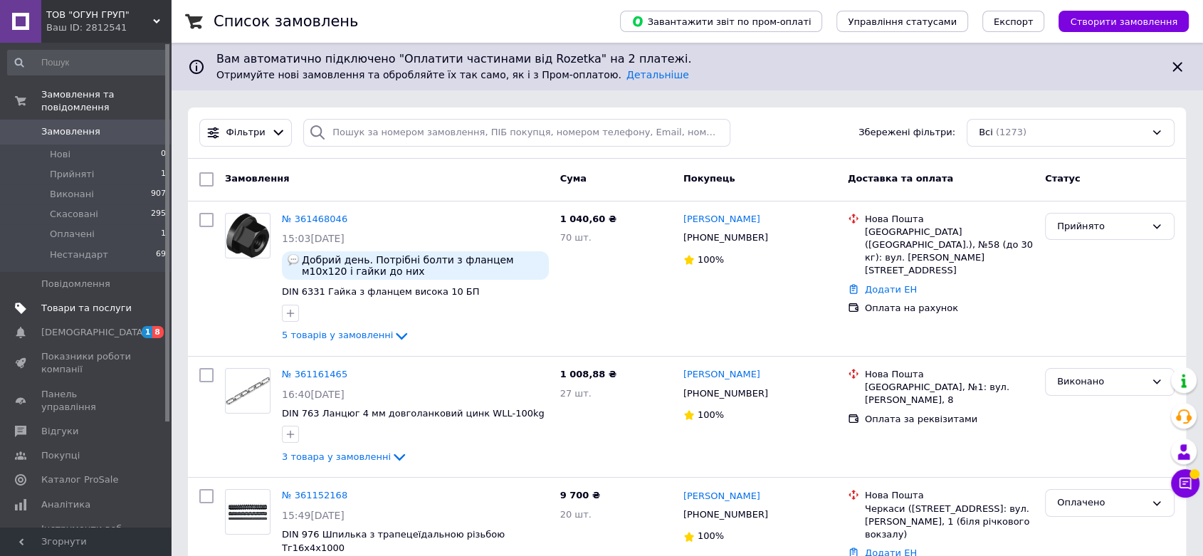
click at [83, 302] on link "Товари та послуги" at bounding box center [87, 308] width 174 height 24
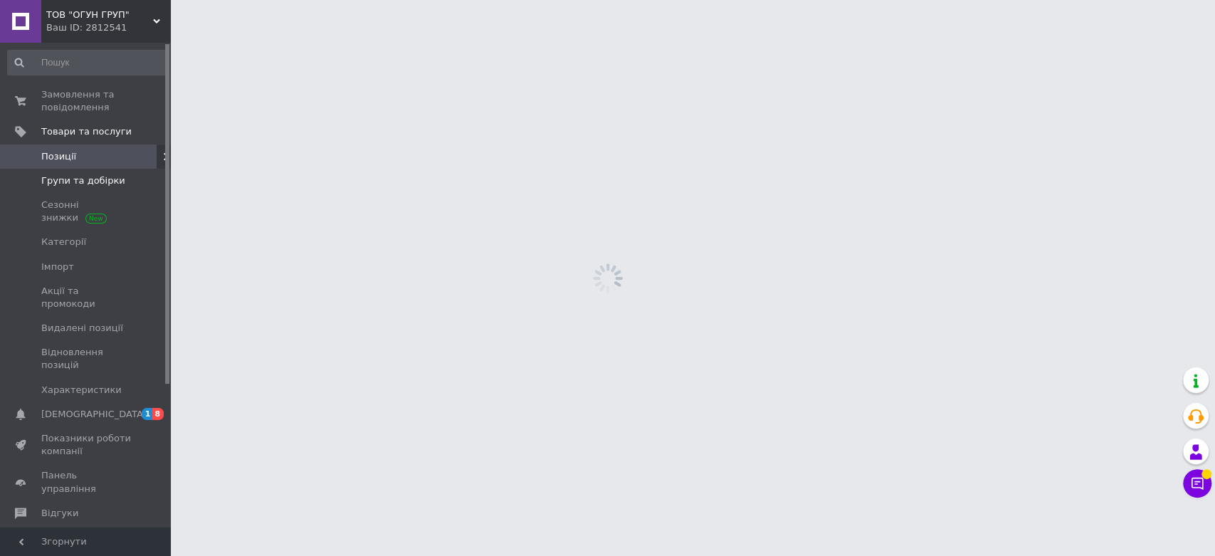
click at [85, 182] on span "Групи та добірки" at bounding box center [83, 180] width 84 height 13
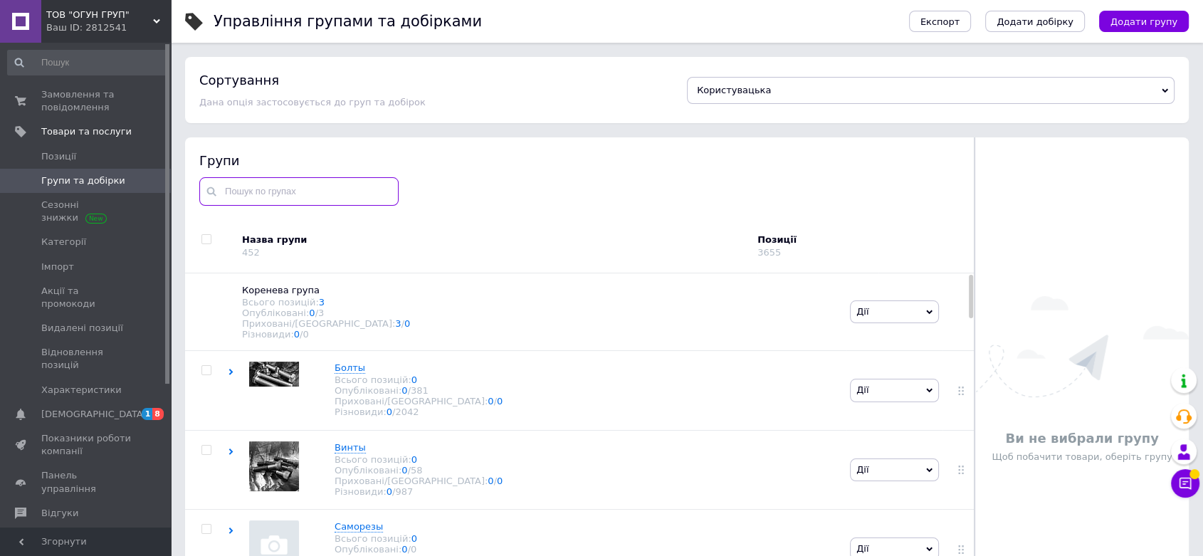
click at [287, 194] on input "text" at bounding box center [298, 191] width 199 height 28
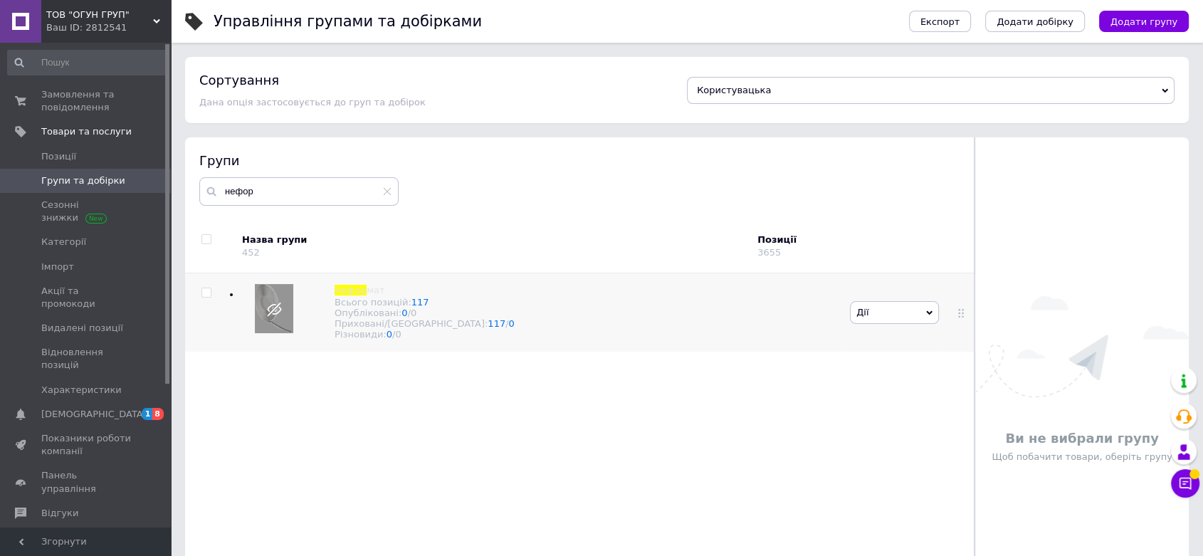
click at [926, 316] on icon at bounding box center [929, 313] width 6 height 6
click at [868, 349] on li "Опублікувати групу" at bounding box center [894, 345] width 88 height 33
drag, startPoint x: 317, startPoint y: 196, endPoint x: 121, endPoint y: 179, distance: 197.2
click at [121, 179] on div "ТОВ "ОГУН ГРУП" Ваш ID: 2812541 Сайт ТОВ "ОГУН ГРУП" Кабінет покупця Перевірити…" at bounding box center [601, 318] width 1203 height 636
paste input "абори інструменту, інше Детальніше: [URL][DOMAIN_NAME]"
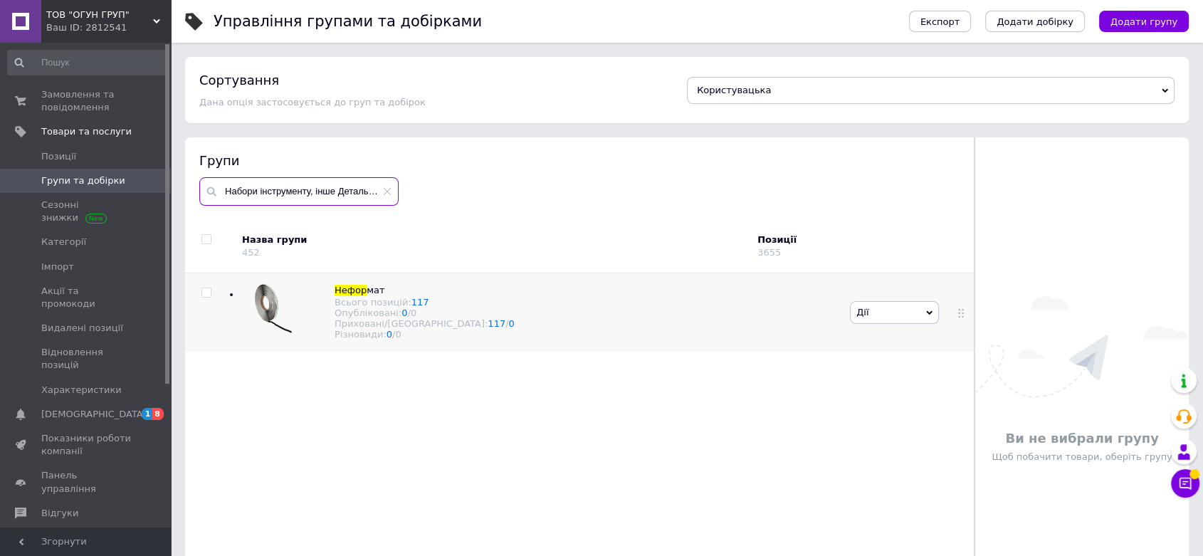
scroll to position [0, 296]
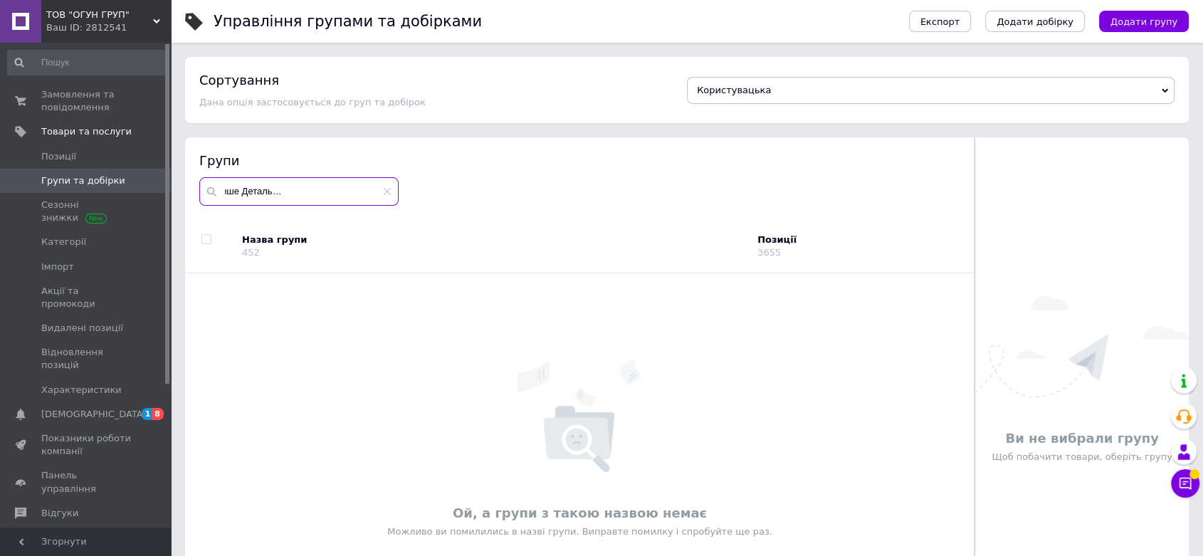
scroll to position [0, 92]
drag, startPoint x: 381, startPoint y: 188, endPoint x: 245, endPoint y: 188, distance: 135.9
click at [245, 188] on input "Набори інструменту, інше Детальніше: [URL][DOMAIN_NAME]" at bounding box center [298, 191] width 199 height 28
click at [340, 191] on input "Набори інструменту, інше" at bounding box center [298, 191] width 199 height 28
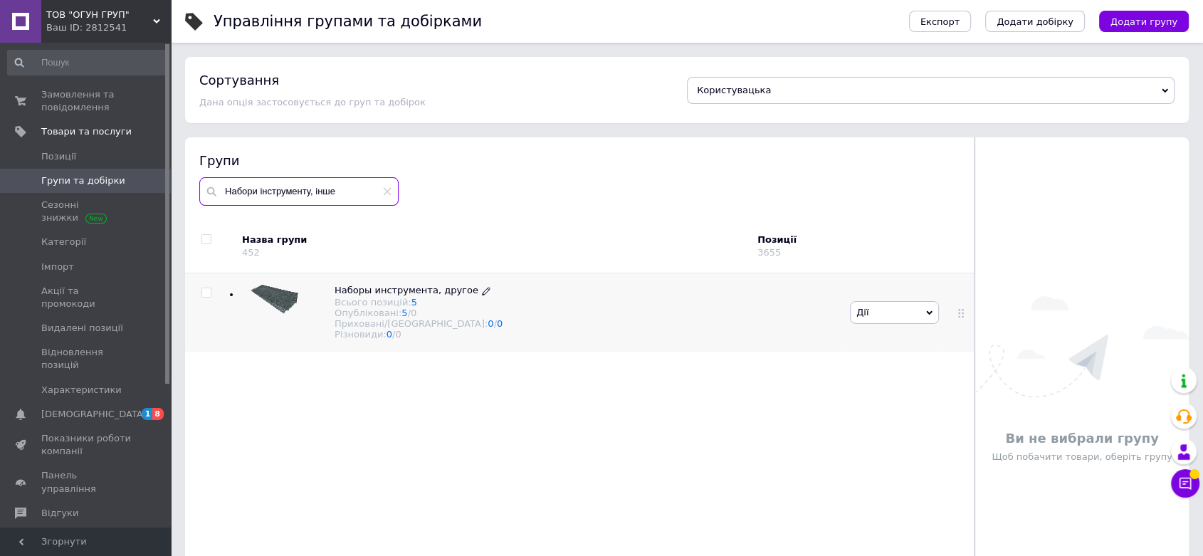
type input "Набори інструменту, інше"
click at [443, 292] on span "Наборы инструмента, другое" at bounding box center [406, 290] width 144 height 11
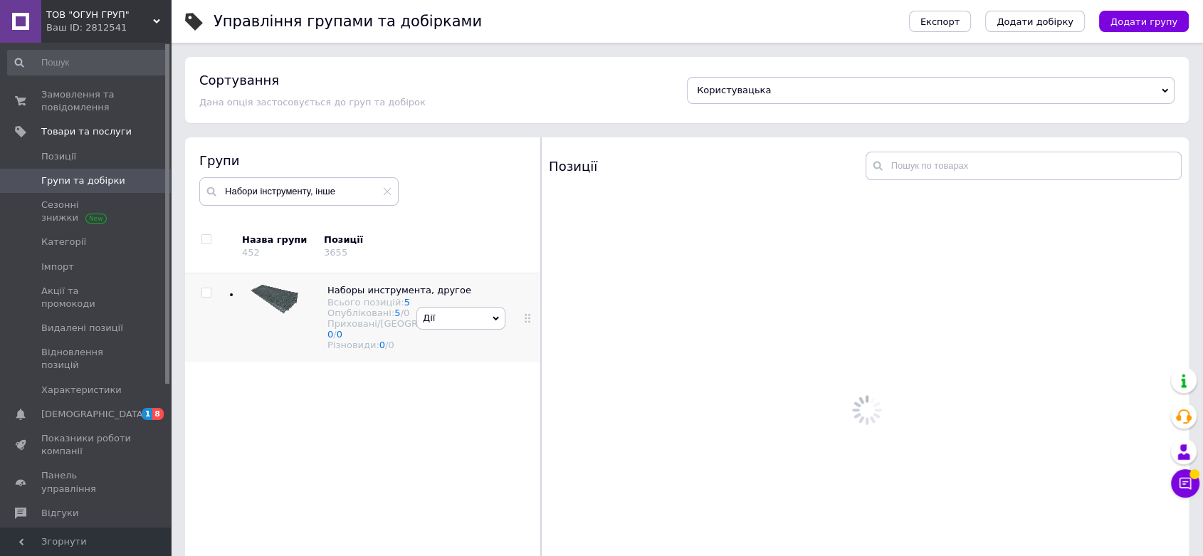
click at [466, 290] on div "[PERSON_NAME] групу Редагувати групу Додати підгрупу Додати товар Видалити групу" at bounding box center [461, 317] width 96 height 89
click at [492, 320] on icon at bounding box center [495, 318] width 6 height 4
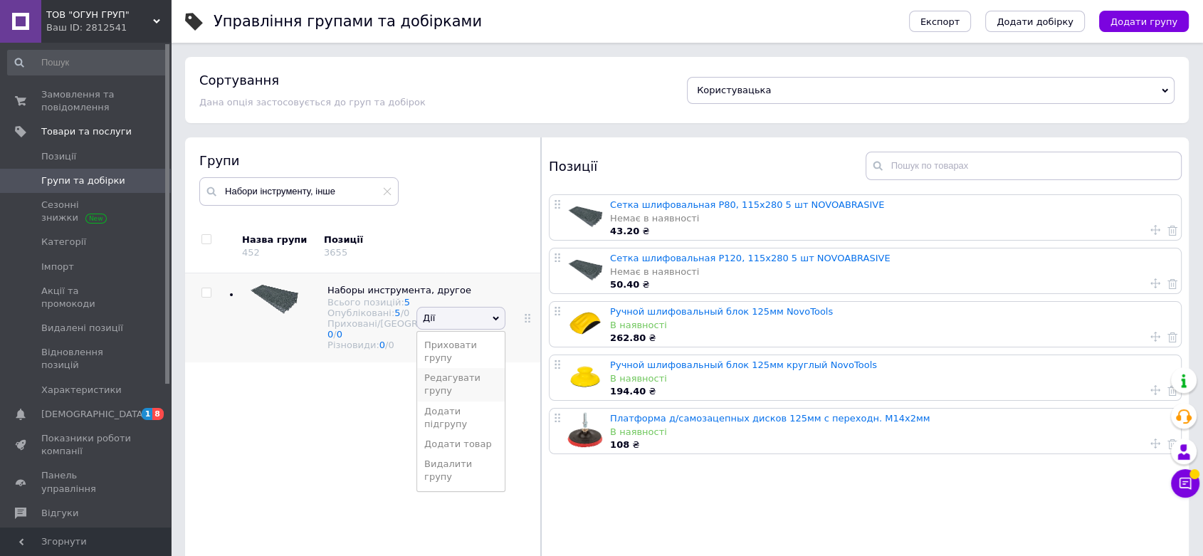
click at [461, 394] on li "Редагувати групу" at bounding box center [461, 384] width 88 height 33
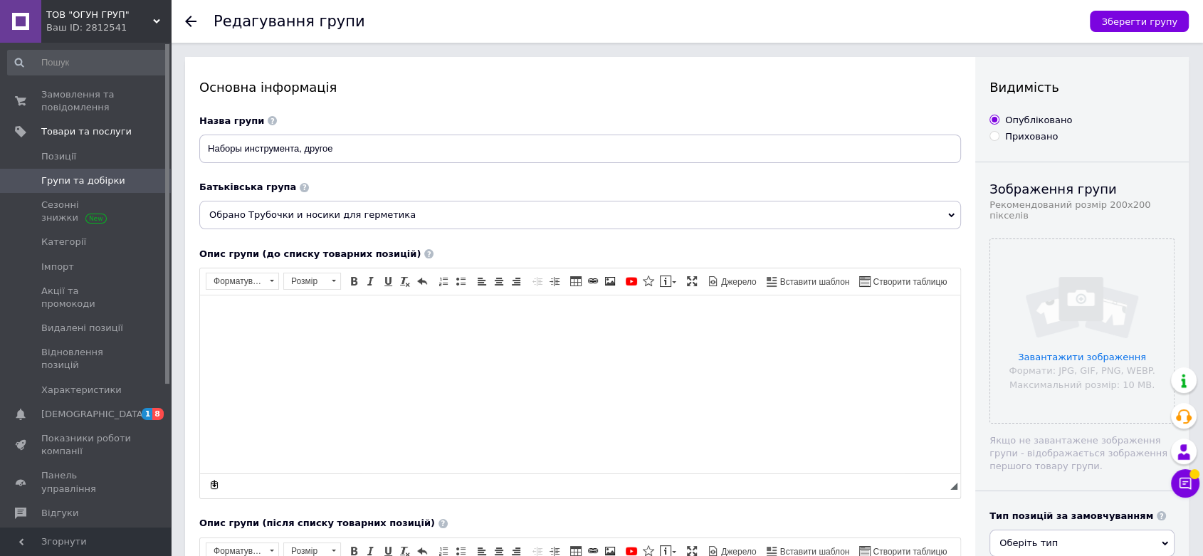
click at [401, 221] on span "Обрано Трубочки и носики для герметика" at bounding box center [579, 215] width 761 height 28
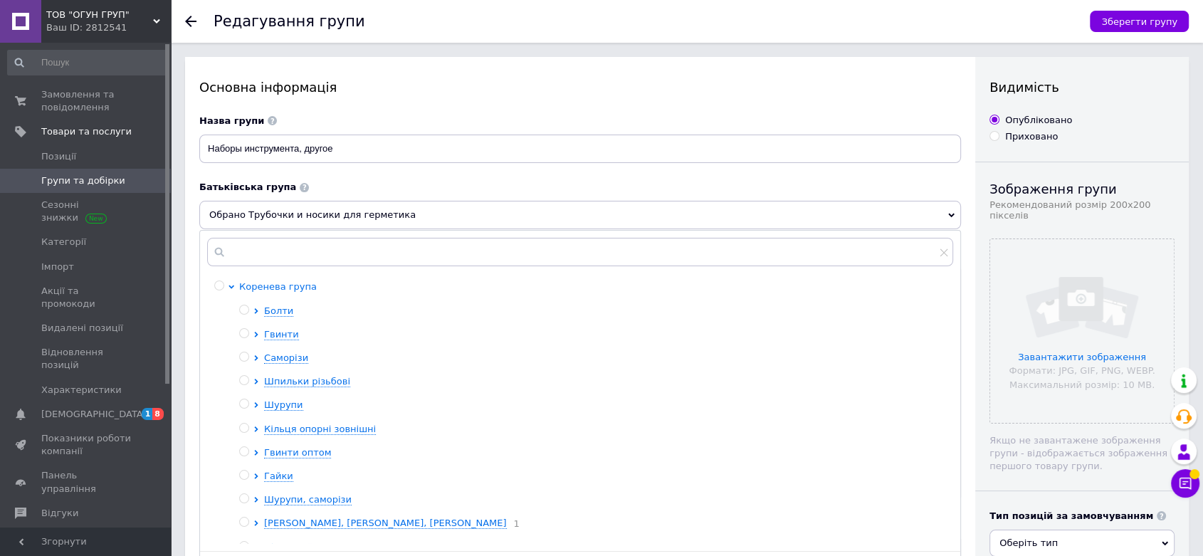
click at [254, 287] on span "Коренева група" at bounding box center [278, 286] width 78 height 11
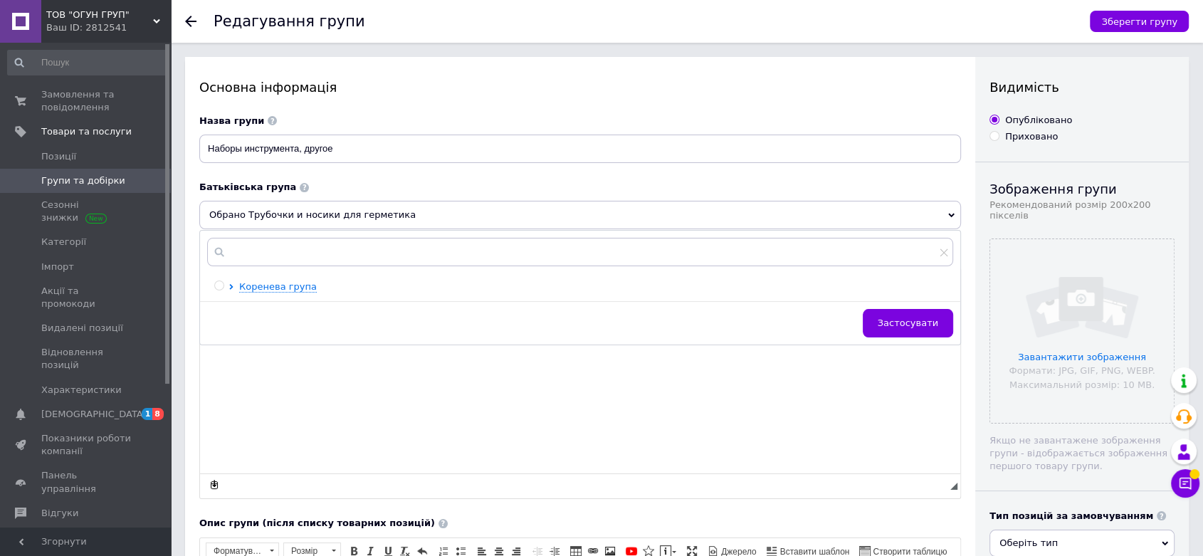
click at [215, 290] on input "radio" at bounding box center [218, 285] width 9 height 9
radio input "true"
click at [883, 324] on button "Застосувати" at bounding box center [907, 323] width 90 height 28
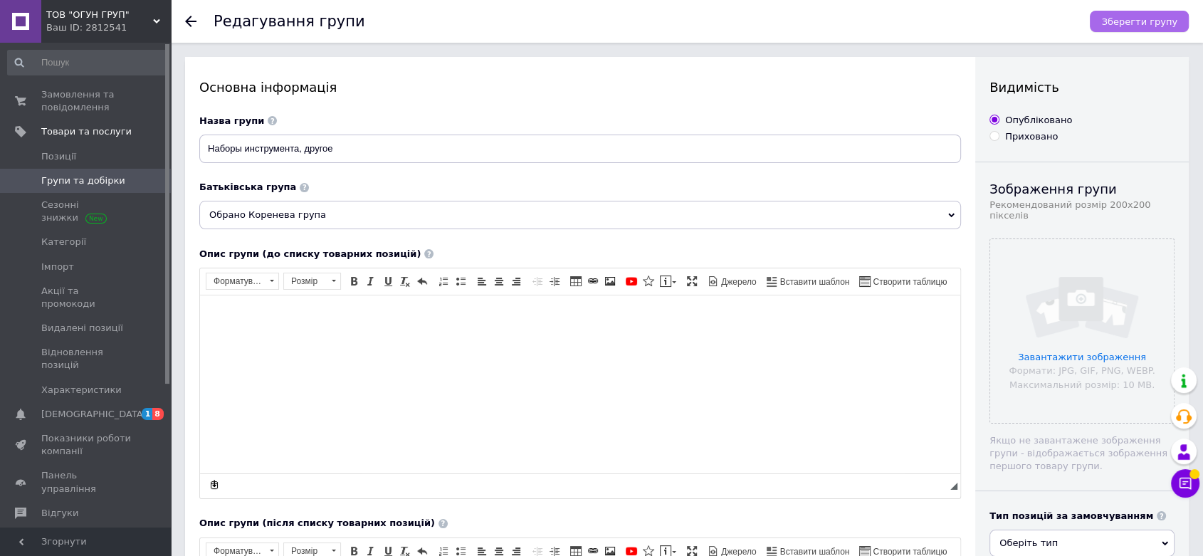
click at [1144, 23] on span "Зберегти групу" at bounding box center [1139, 21] width 76 height 11
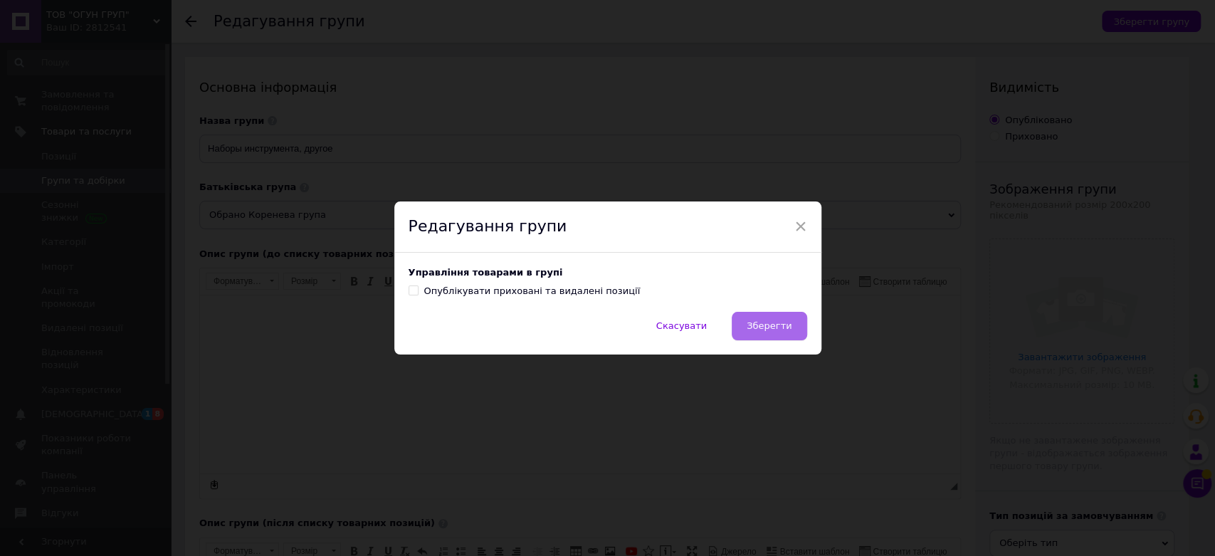
click at [769, 328] on span "Зберегти" at bounding box center [768, 325] width 45 height 11
